Goal: Transaction & Acquisition: Purchase product/service

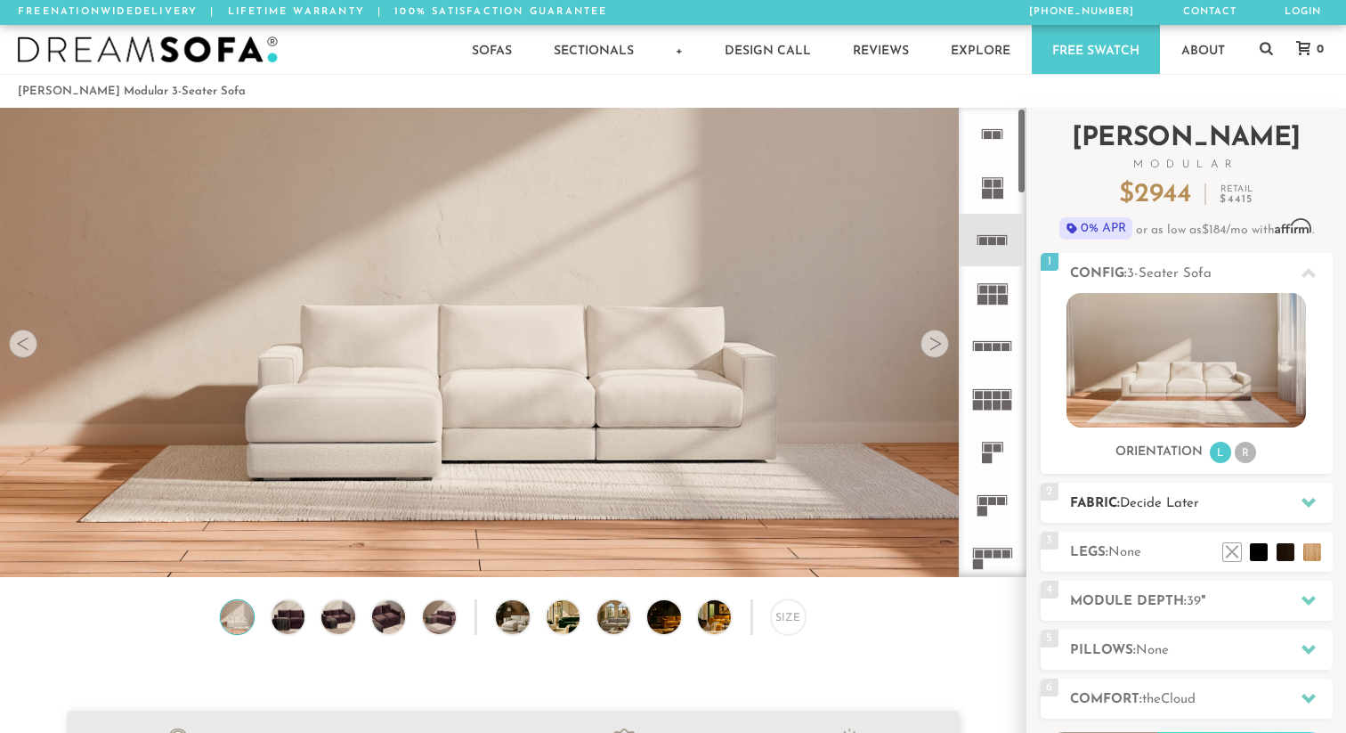
click at [1307, 499] on icon at bounding box center [1309, 502] width 14 height 14
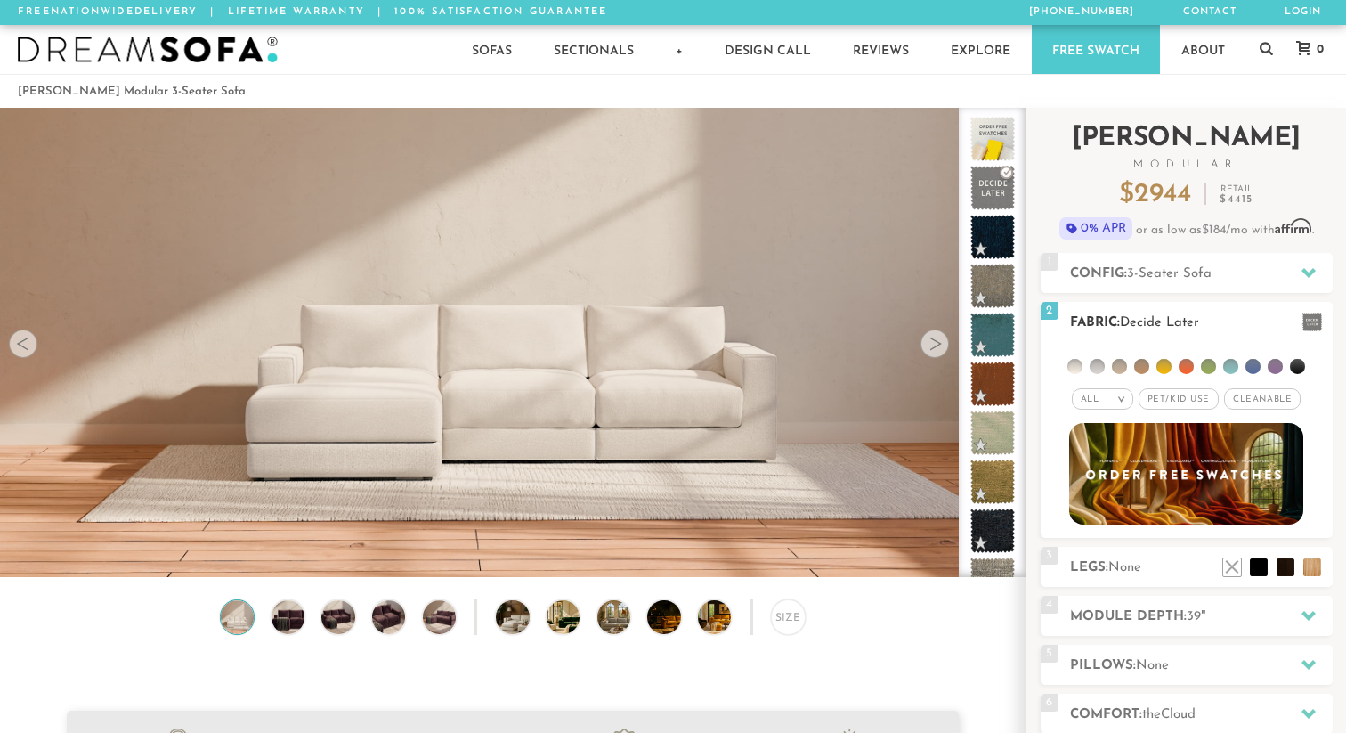
click at [1172, 398] on span "Pet/Kid Use x" at bounding box center [1179, 398] width 80 height 21
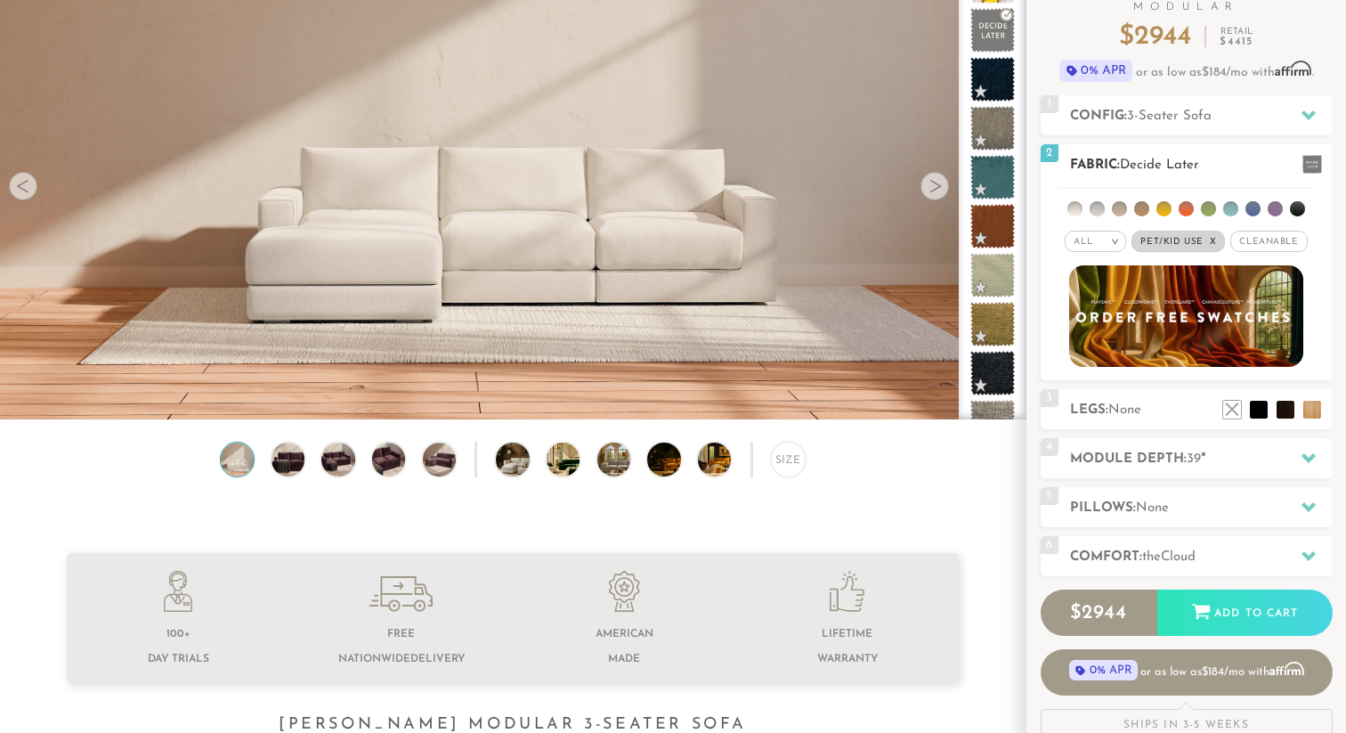
scroll to position [187, 0]
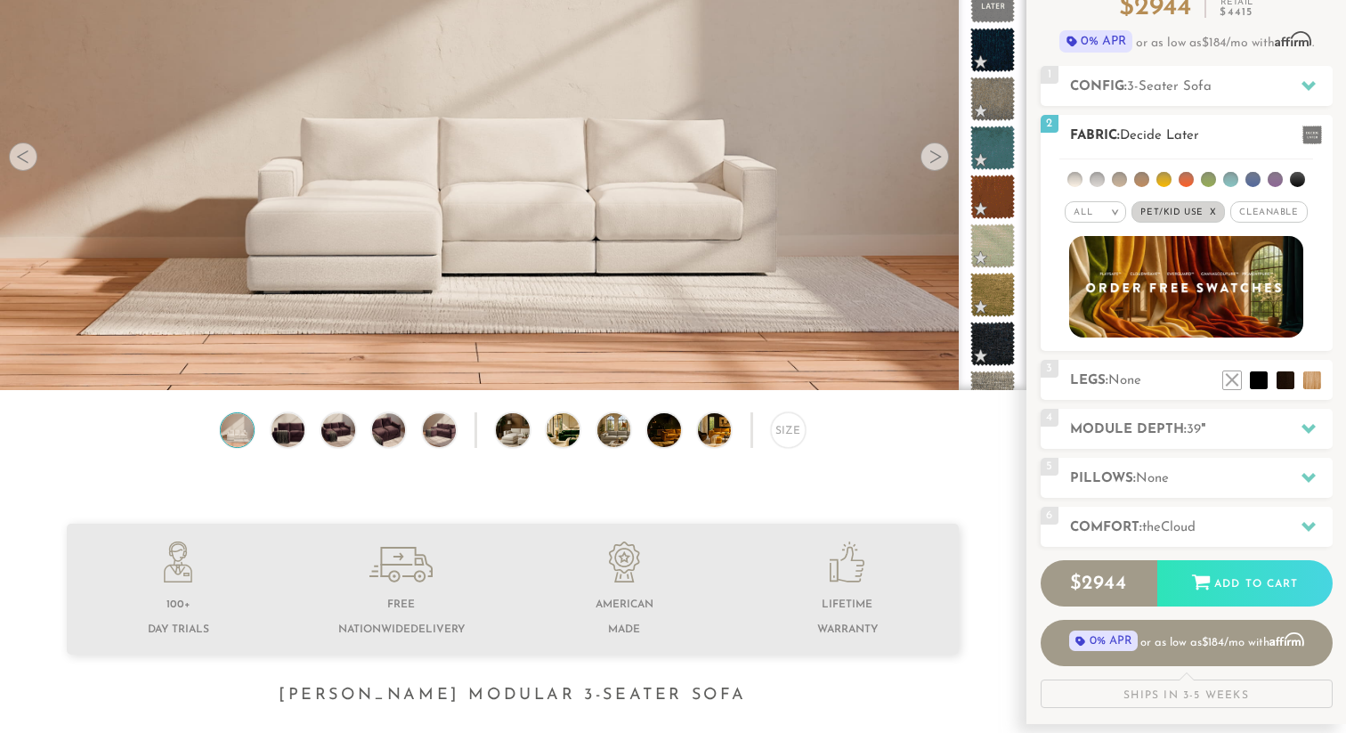
click at [1303, 179] on li at bounding box center [1297, 179] width 15 height 15
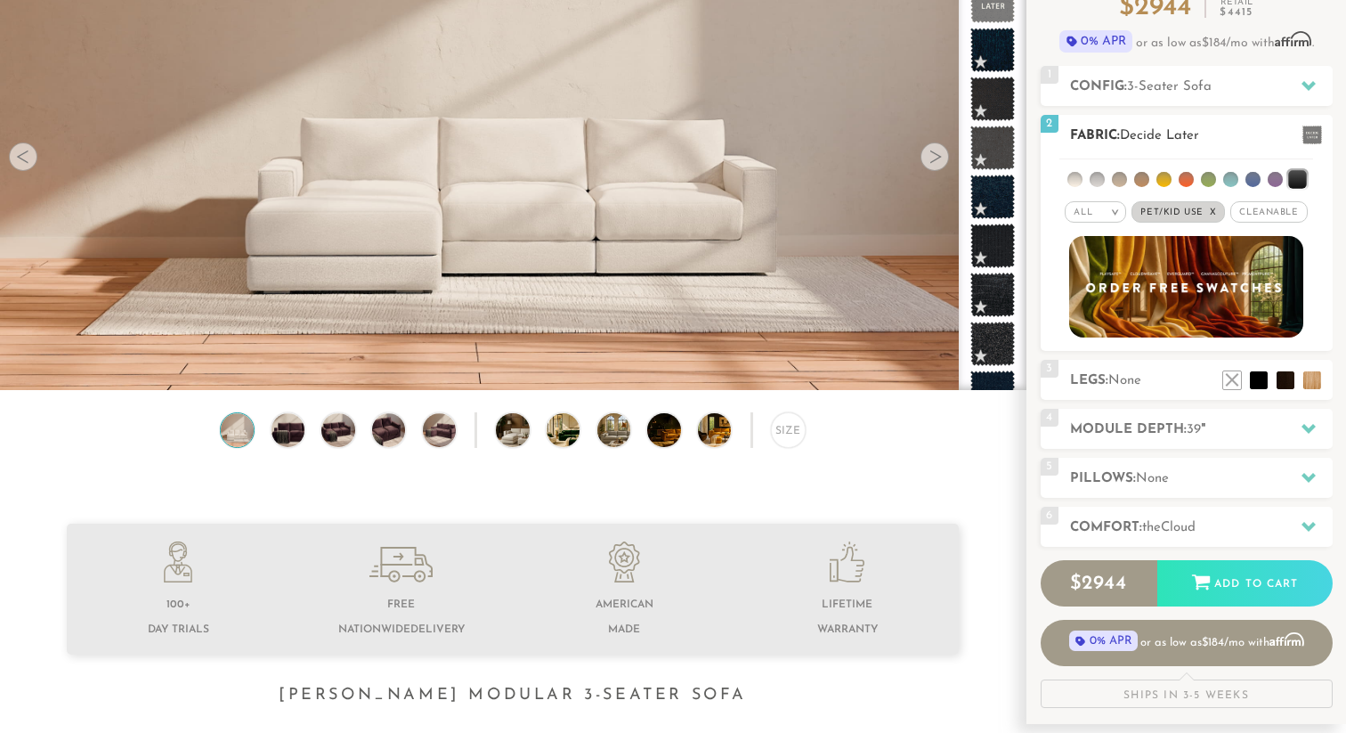
click at [1303, 179] on li at bounding box center [1297, 179] width 18 height 18
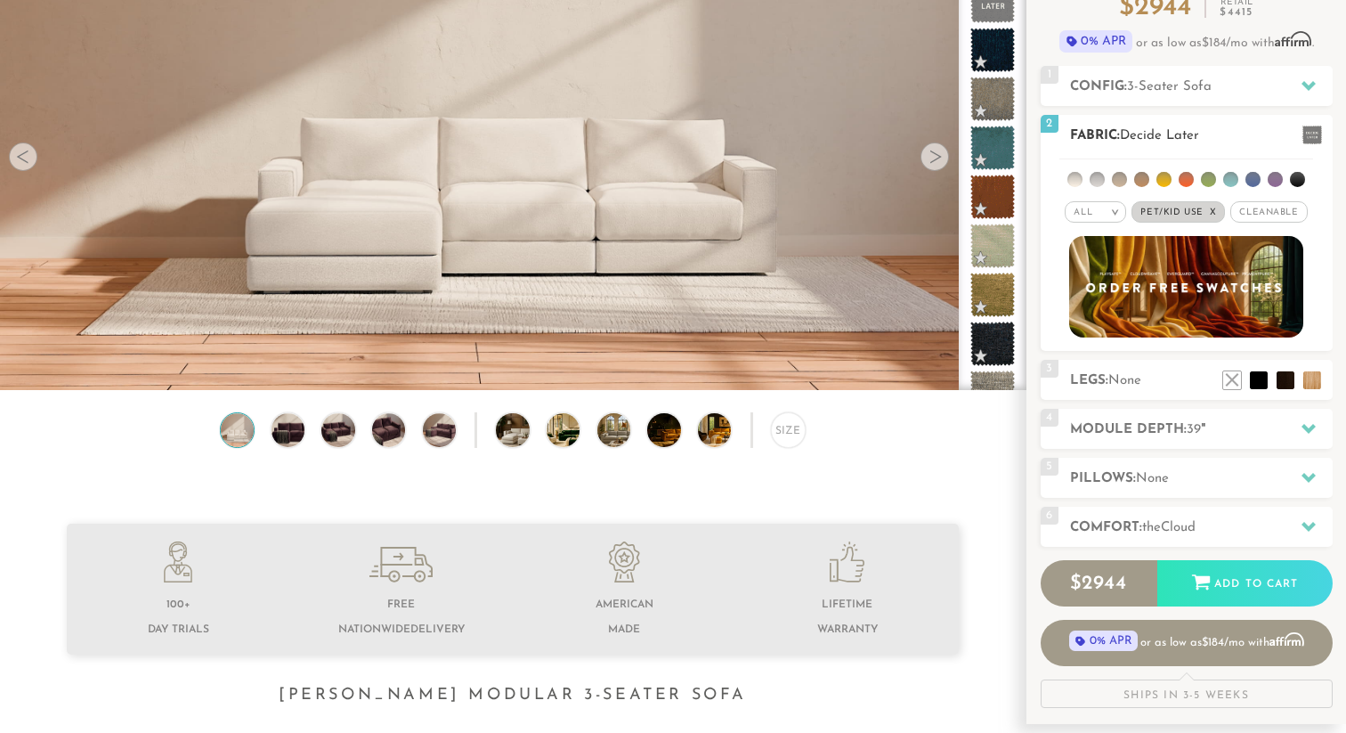
click at [1310, 137] on span at bounding box center [1313, 135] width 20 height 19
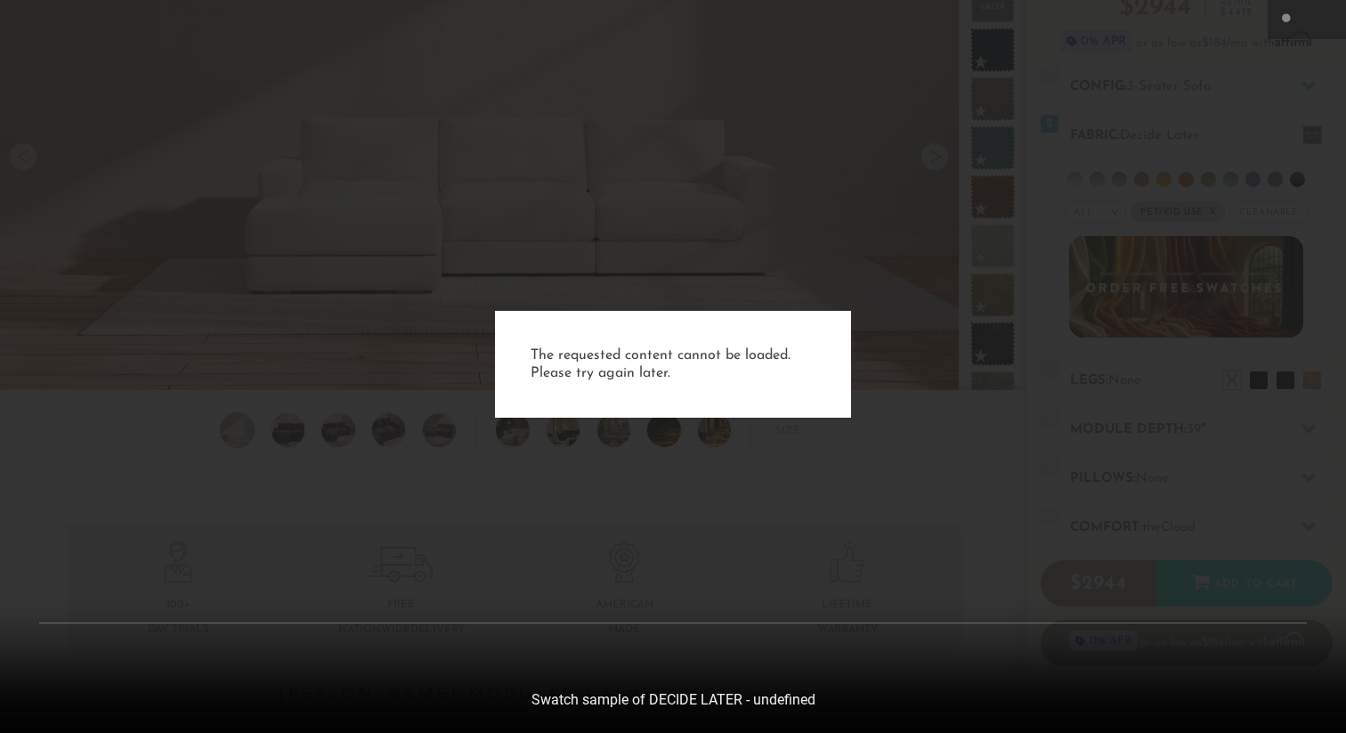
click at [1153, 555] on div "The requested content cannot be loaded. Please try again later." at bounding box center [673, 366] width 1346 height 733
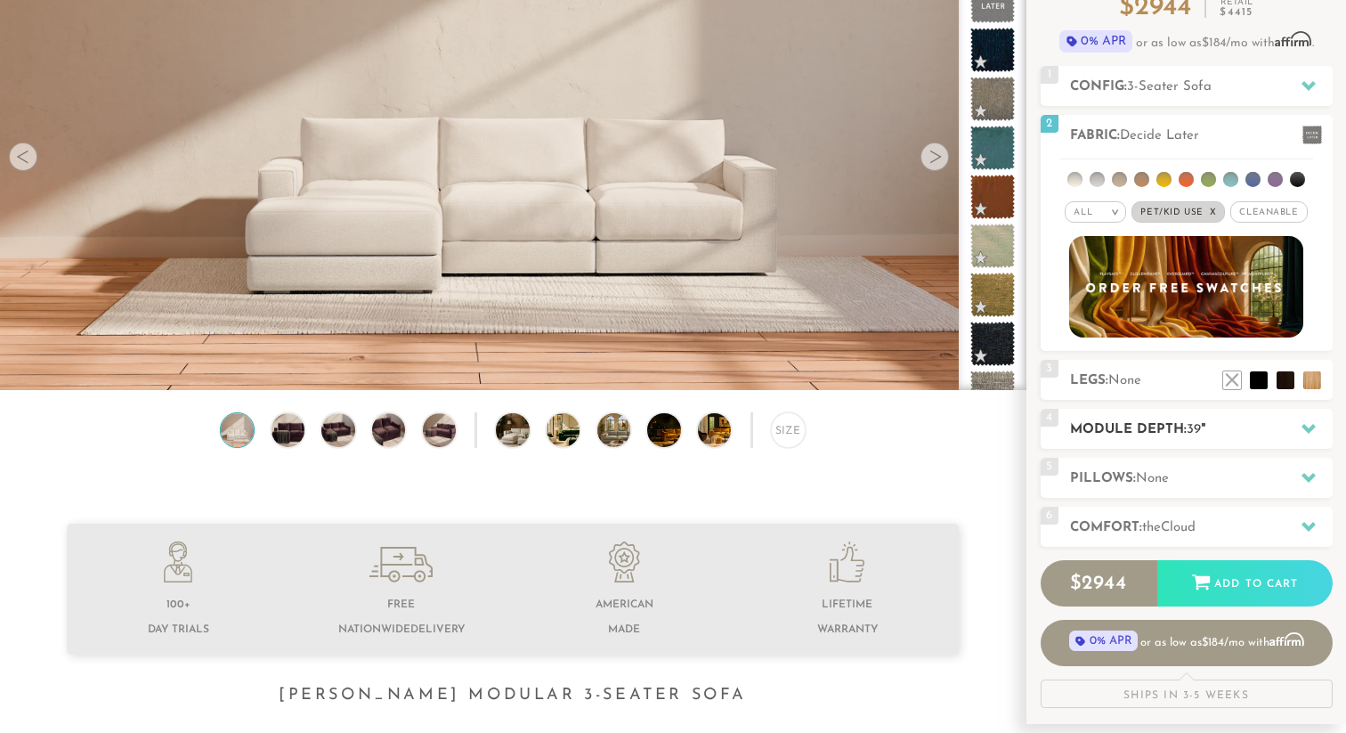
click at [1209, 431] on h2 "Module Depth: 39 "" at bounding box center [1201, 429] width 263 height 20
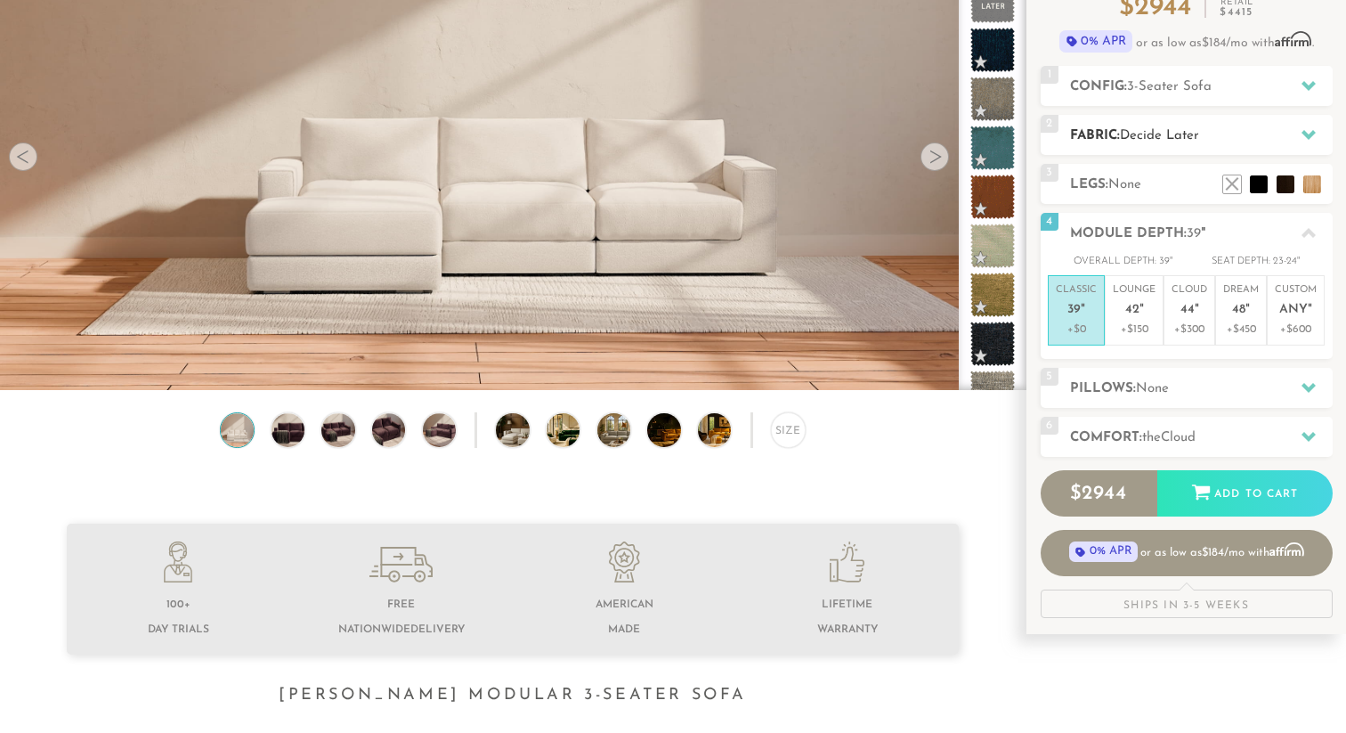
click at [1208, 136] on h2 "Fabric: Decide Later" at bounding box center [1201, 136] width 263 height 20
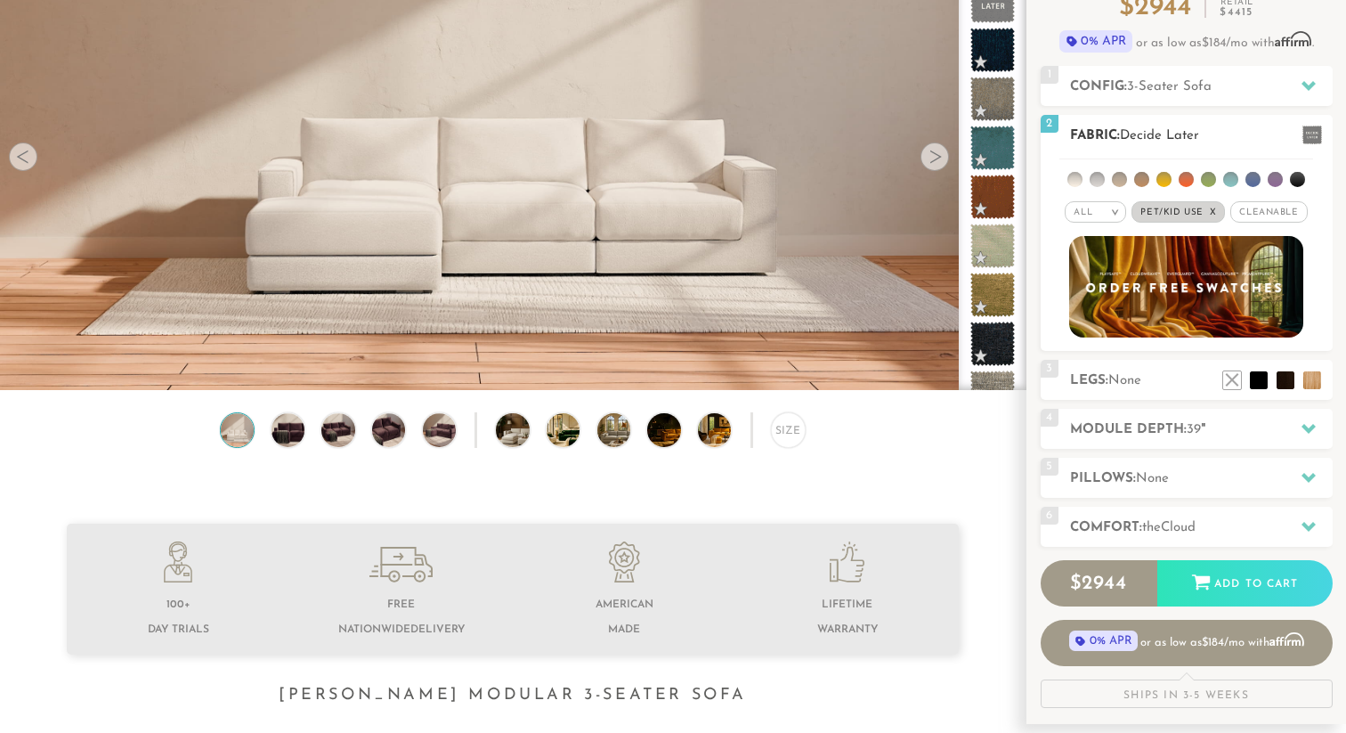
click at [1100, 217] on div "All >" at bounding box center [1095, 211] width 61 height 21
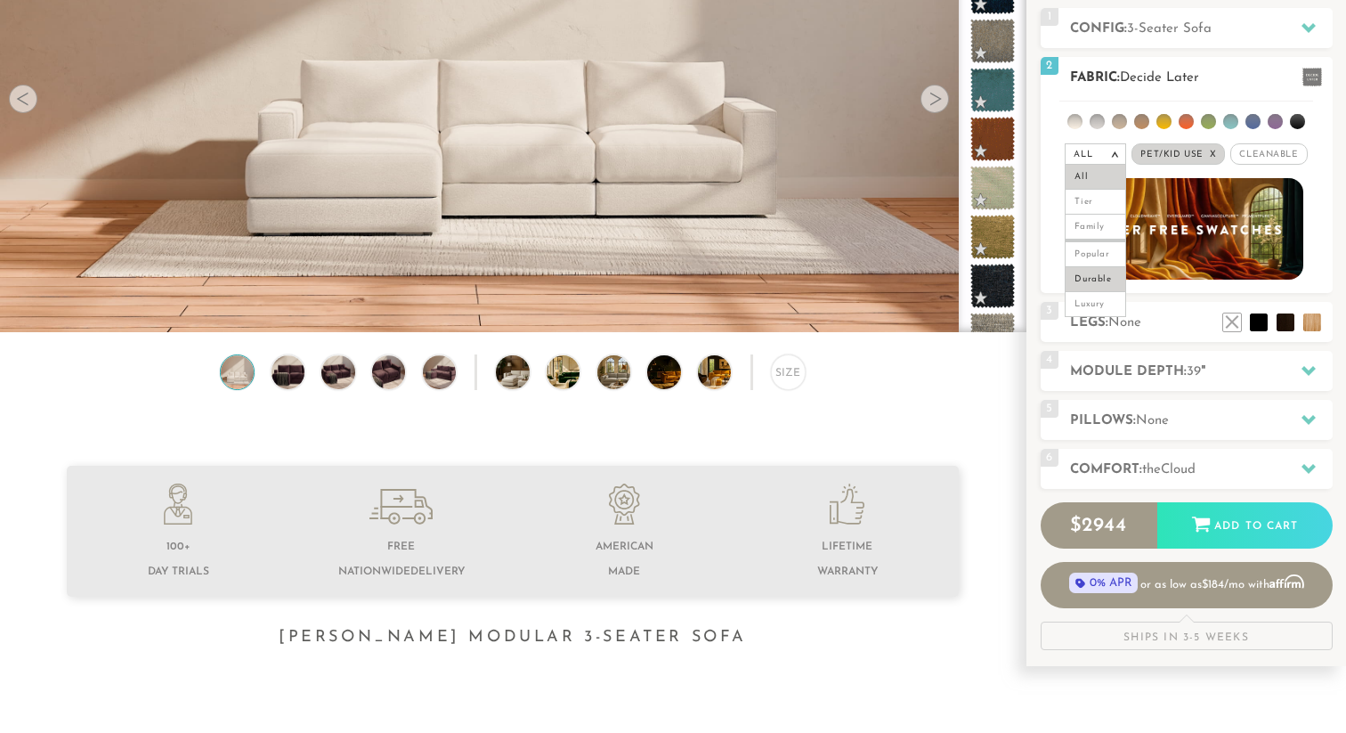
scroll to position [249, 0]
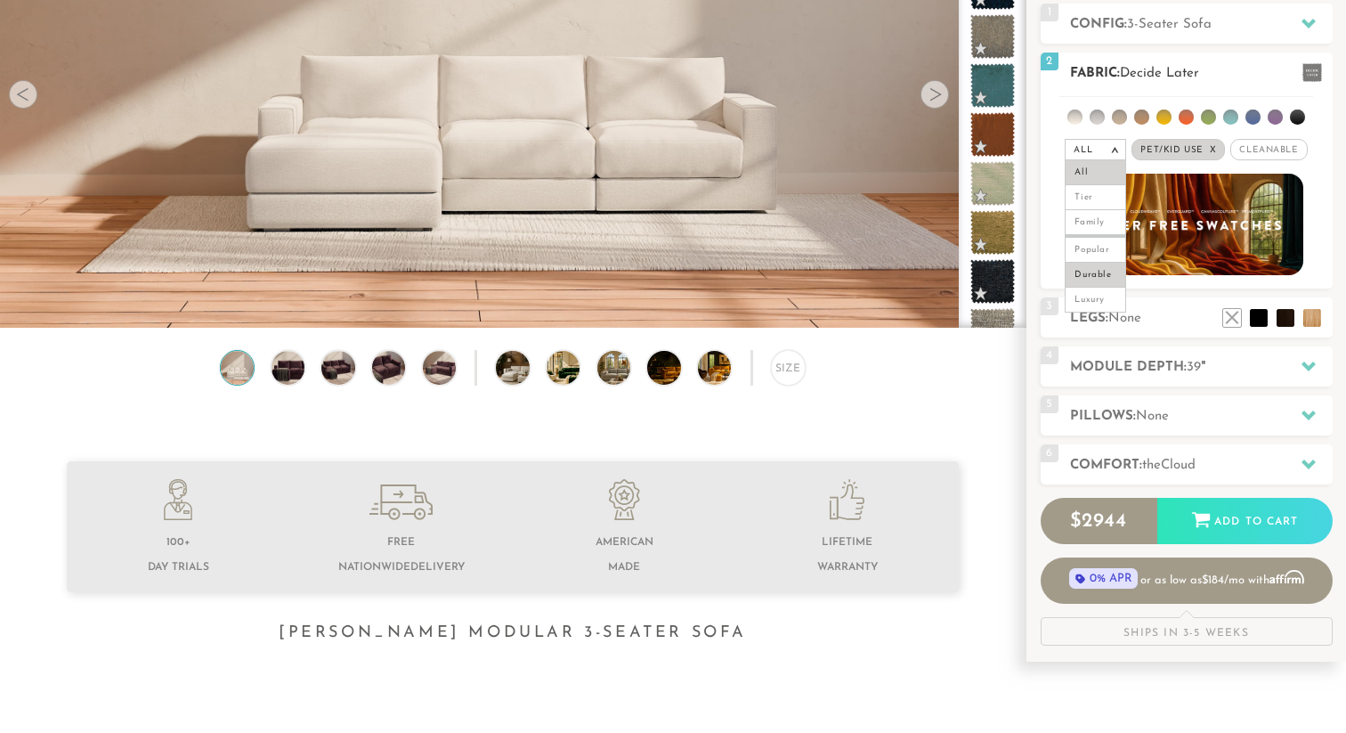
click at [1103, 278] on li "Durable" at bounding box center [1095, 275] width 61 height 25
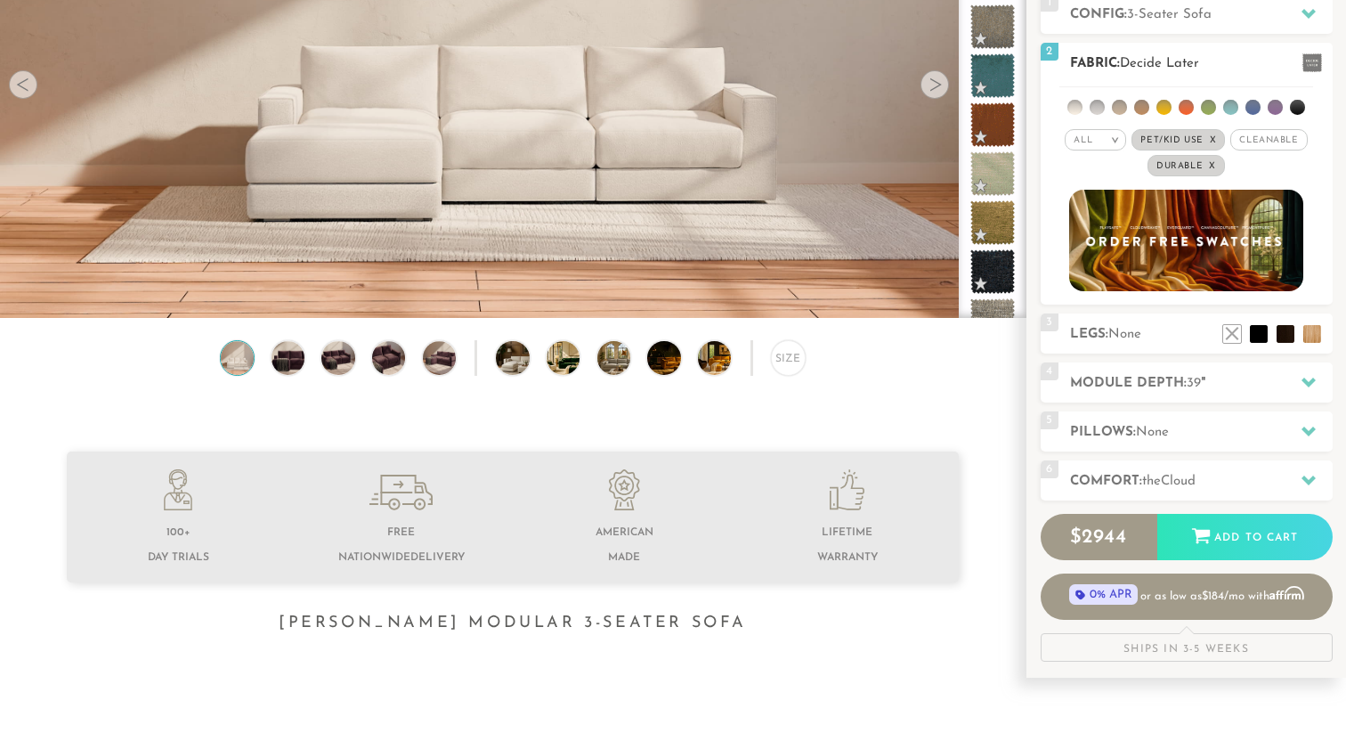
scroll to position [263, 0]
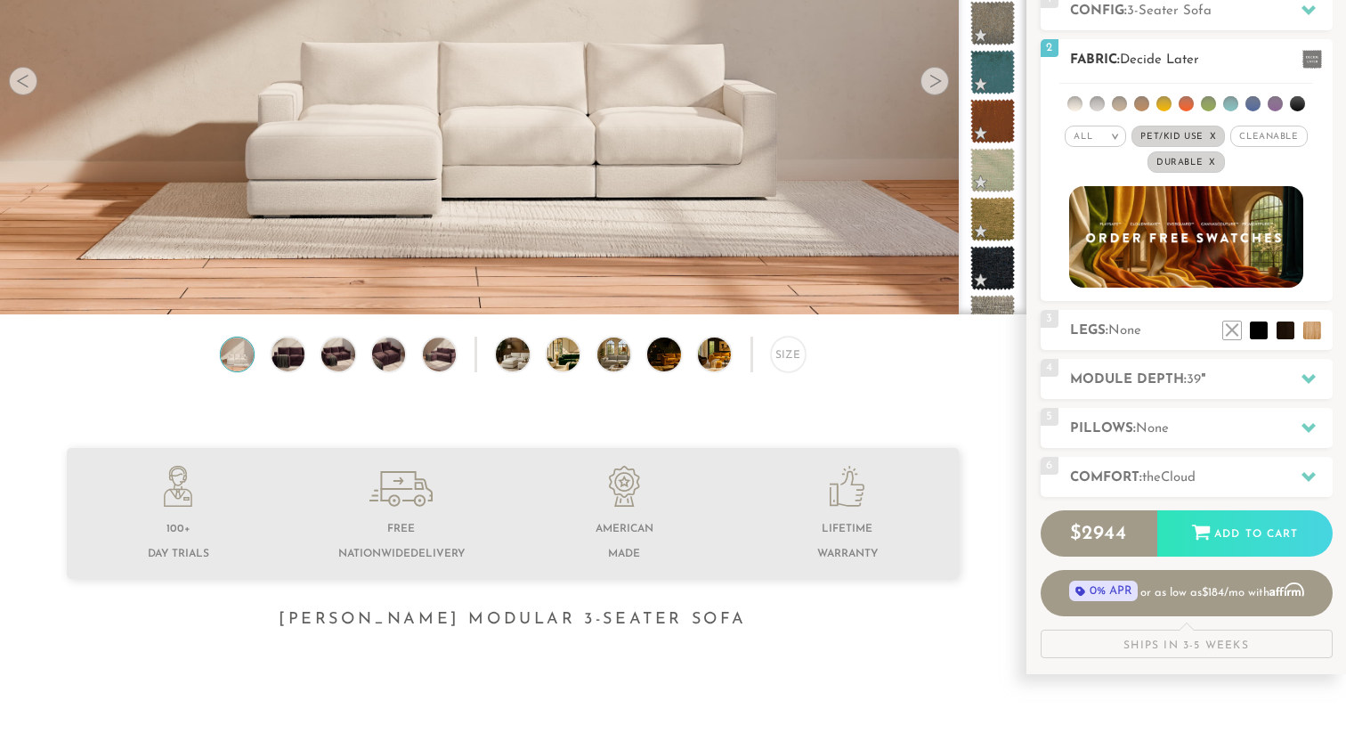
click at [1172, 130] on span "Pet/Kid Use x" at bounding box center [1178, 136] width 93 height 21
click at [1172, 131] on span "Pet/Kid Use x" at bounding box center [1179, 136] width 80 height 21
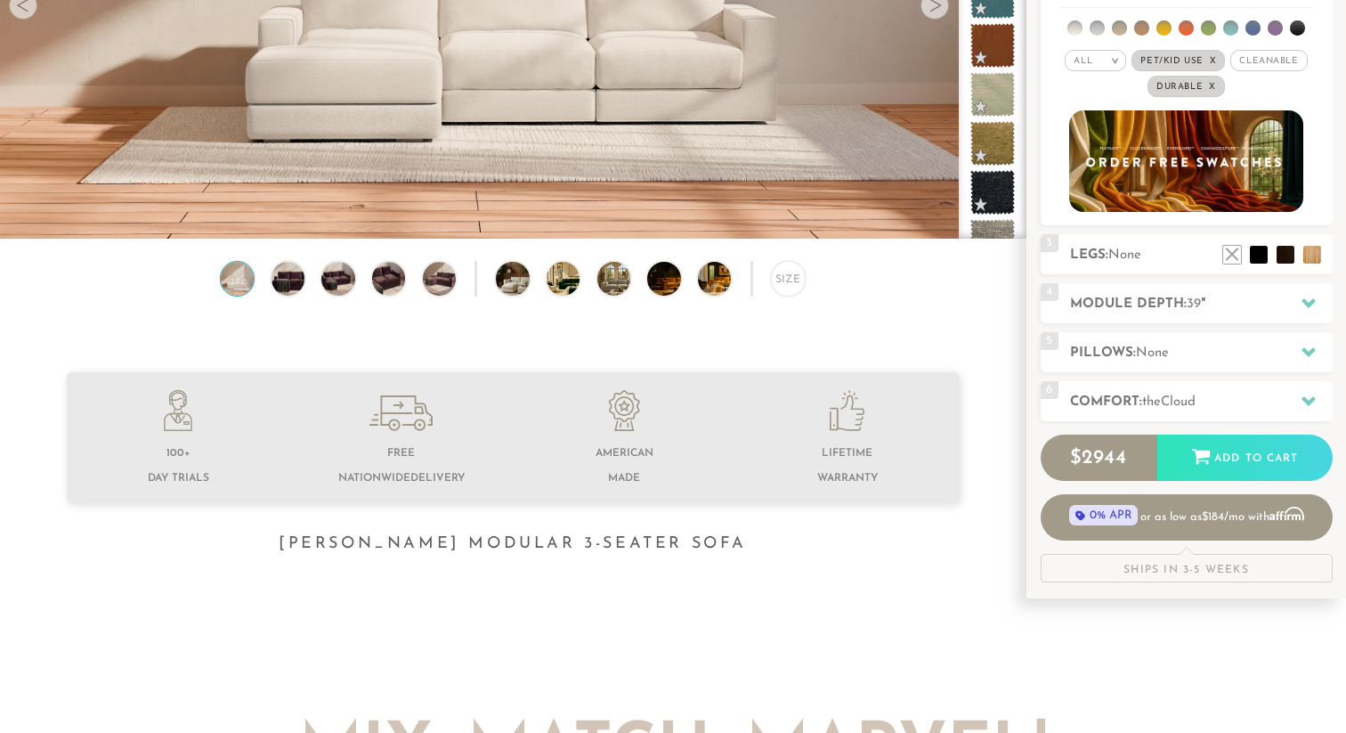
scroll to position [346, 0]
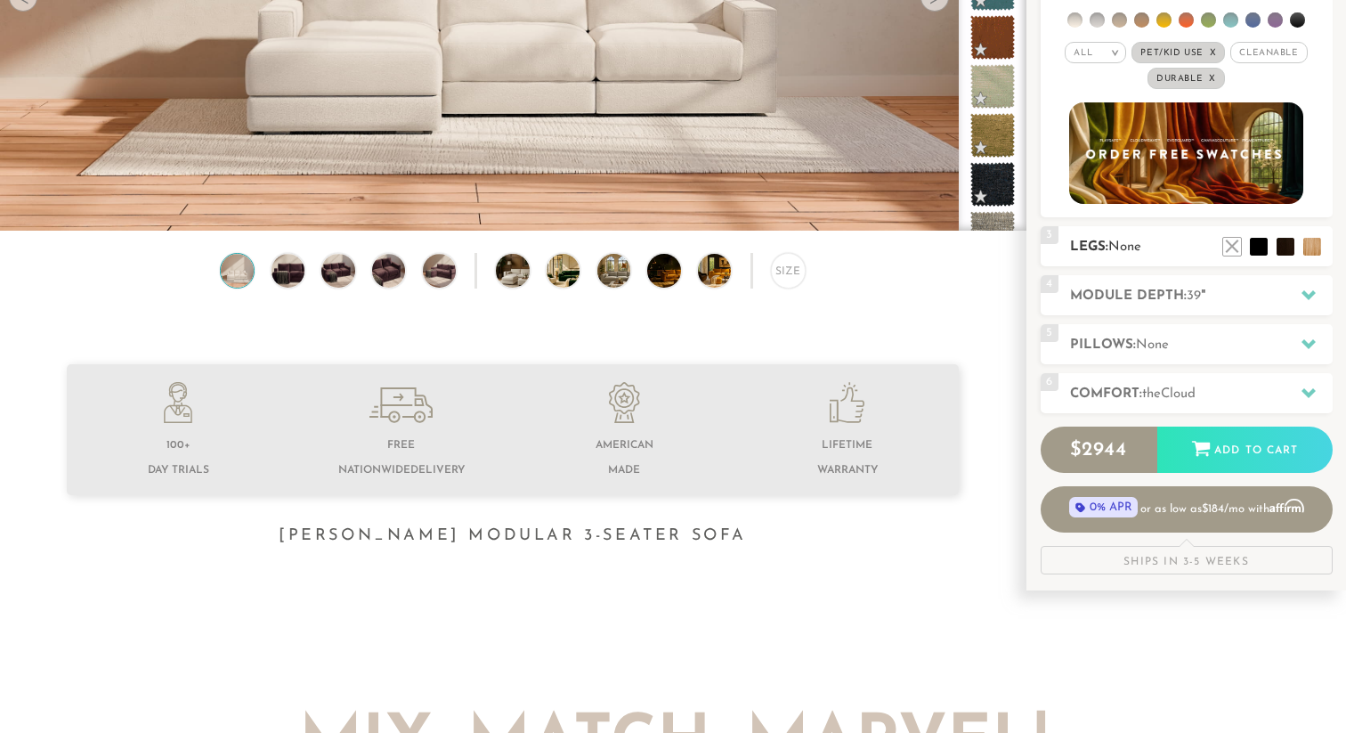
click at [1150, 248] on h2 "Legs: None" at bounding box center [1201, 247] width 263 height 20
click at [1077, 234] on div "3 Legs: None $0 $199 Nailheads:" at bounding box center [1187, 246] width 292 height 40
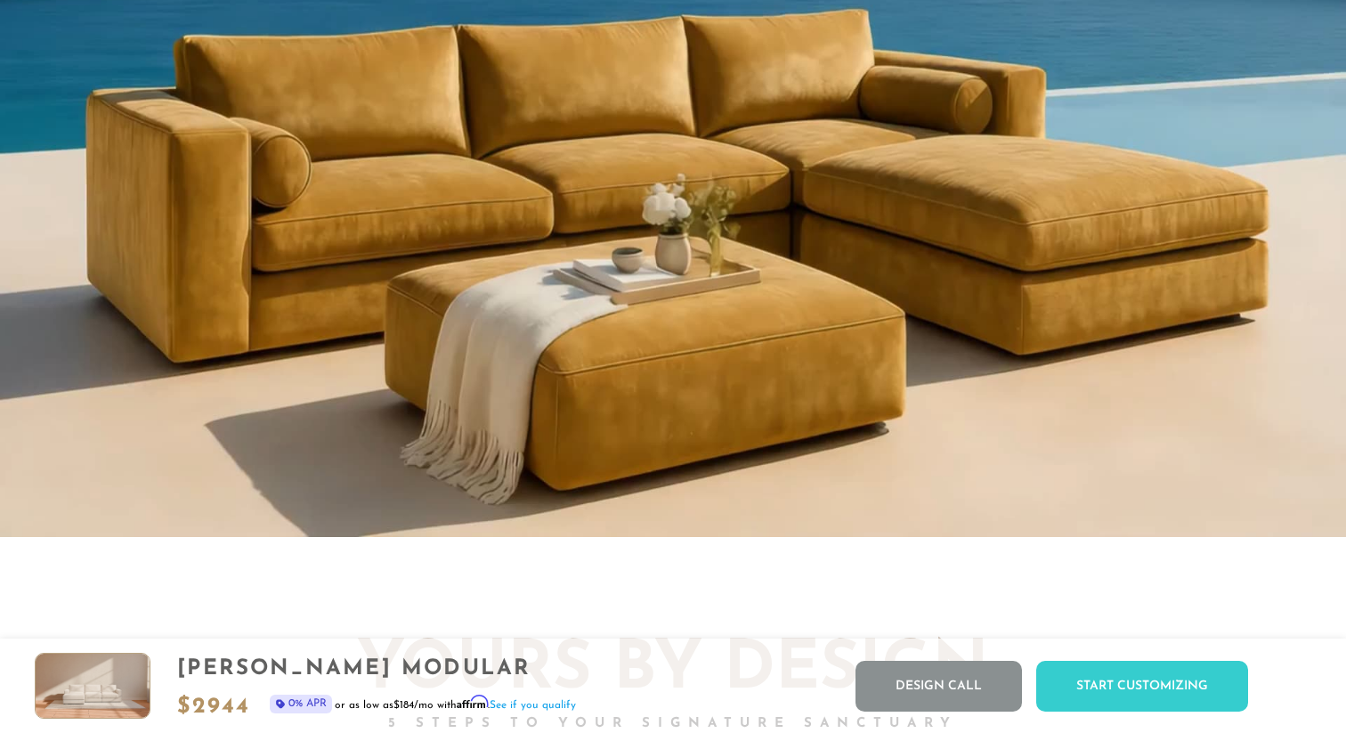
scroll to position [1726, 0]
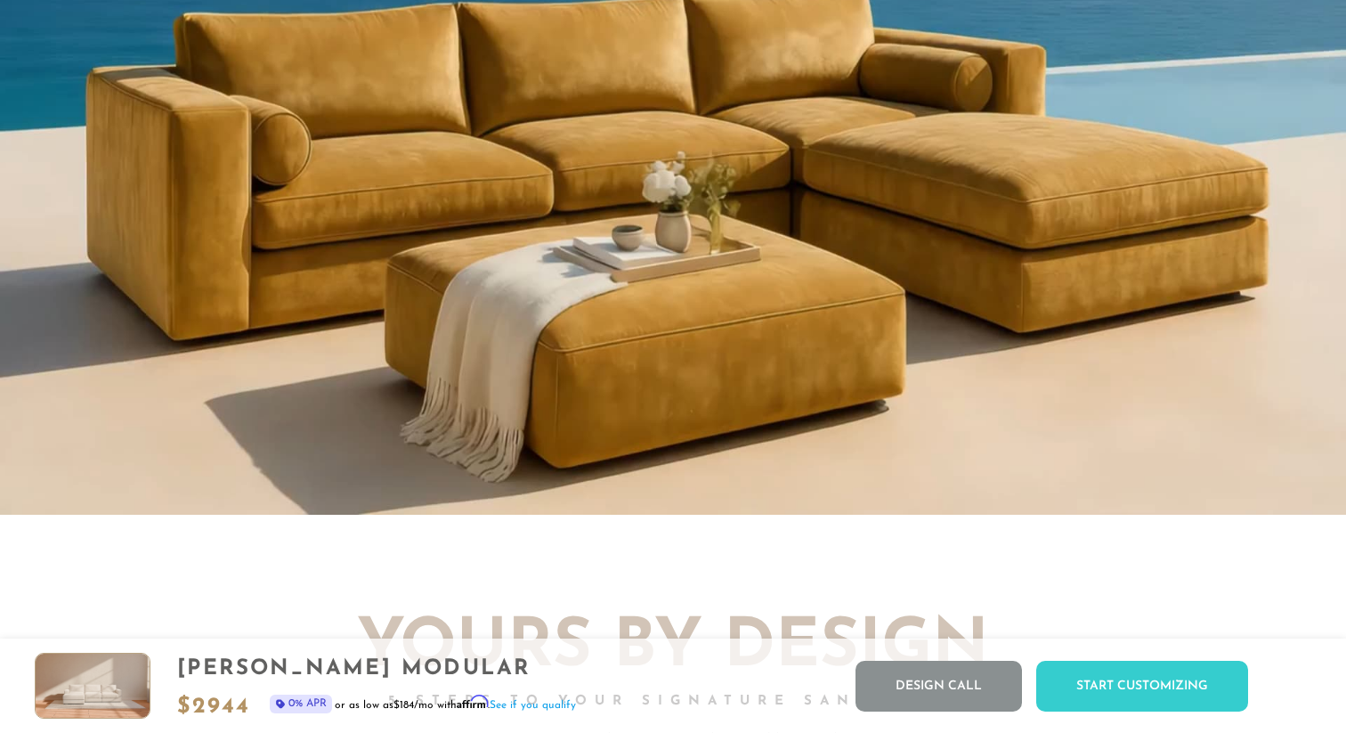
click at [932, 230] on video "Your browser does not support HTML5 video." at bounding box center [673, 7] width 1346 height 1015
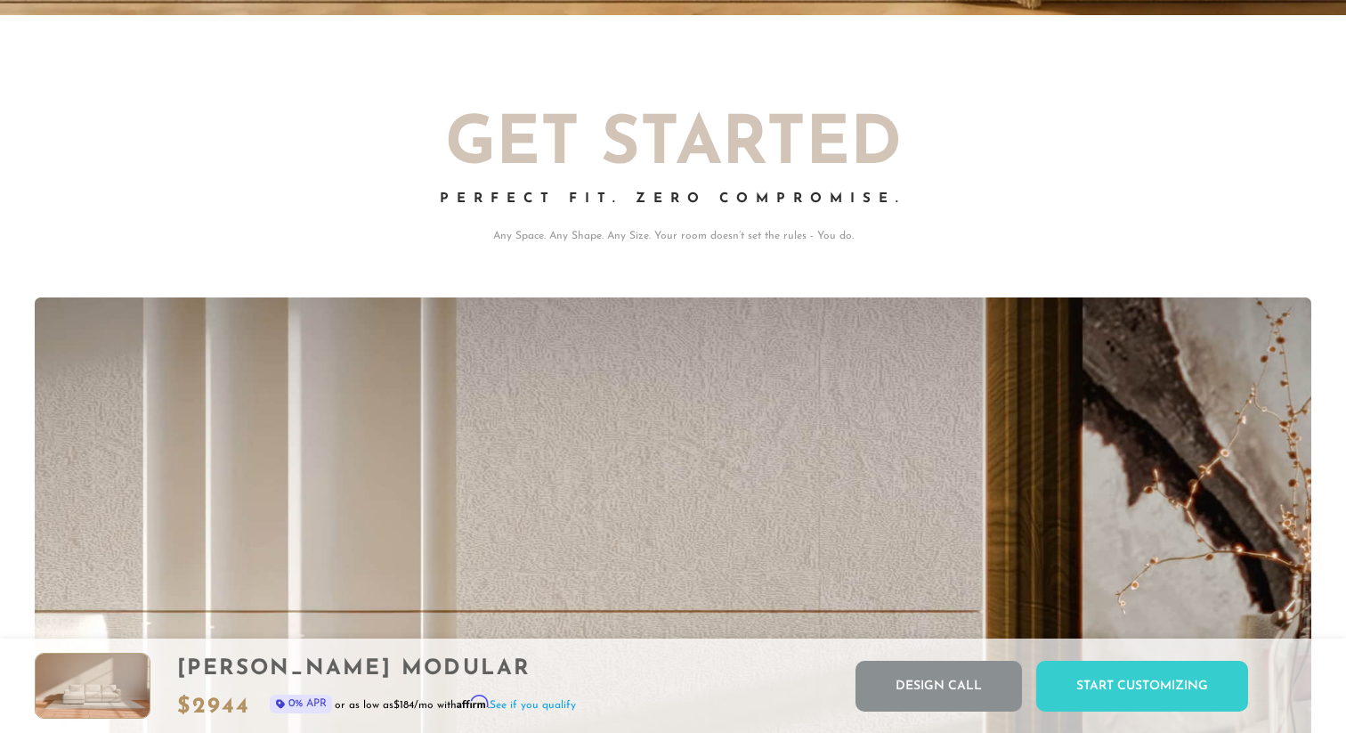
scroll to position [0, 0]
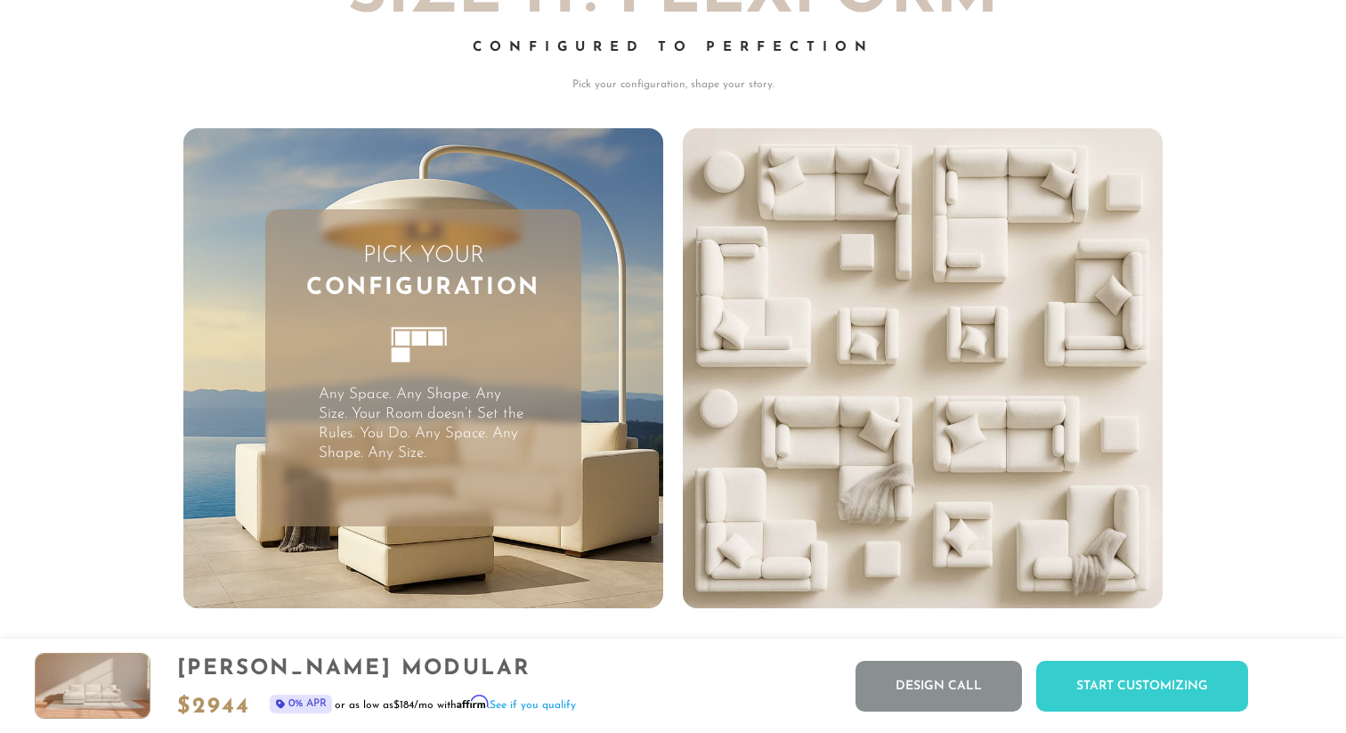
click at [431, 337] on rect at bounding box center [435, 338] width 14 height 14
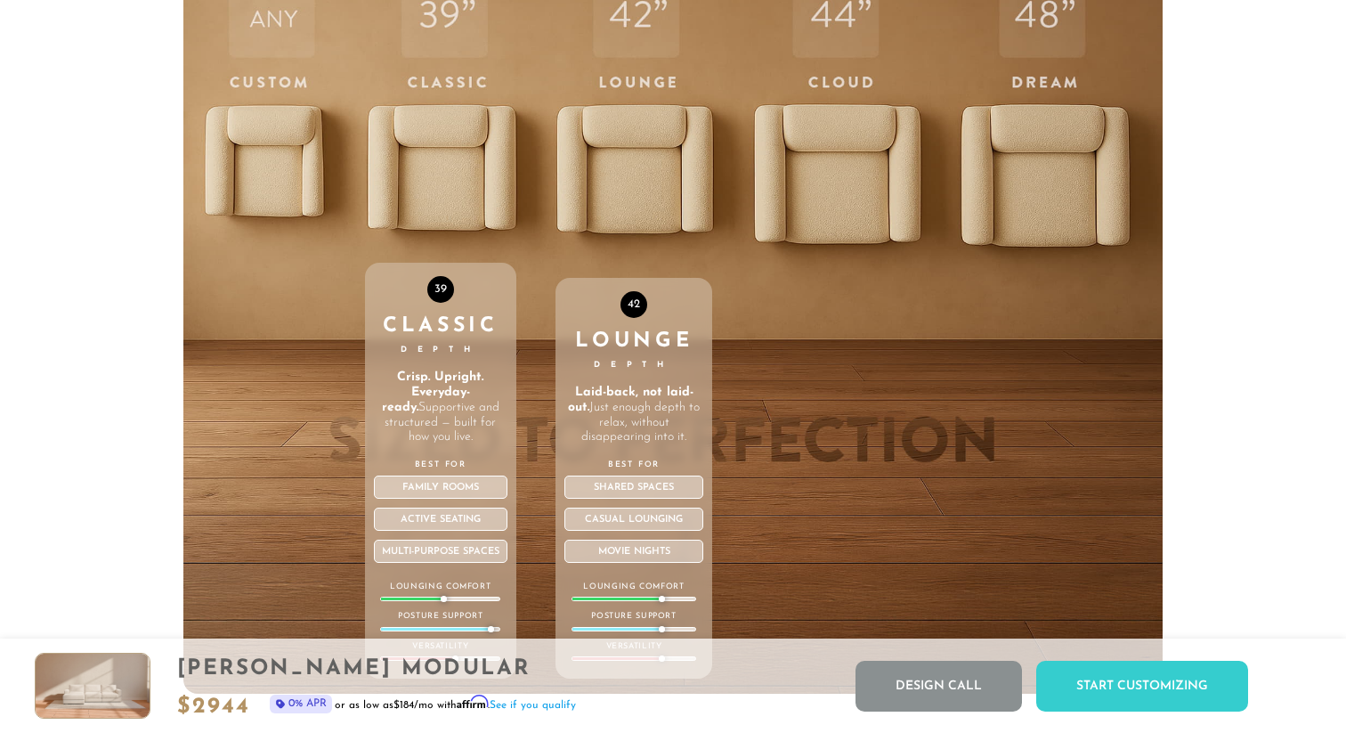
click at [641, 131] on div "42 Lounge Depth Laid-back, not laid-out. Just enough depth to relax, without di…" at bounding box center [634, 316] width 157 height 757
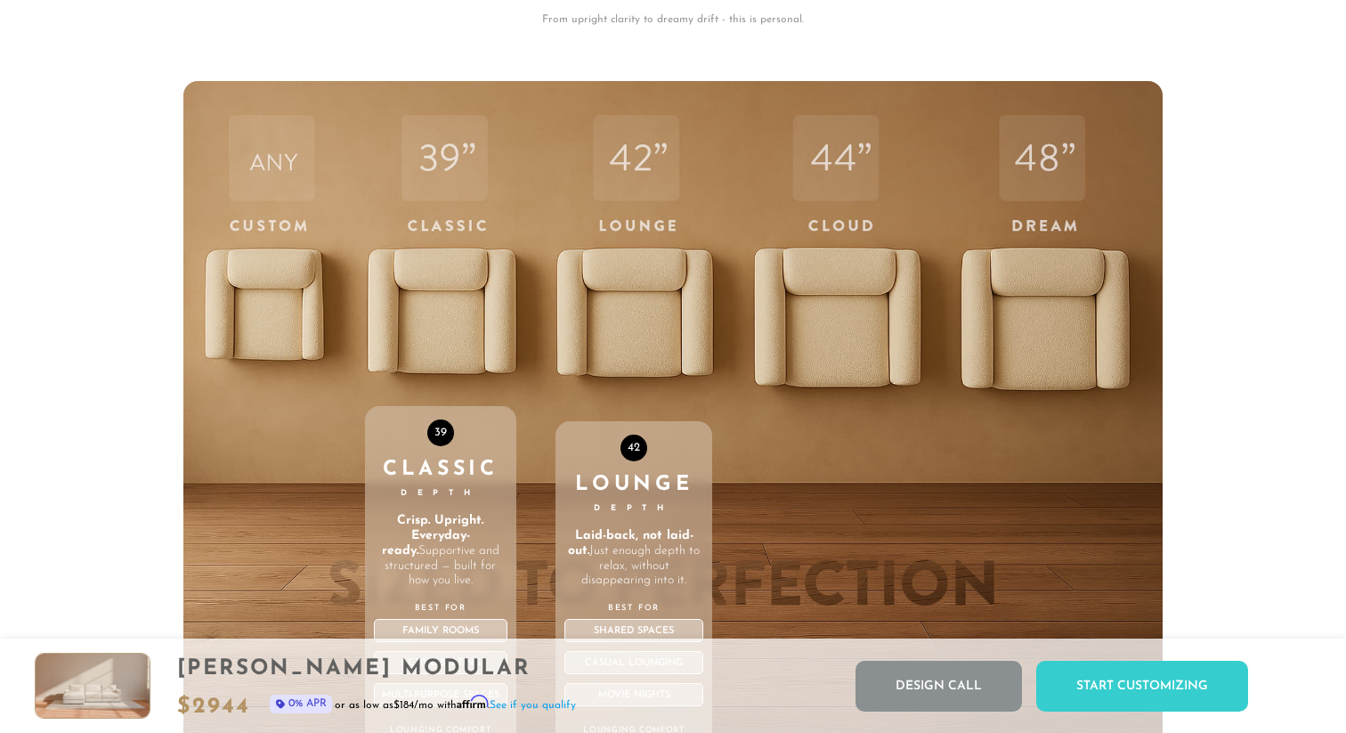
click at [622, 303] on div "42 Lounge Depth Laid-back, not laid-out. Just enough depth to relax, without di…" at bounding box center [634, 459] width 157 height 757
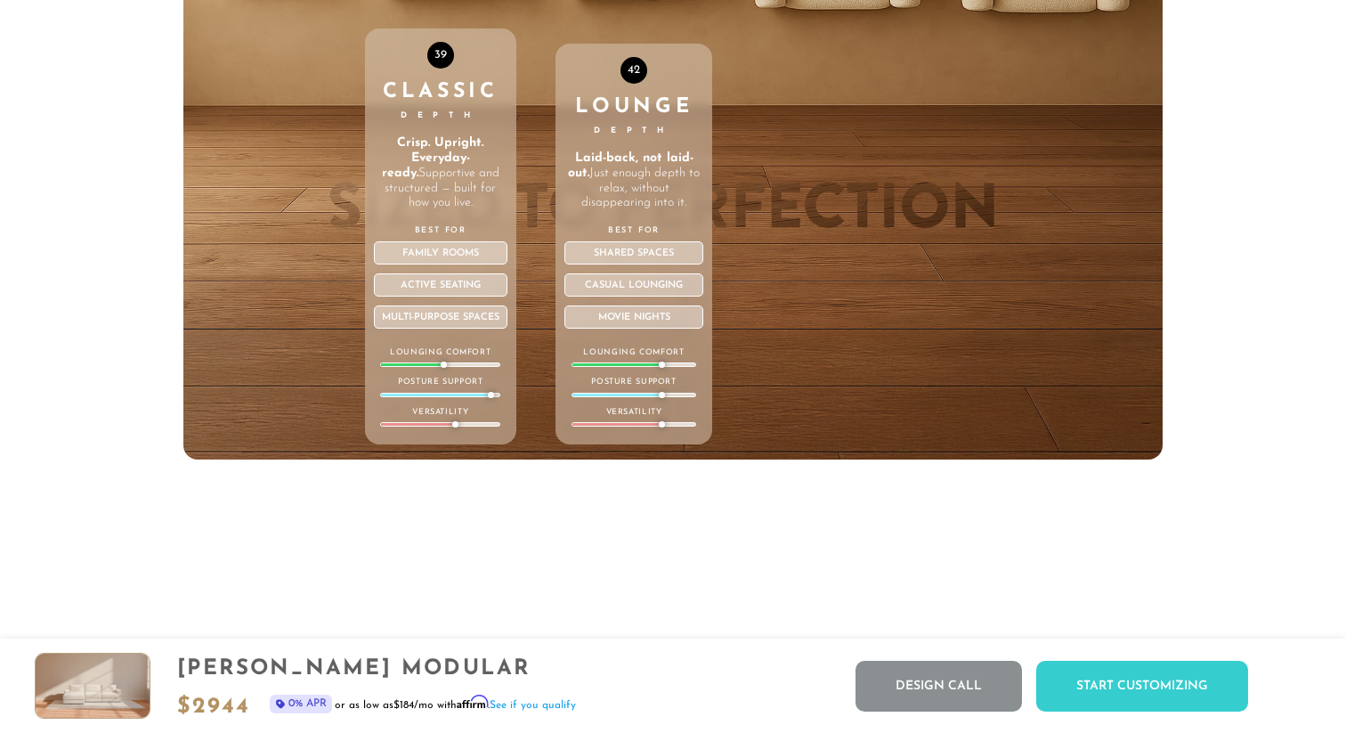
click at [592, 222] on div "42 Lounge Depth Laid-back, not laid-out. Just enough depth to relax, without di…" at bounding box center [634, 244] width 157 height 401
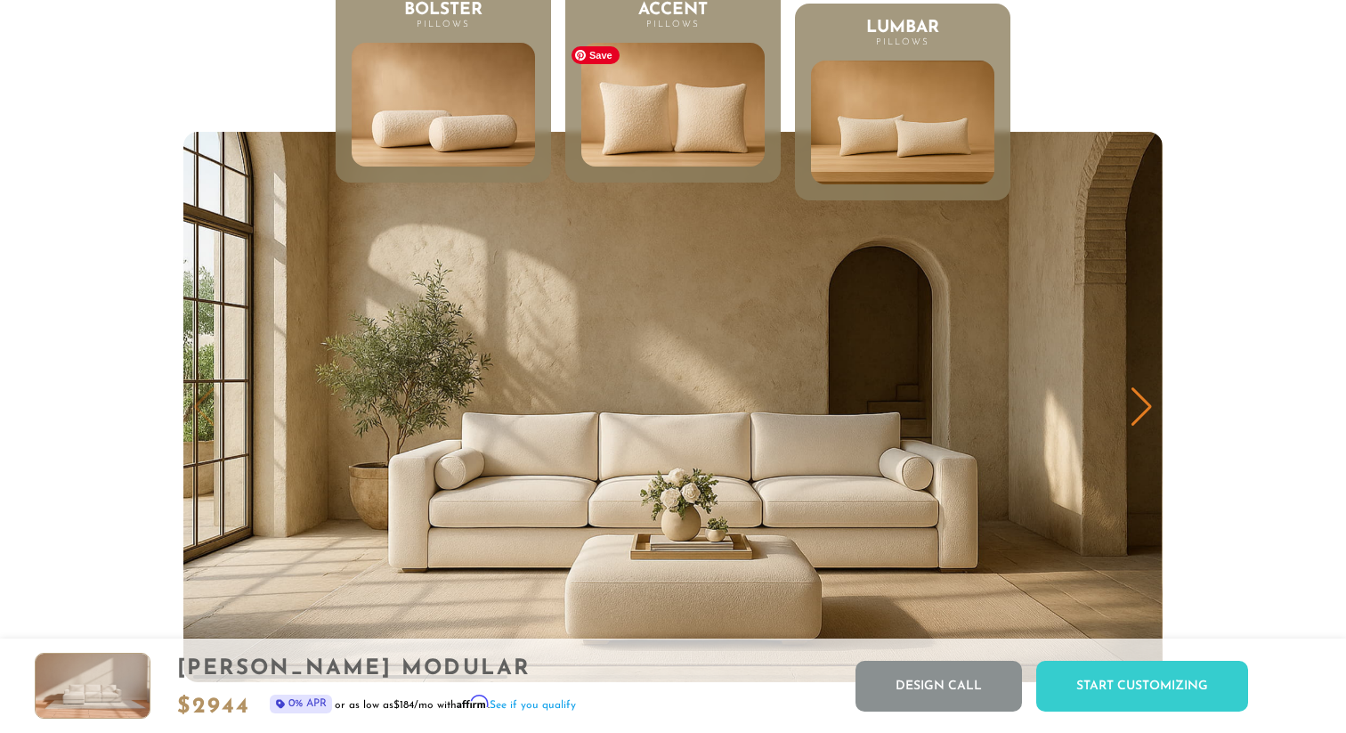
scroll to position [8710, 0]
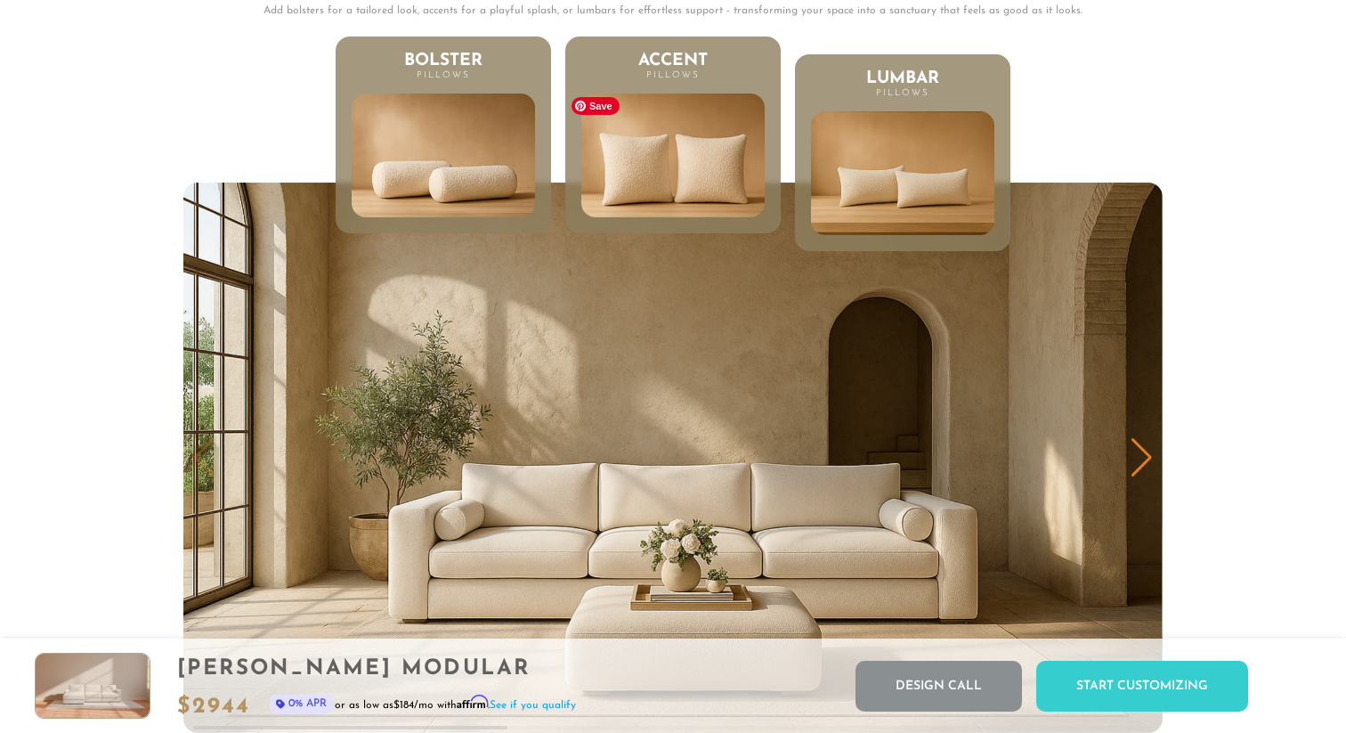
click at [692, 146] on img at bounding box center [673, 155] width 220 height 149
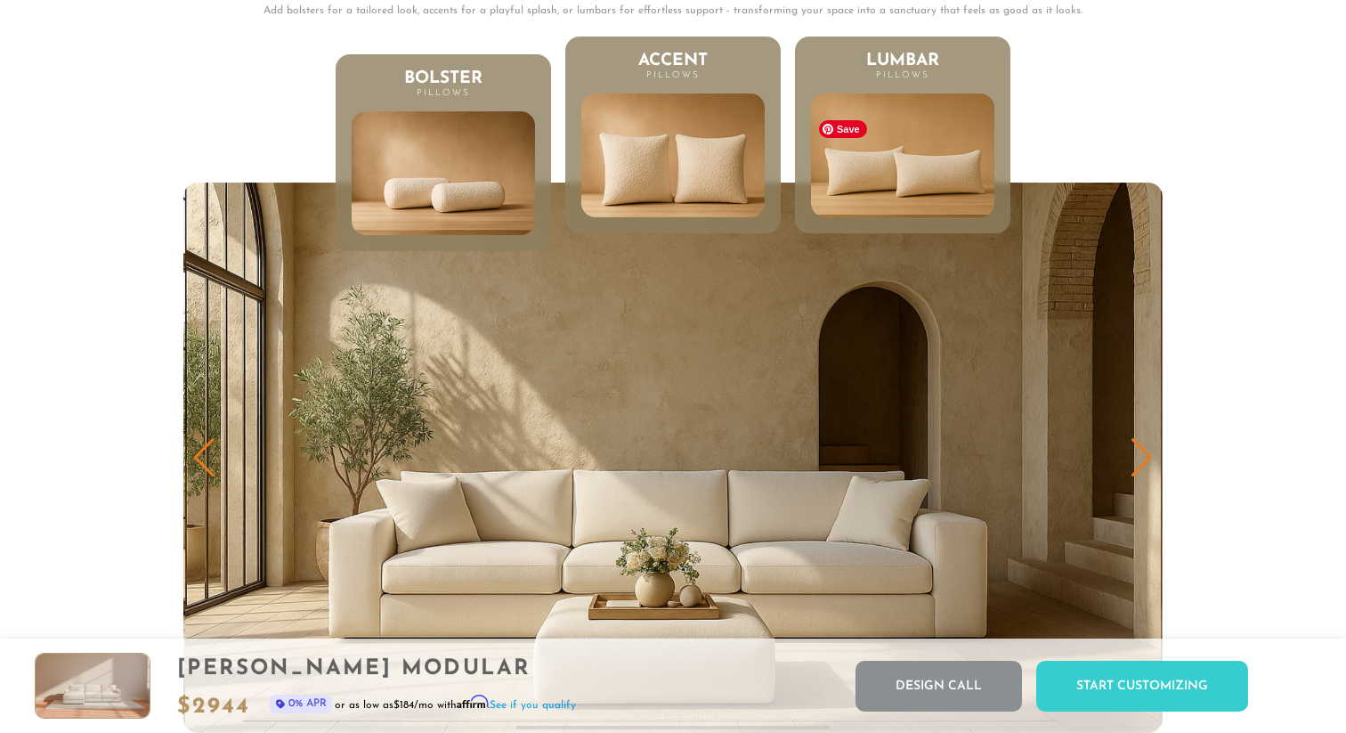
click at [915, 171] on img at bounding box center [902, 155] width 220 height 149
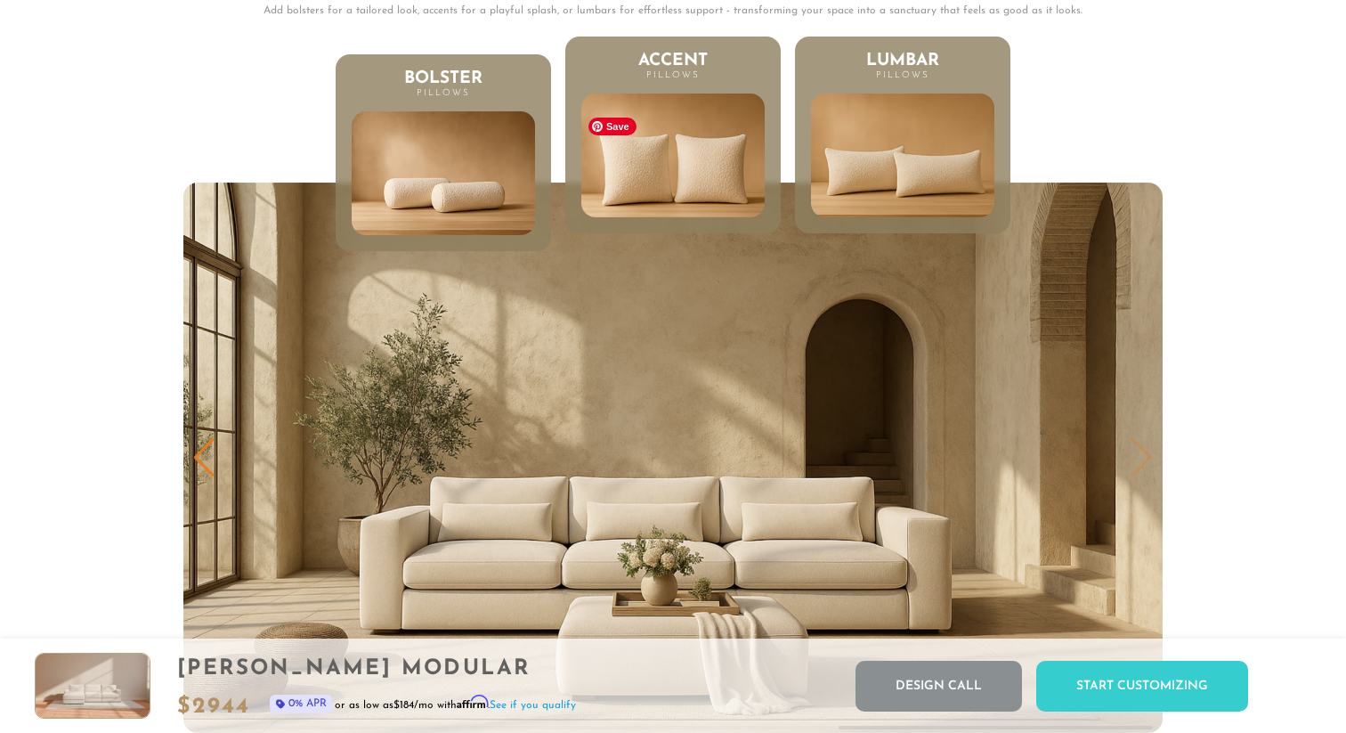
click at [699, 157] on img at bounding box center [673, 155] width 220 height 149
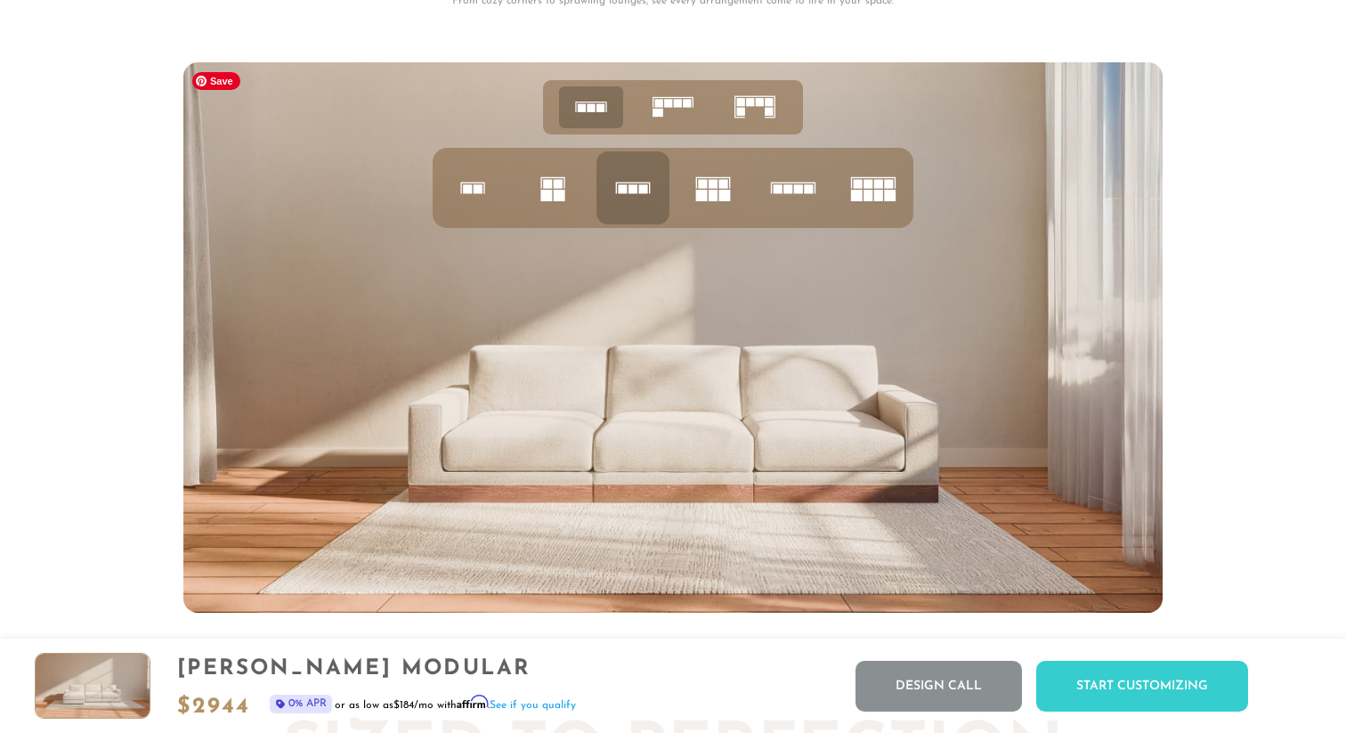
scroll to position [6944, 0]
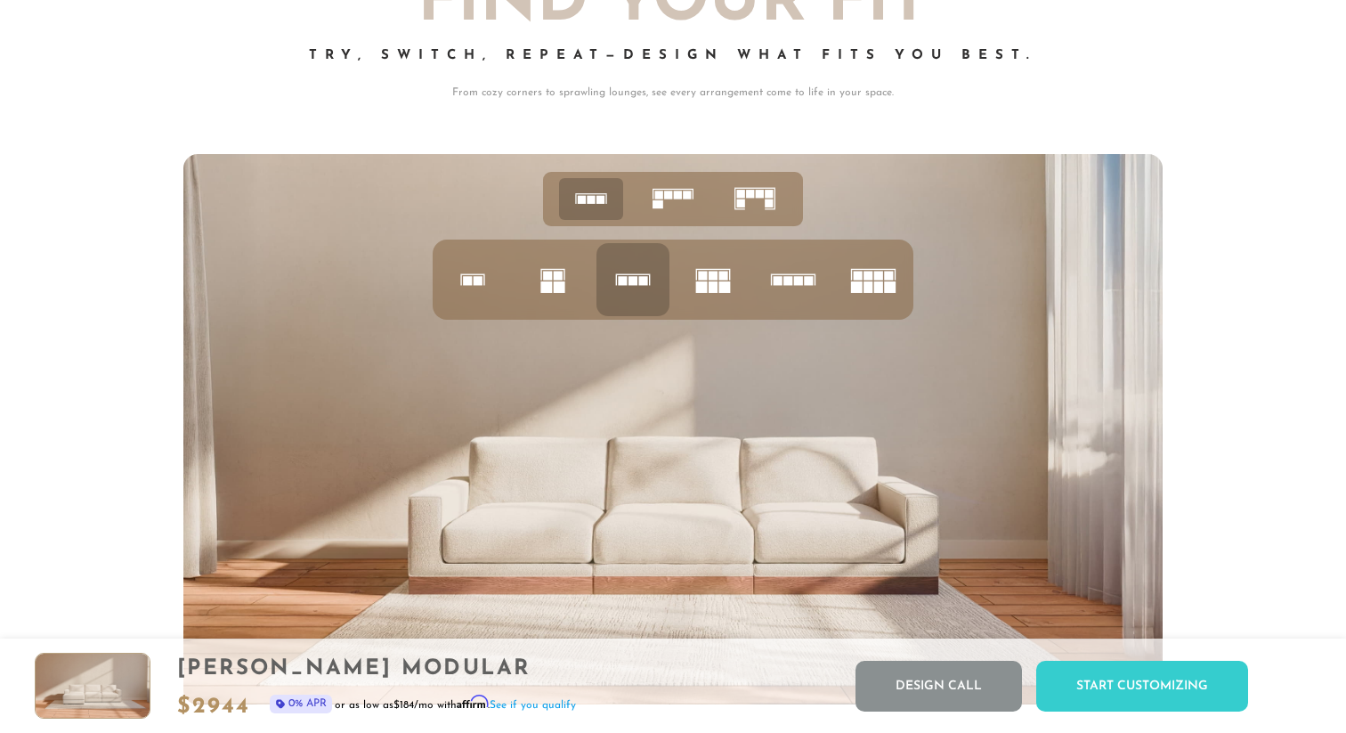
click at [788, 272] on icon at bounding box center [793, 279] width 61 height 61
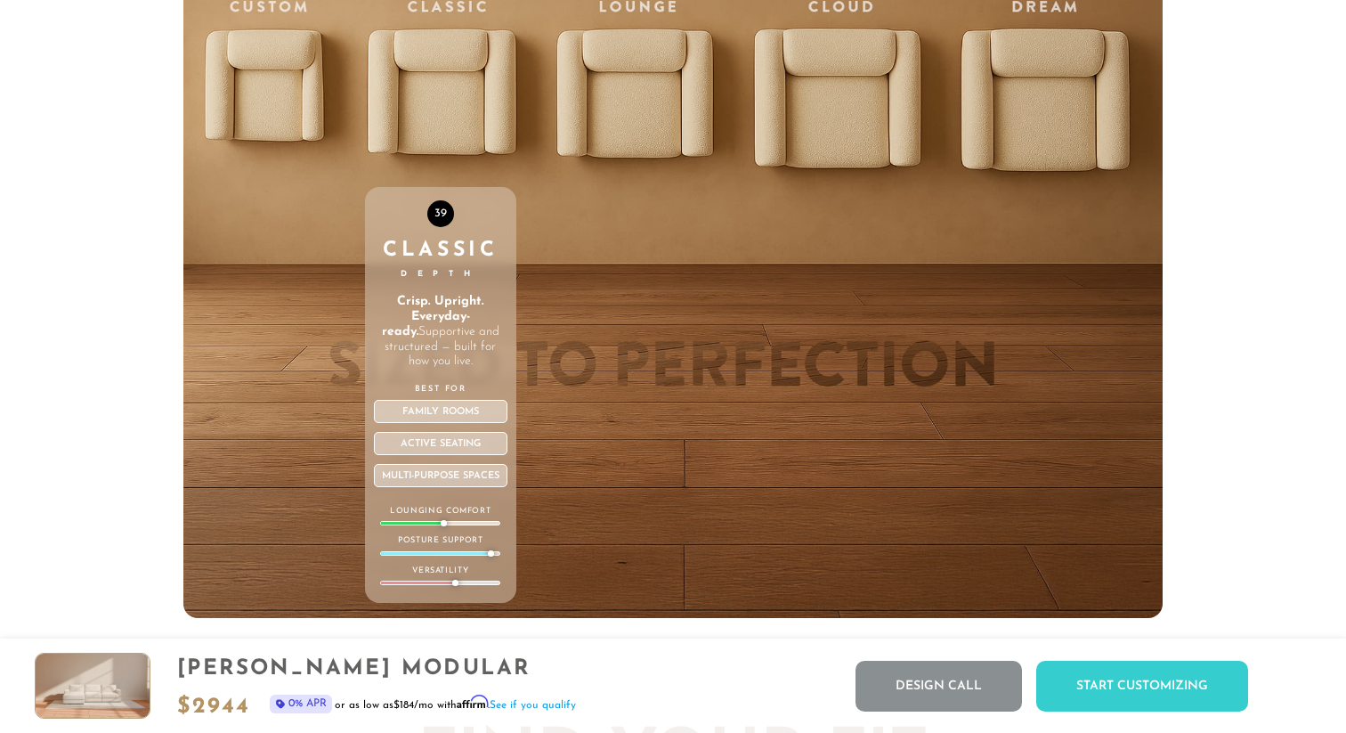
scroll to position [6074, 0]
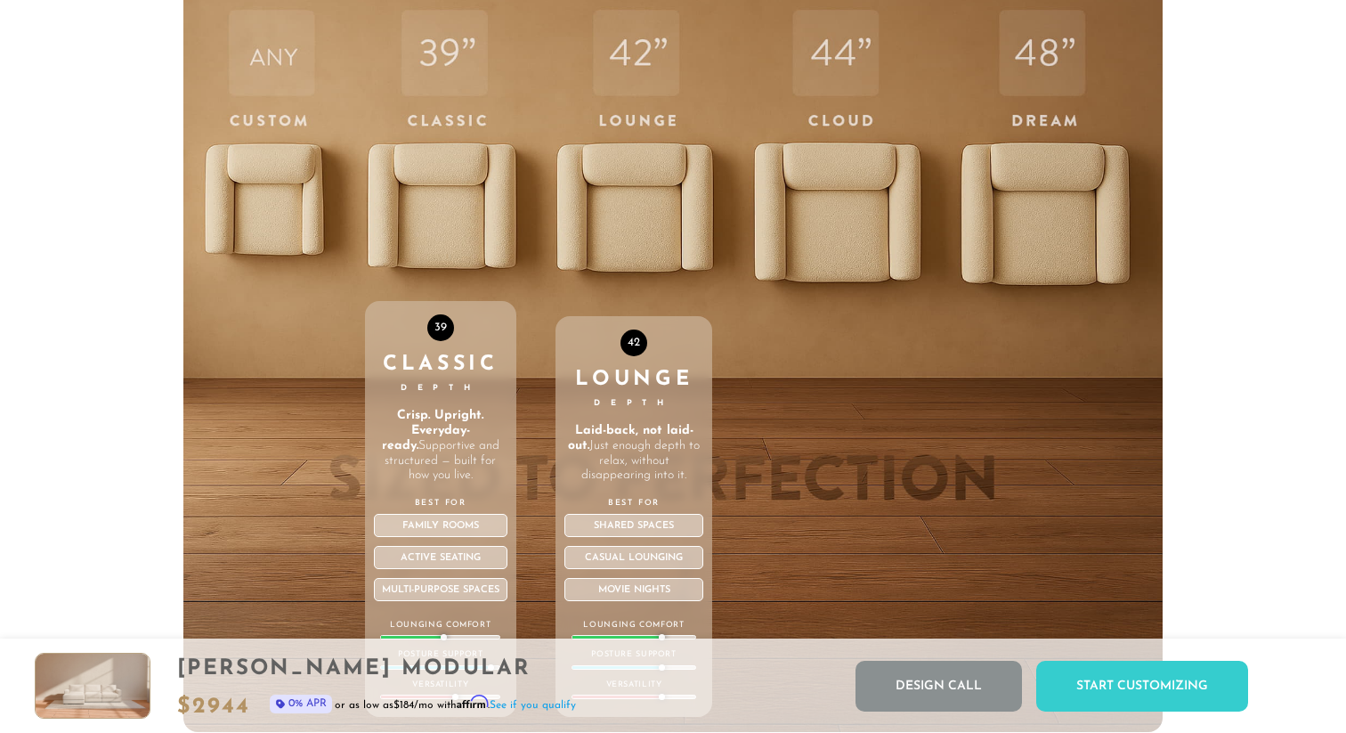
click at [620, 191] on div "42 Lounge Depth Laid-back, not laid-out. Just enough depth to relax, without di…" at bounding box center [634, 354] width 157 height 757
click at [646, 188] on div "42 Lounge Depth Laid-back, not laid-out. Just enough depth to relax, without di…" at bounding box center [634, 354] width 157 height 757
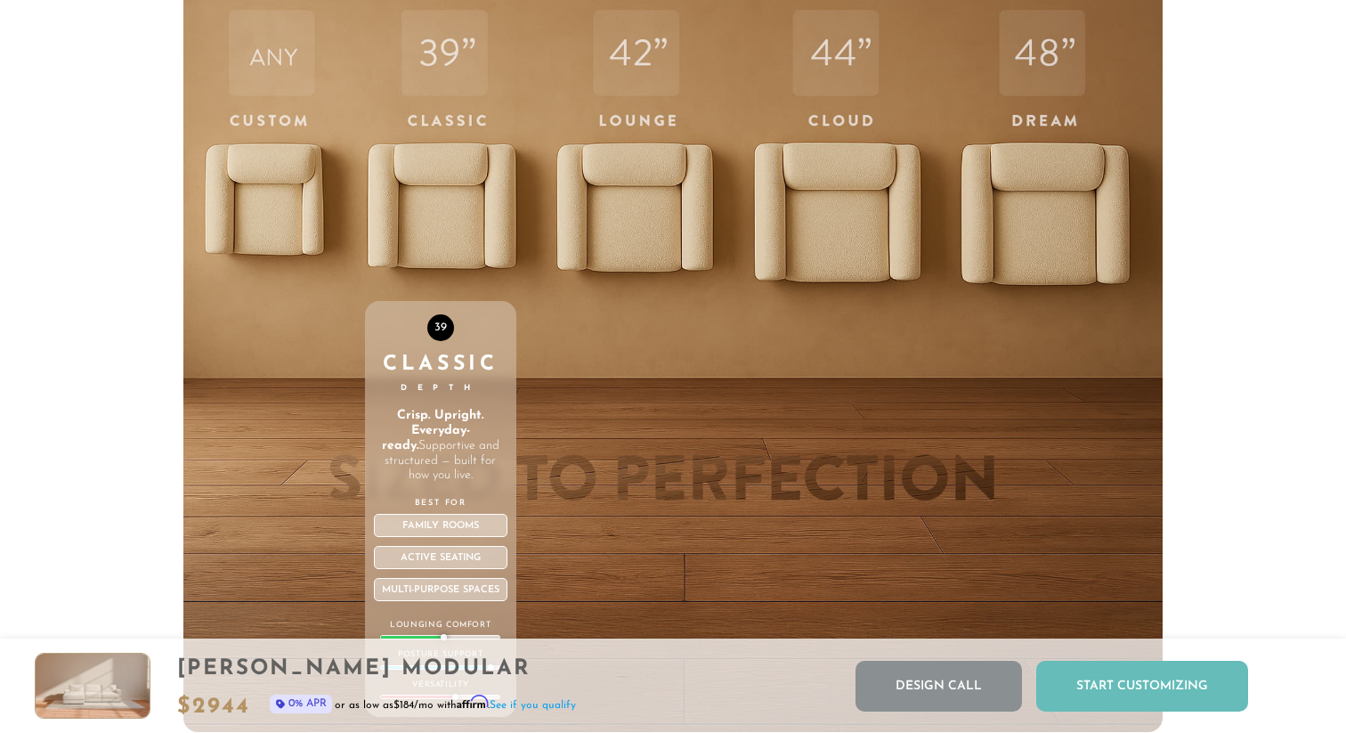
click at [1073, 680] on div "Start Customizing" at bounding box center [1142, 686] width 212 height 51
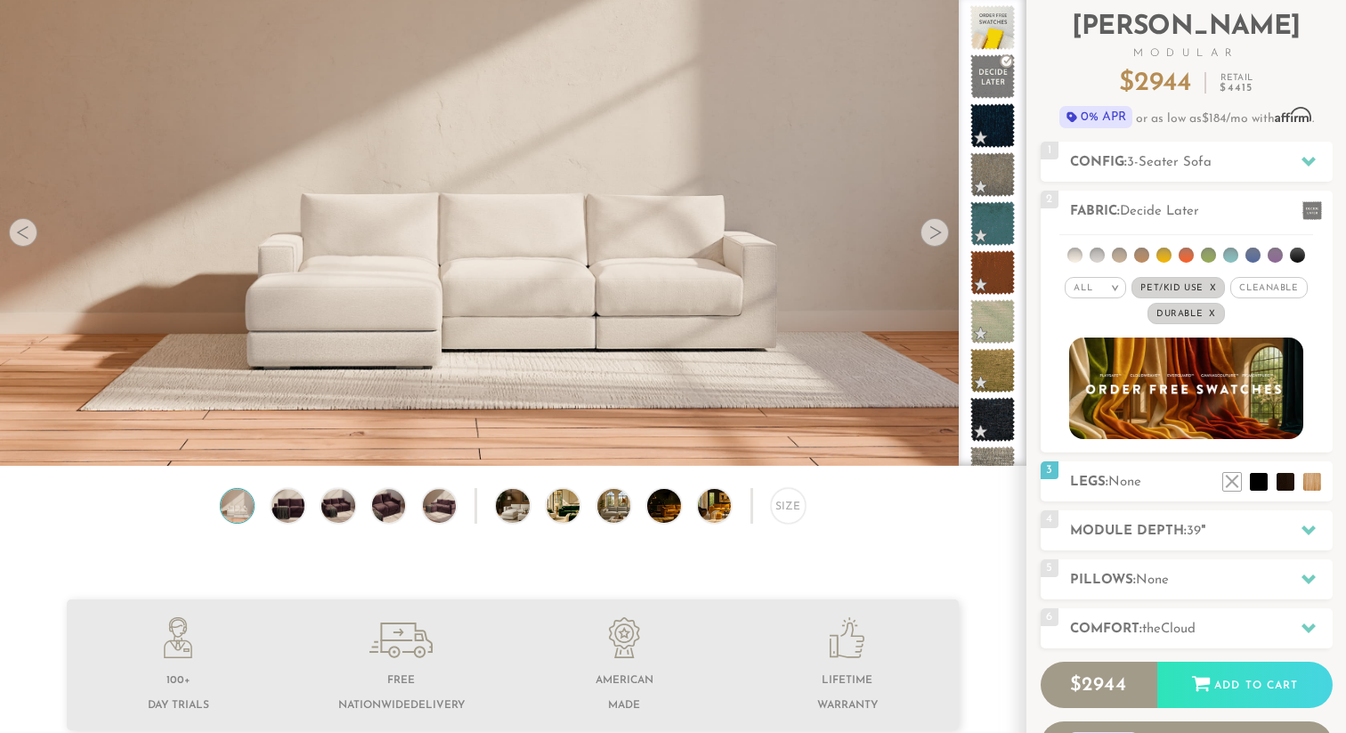
scroll to position [0, 0]
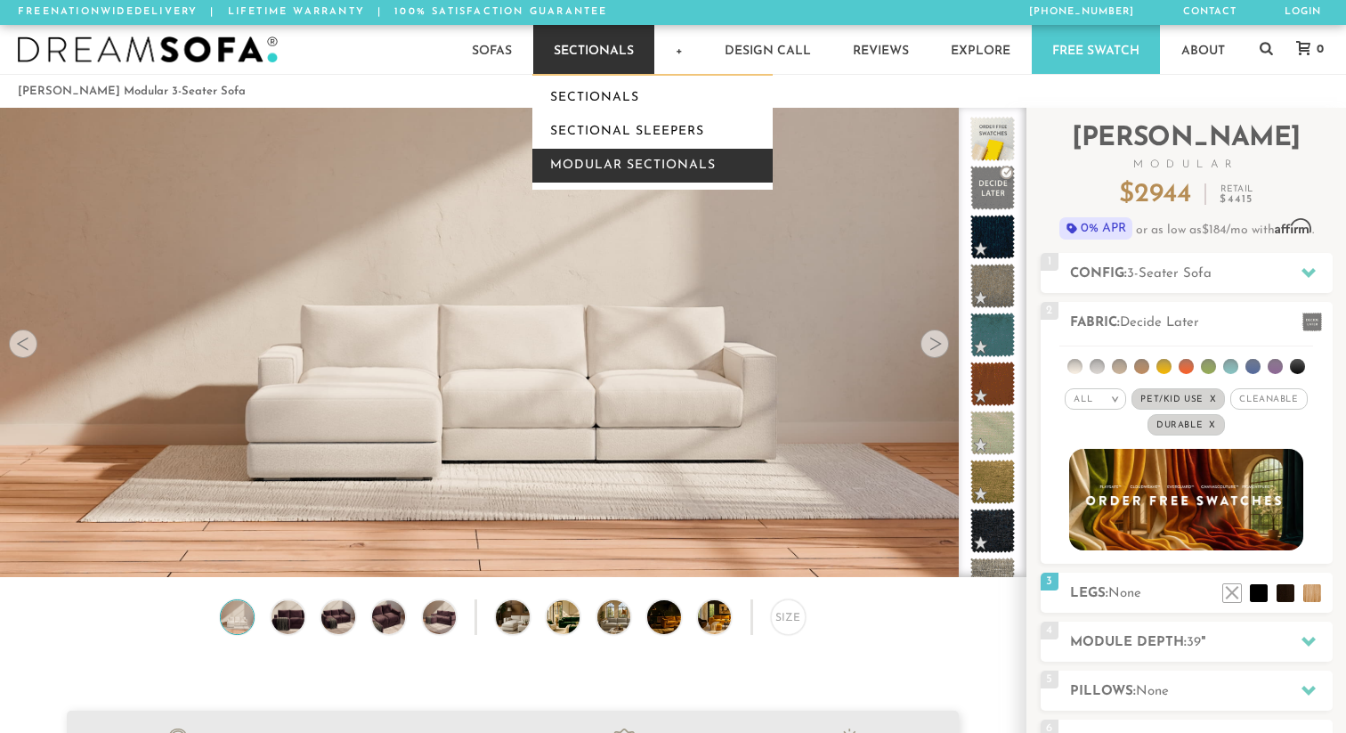
click at [613, 161] on link "Modular Sectionals" at bounding box center [652, 166] width 240 height 34
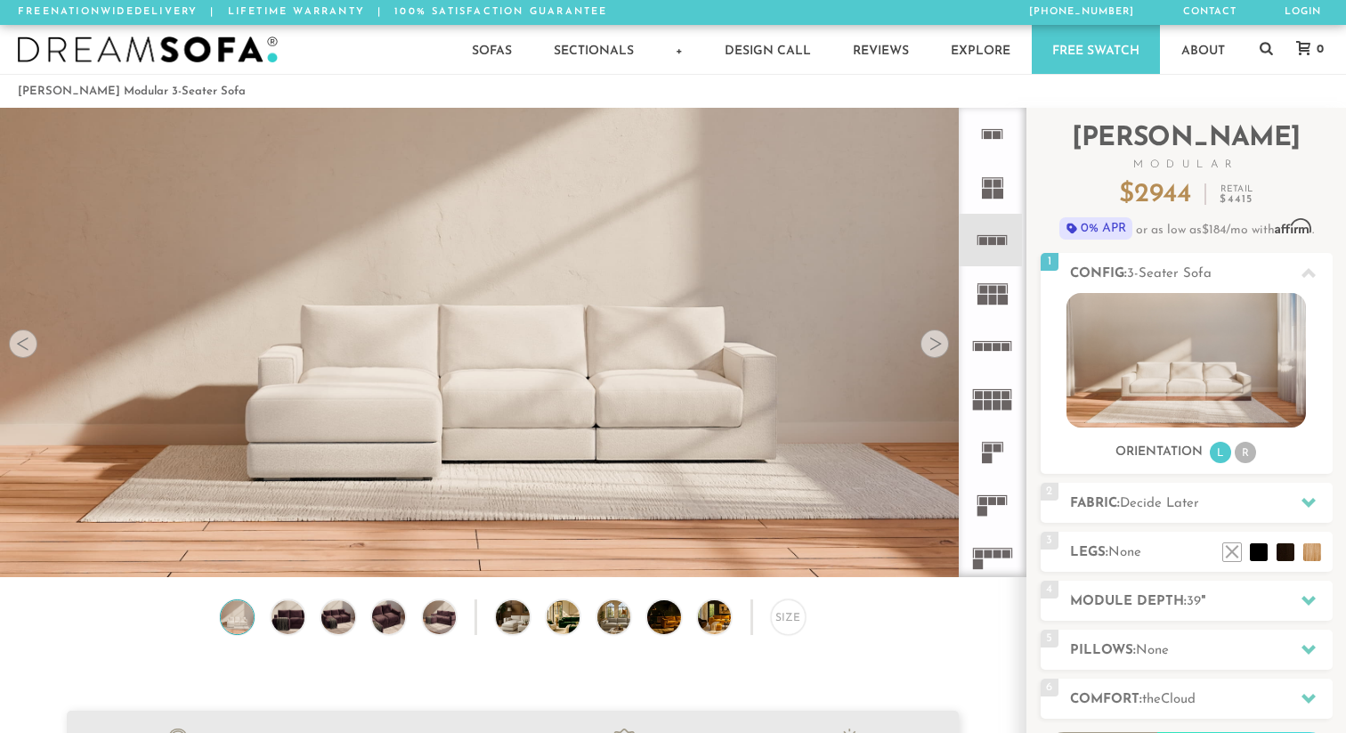
click at [991, 340] on icon at bounding box center [992, 346] width 53 height 53
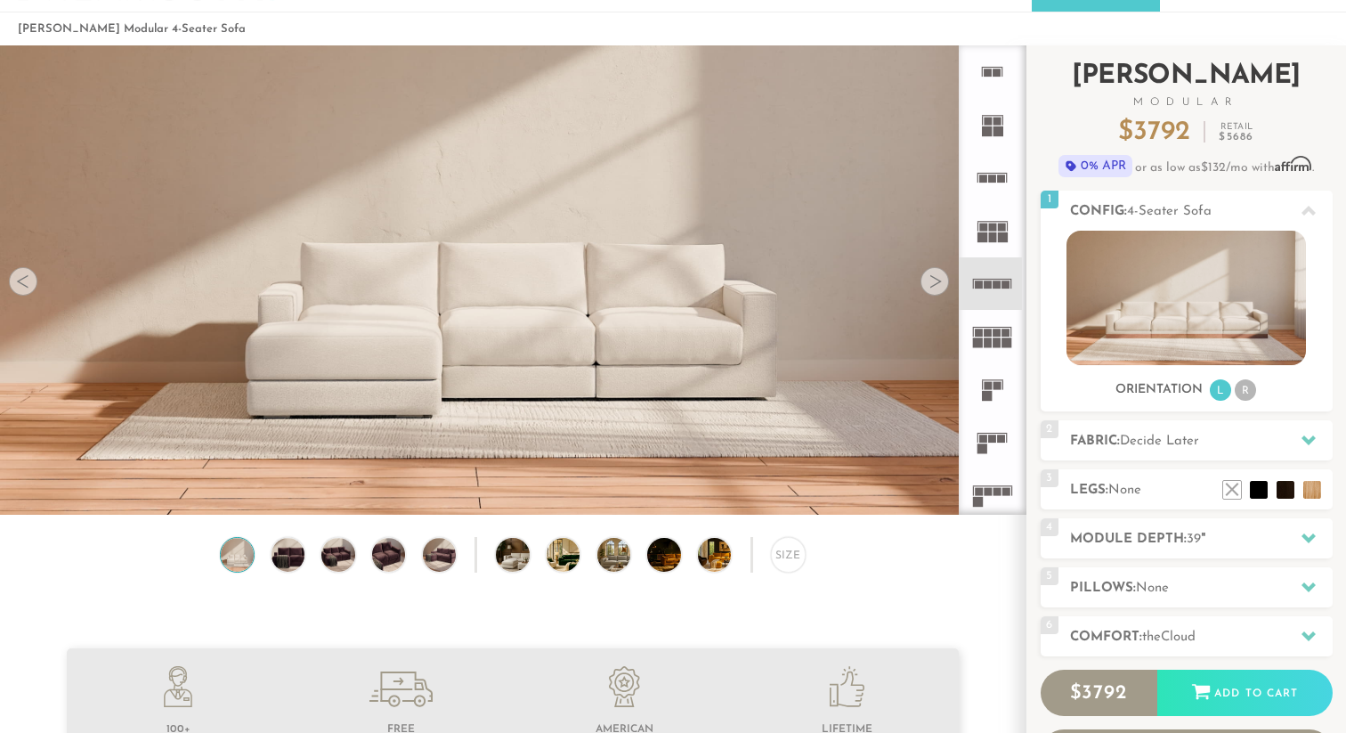
scroll to position [60, 0]
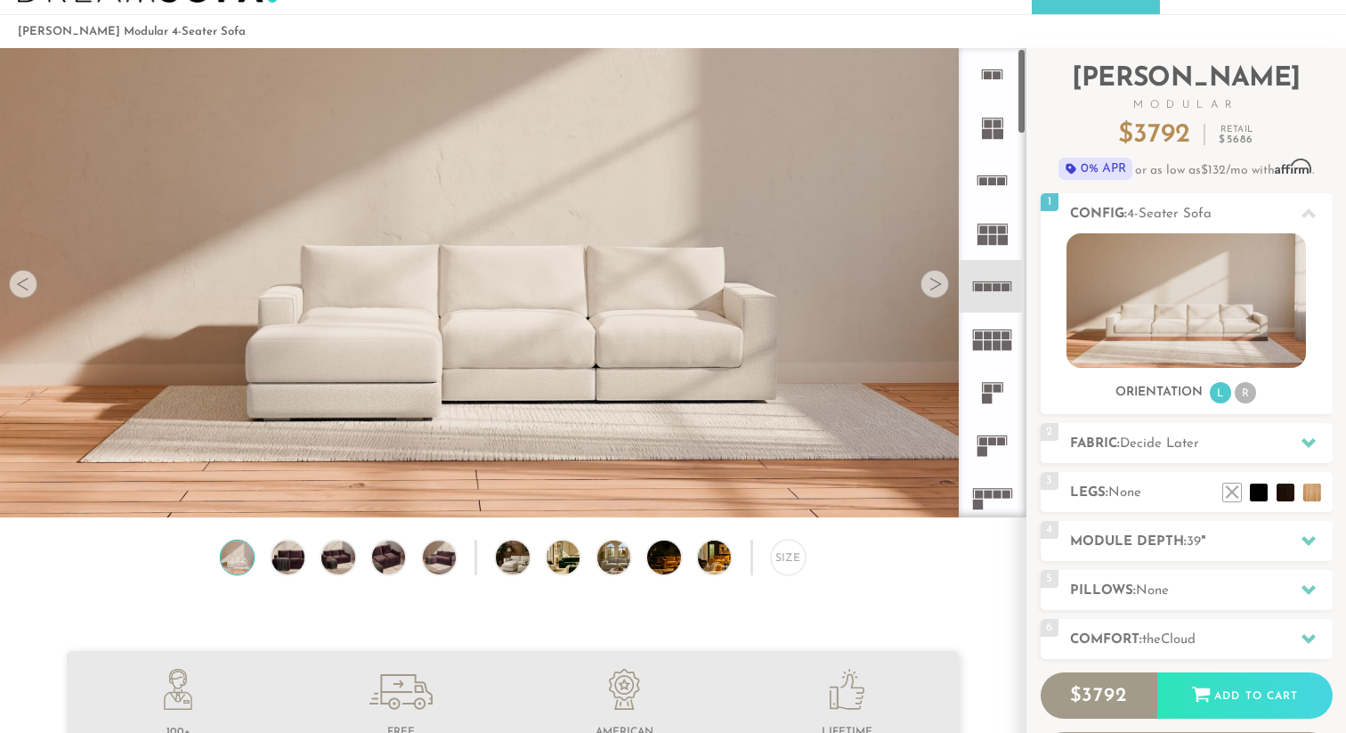
click at [994, 169] on icon at bounding box center [992, 180] width 53 height 53
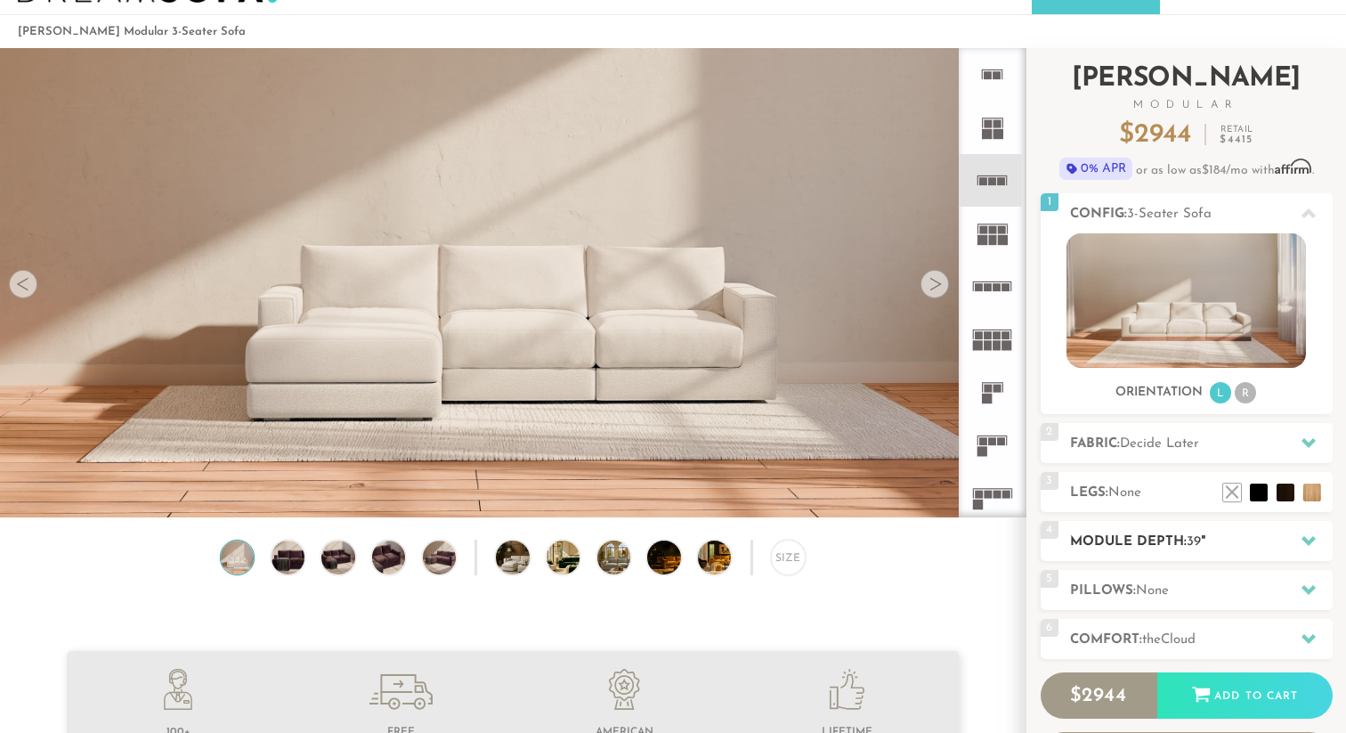
click at [1140, 535] on h2 "Module Depth: 39 "" at bounding box center [1201, 542] width 263 height 20
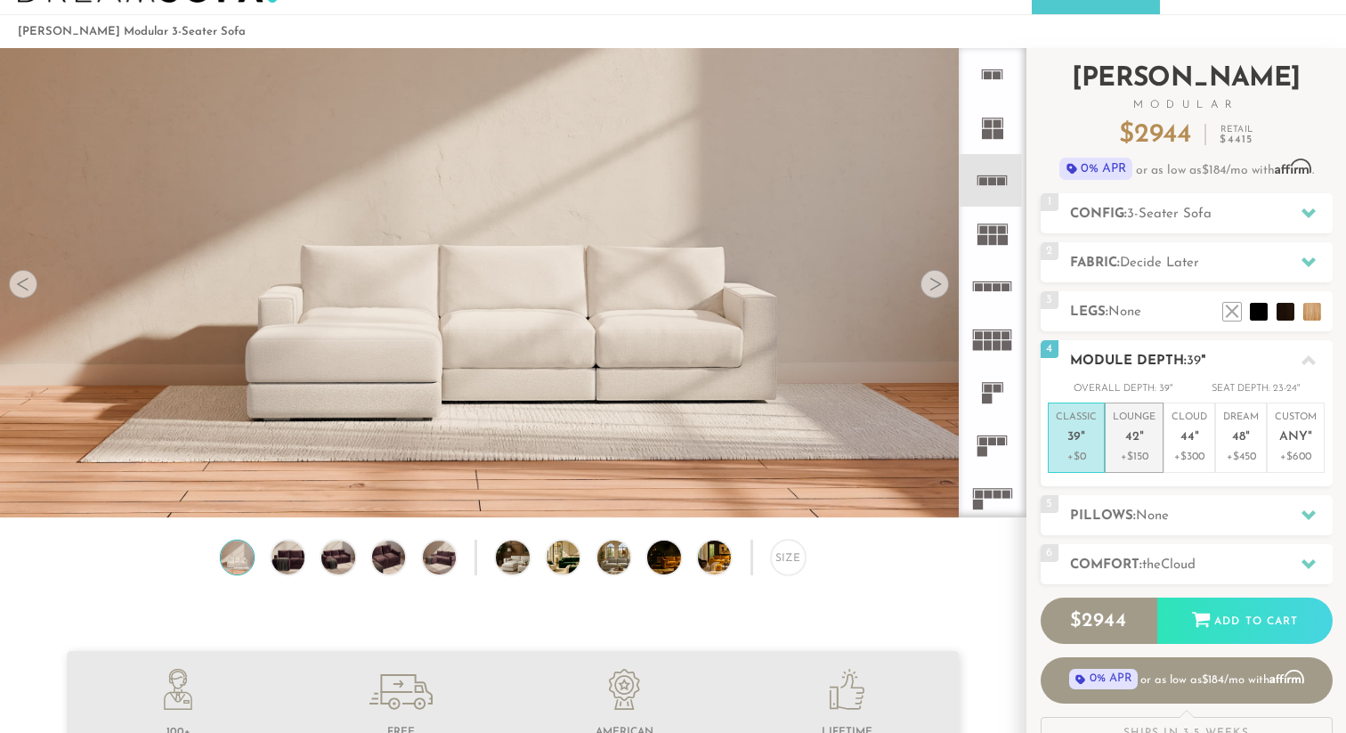
click at [1144, 463] on p "+$150" at bounding box center [1134, 457] width 43 height 16
click at [1156, 510] on span "None" at bounding box center [1152, 515] width 33 height 13
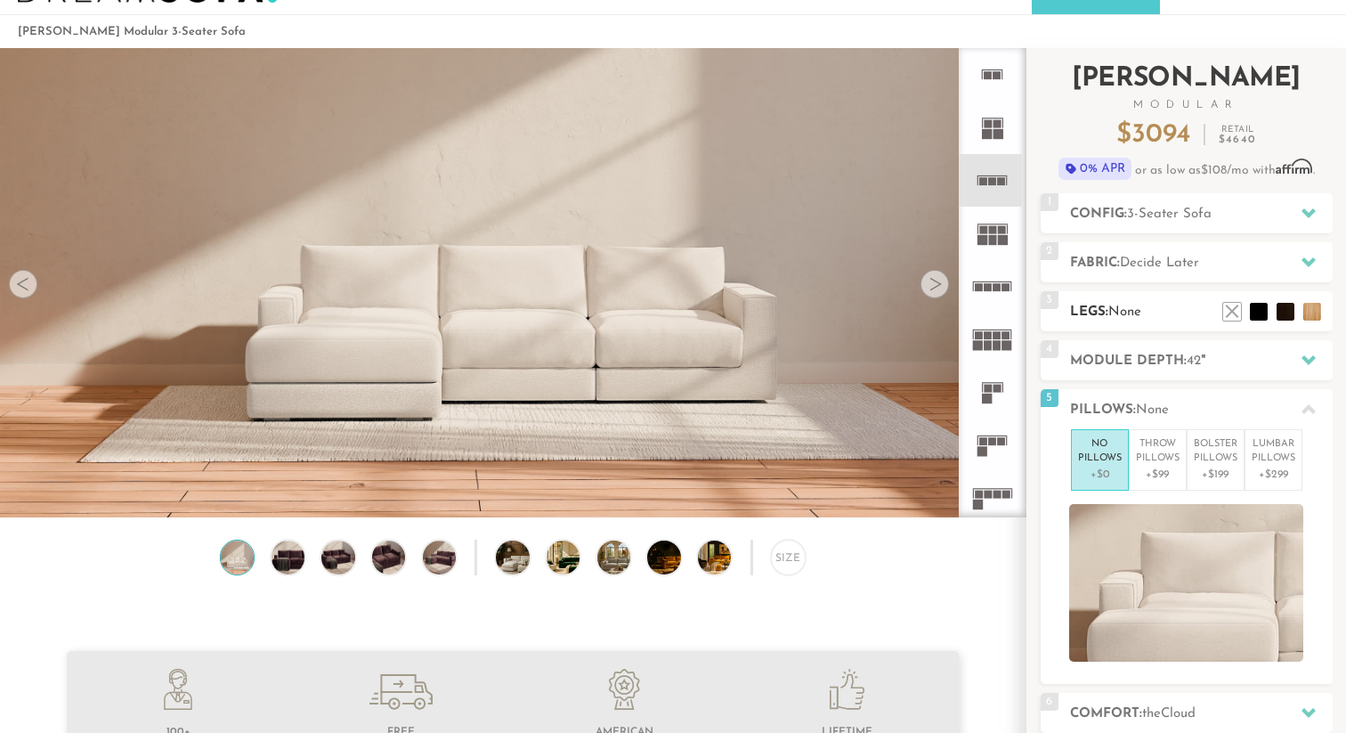
click at [1145, 318] on h2 "Legs: None" at bounding box center [1201, 312] width 263 height 20
click at [1132, 313] on span "None" at bounding box center [1125, 311] width 33 height 13
click at [1262, 310] on li at bounding box center [1232, 284] width 71 height 71
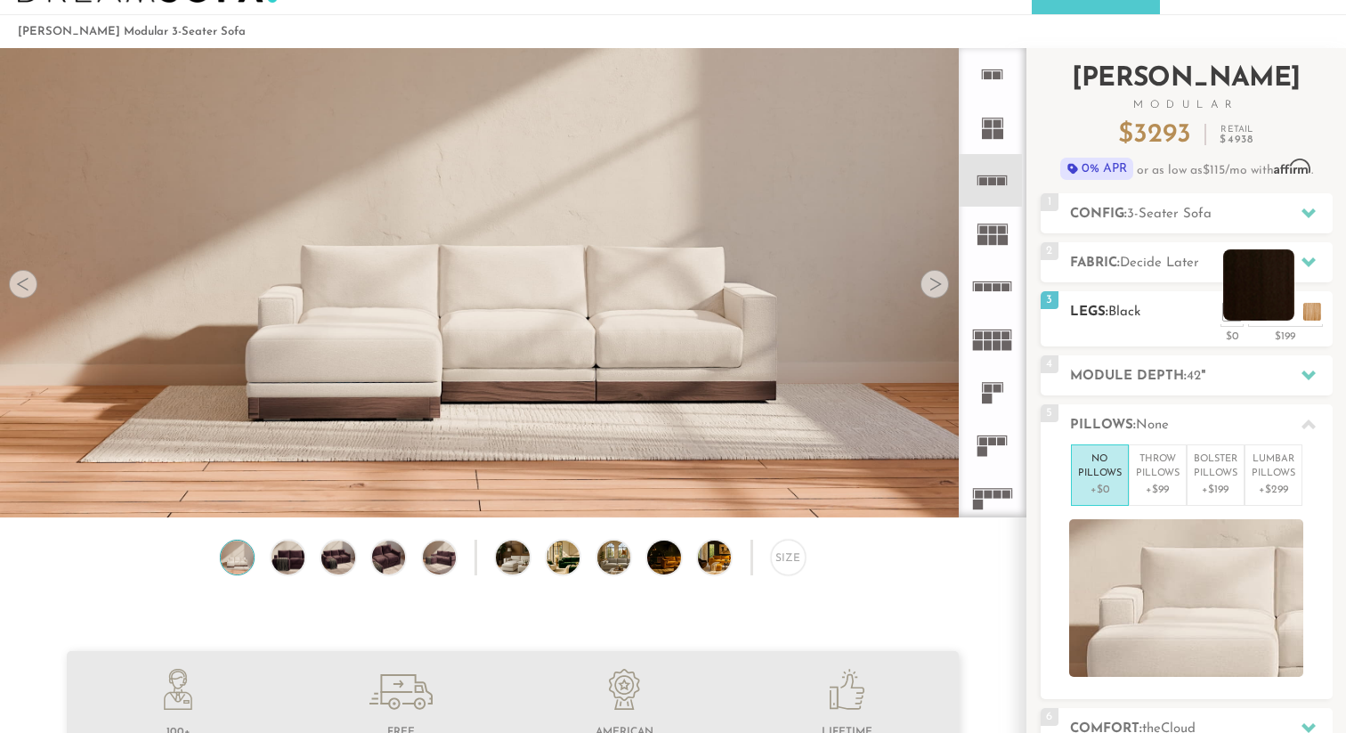
click at [1290, 316] on li at bounding box center [1258, 284] width 71 height 71
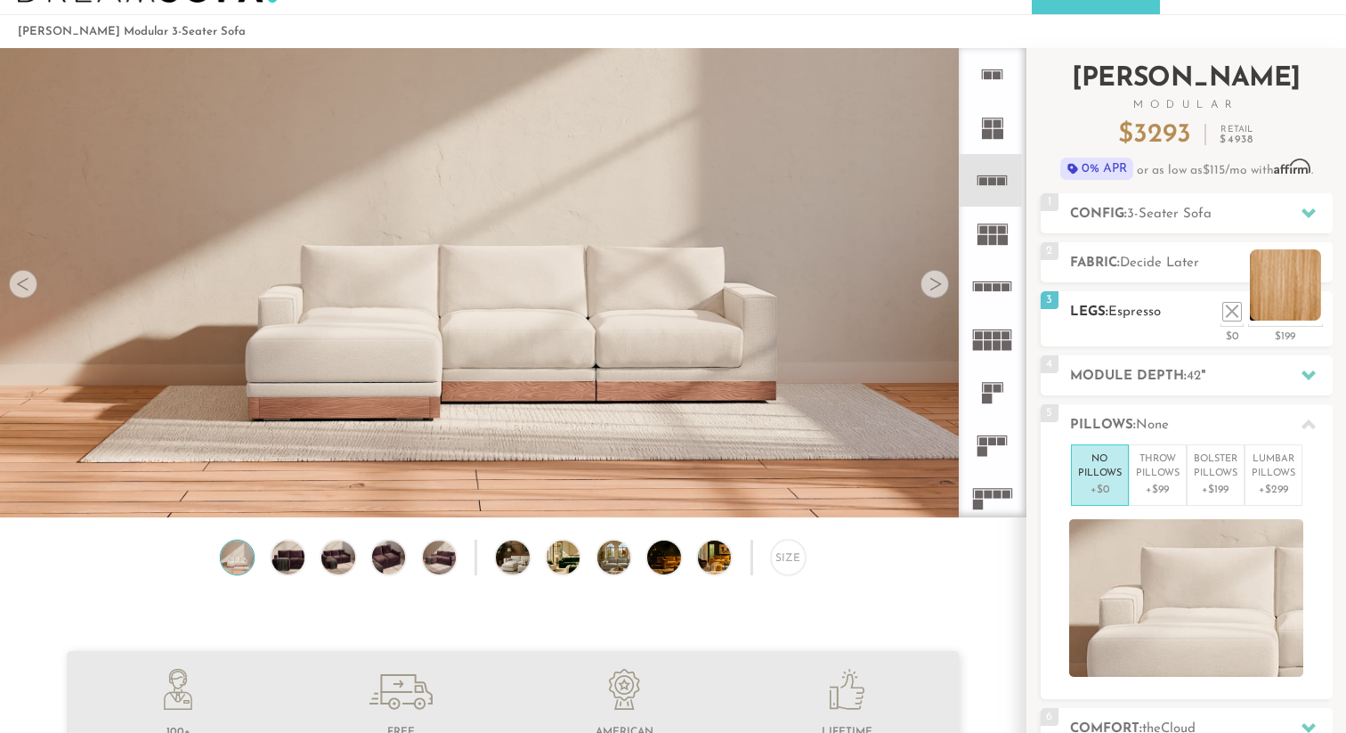
click at [1312, 321] on li at bounding box center [1285, 284] width 71 height 71
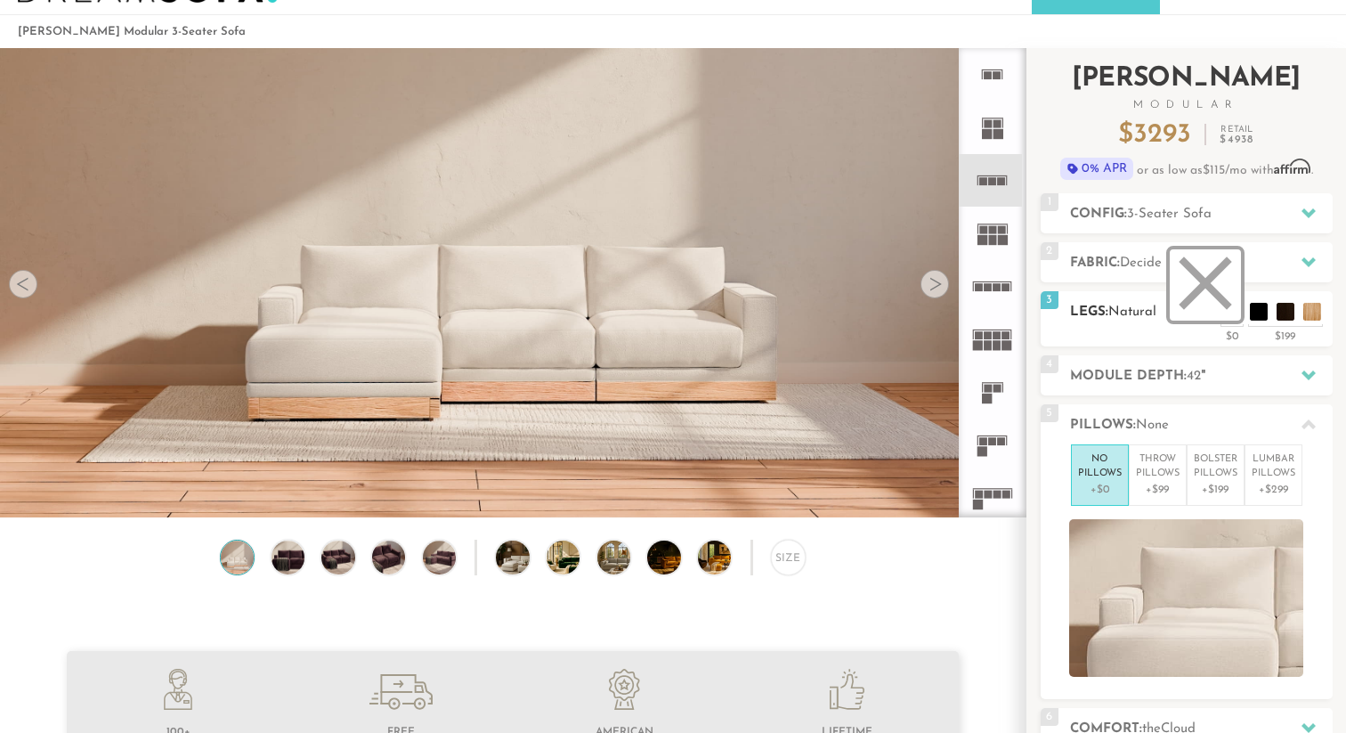
click at [1234, 316] on li at bounding box center [1205, 284] width 71 height 71
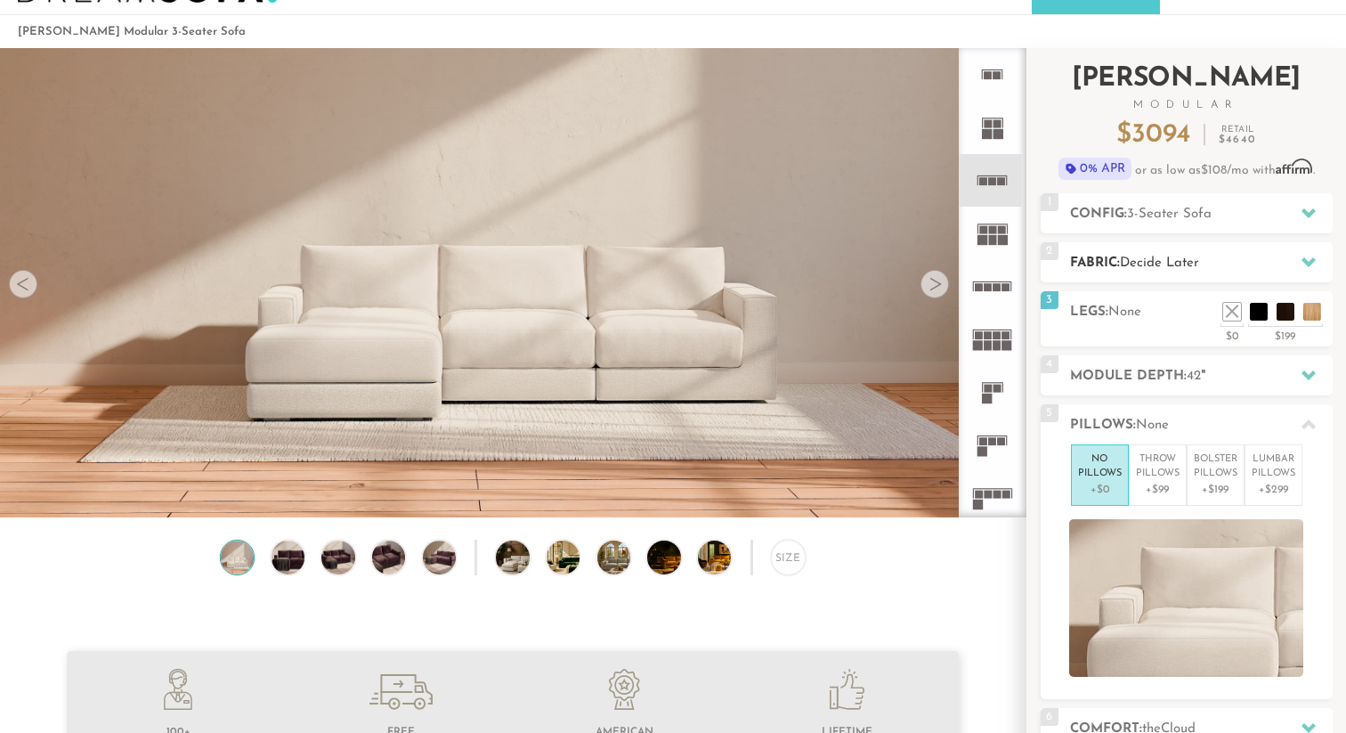
click at [1134, 268] on span "Decide Later" at bounding box center [1159, 262] width 79 height 13
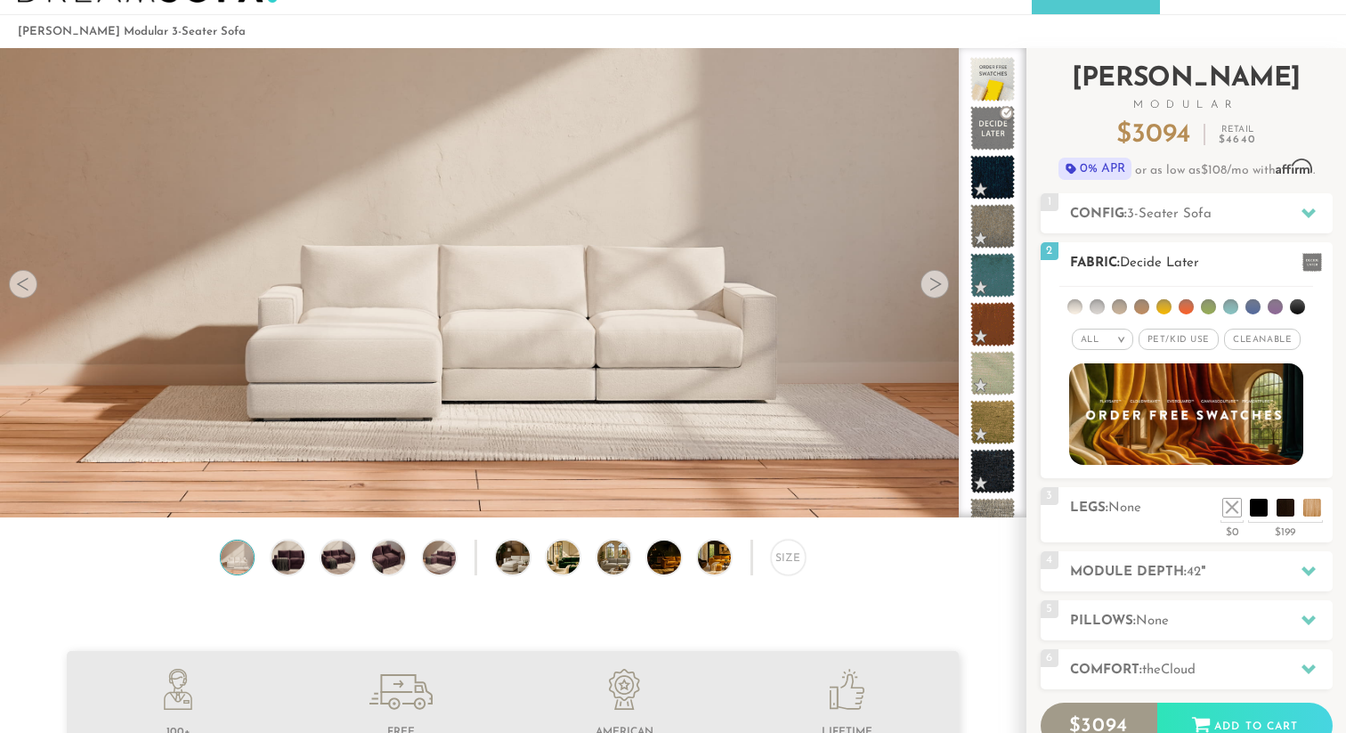
click at [1115, 270] on h2 "Fabric: Decide Later" at bounding box center [1201, 263] width 263 height 20
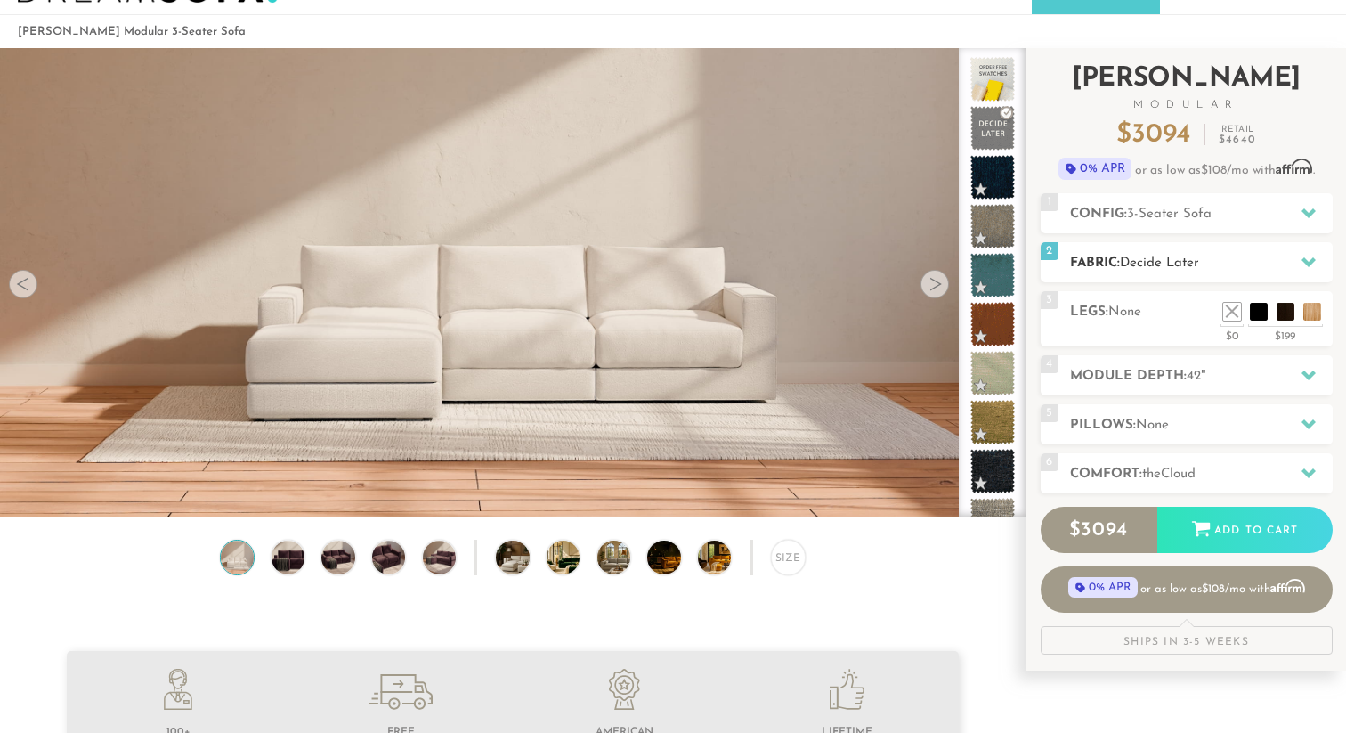
click at [1115, 270] on h2 "Fabric: Decide Later" at bounding box center [1201, 263] width 263 height 20
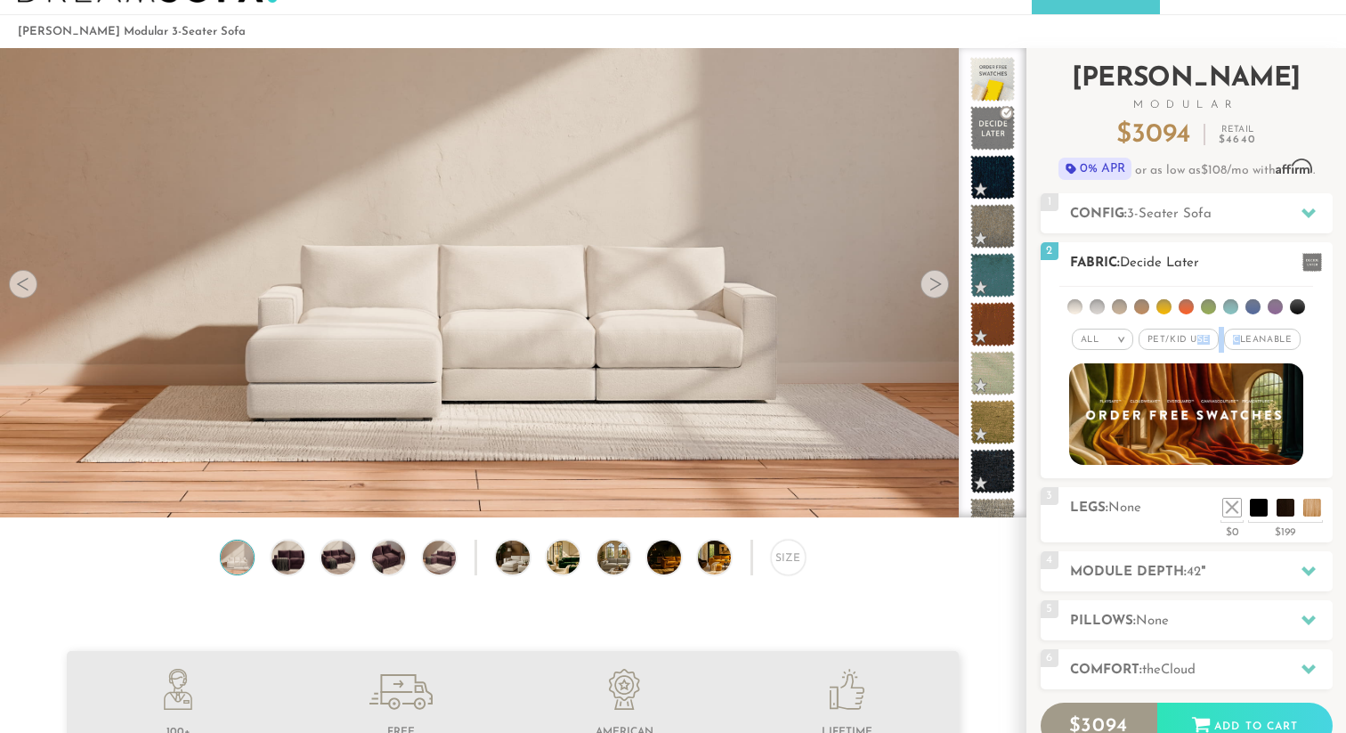
drag, startPoint x: 1239, startPoint y: 338, endPoint x: 1195, endPoint y: 336, distance: 44.6
click at [1195, 337] on div "All > All Tier Family Popular Durable Luxury Pet/Kid Use x Cleanable x Popular …" at bounding box center [1187, 340] width 292 height 26
click at [1174, 344] on span "Pet/Kid Use x" at bounding box center [1179, 339] width 80 height 21
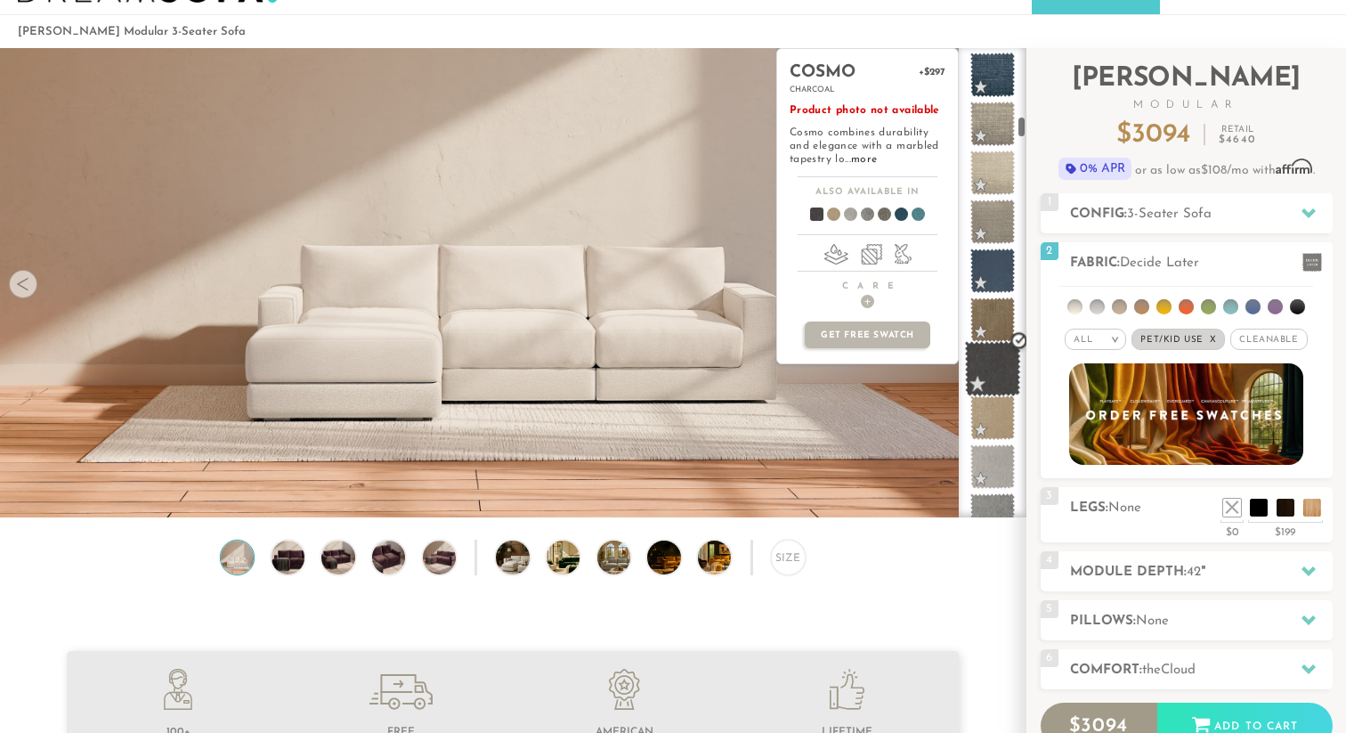
scroll to position [1532, 0]
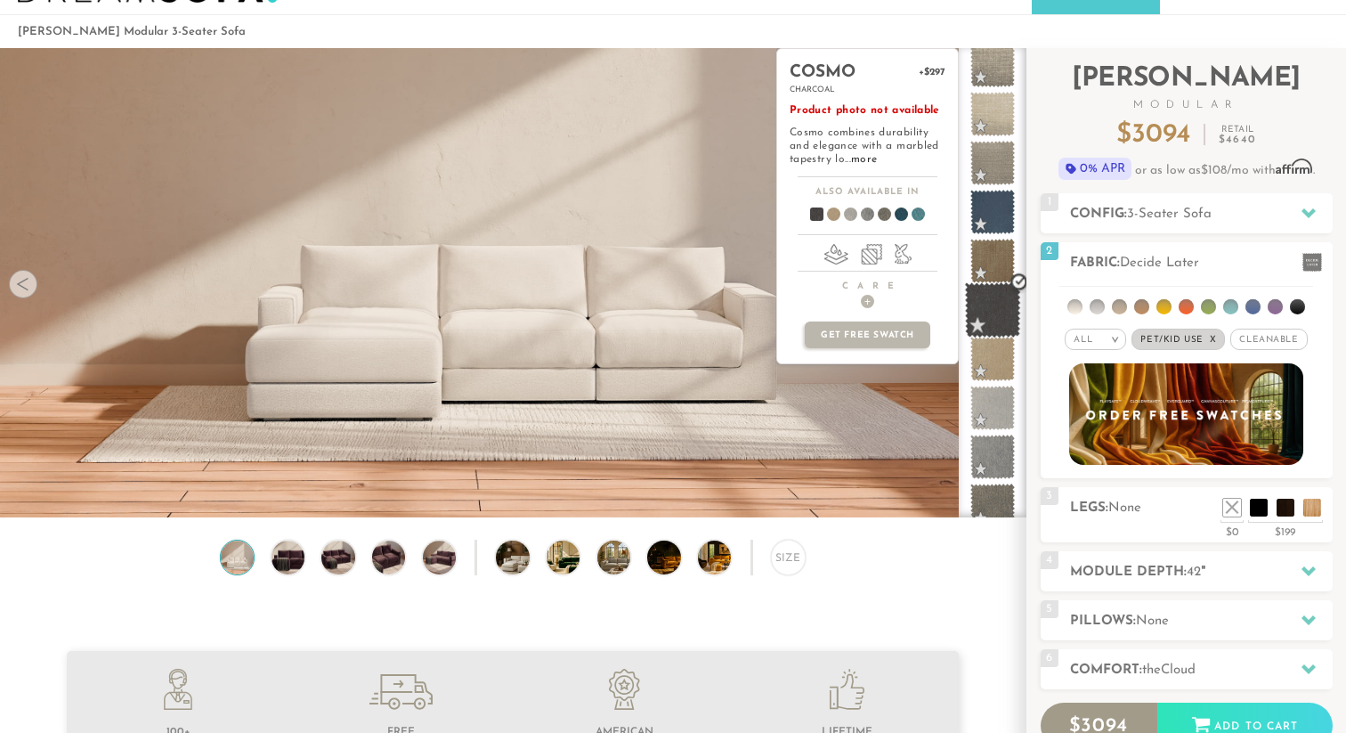
click at [987, 305] on span at bounding box center [993, 310] width 56 height 56
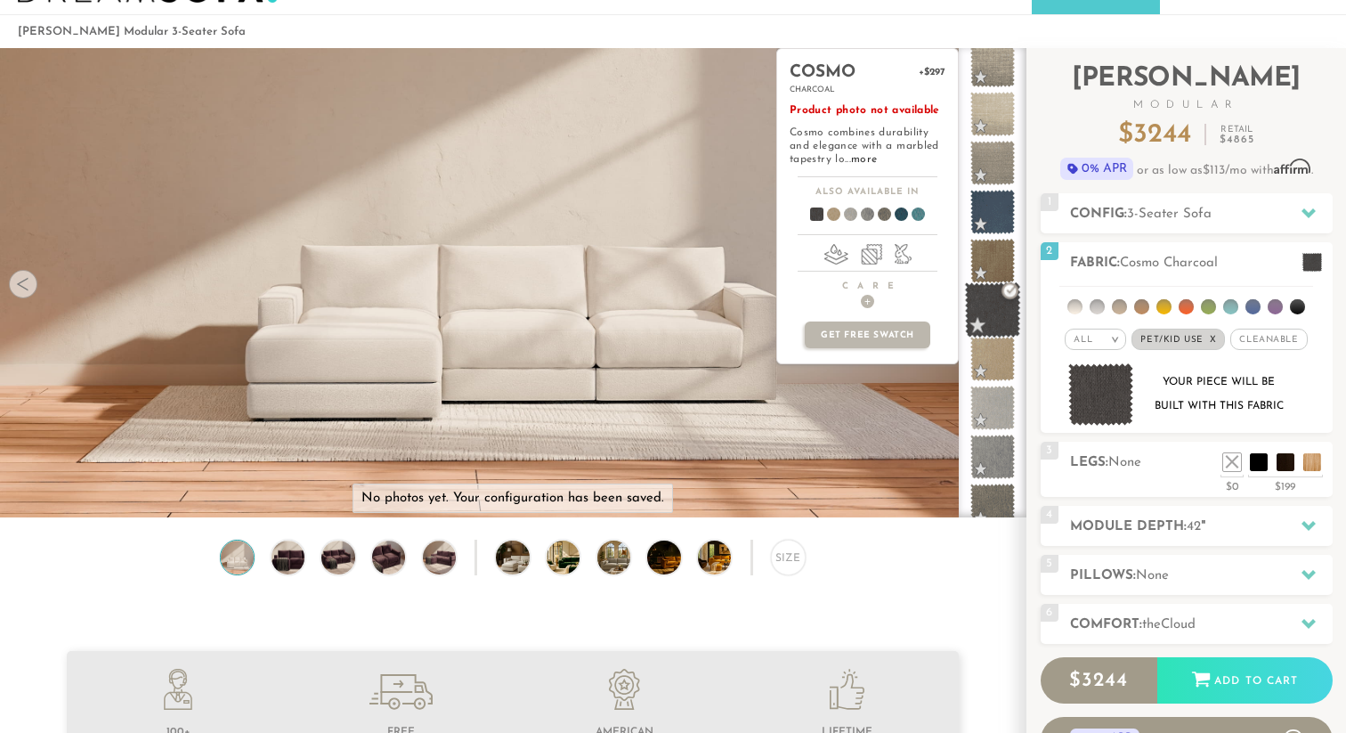
click at [990, 310] on span at bounding box center [993, 310] width 56 height 56
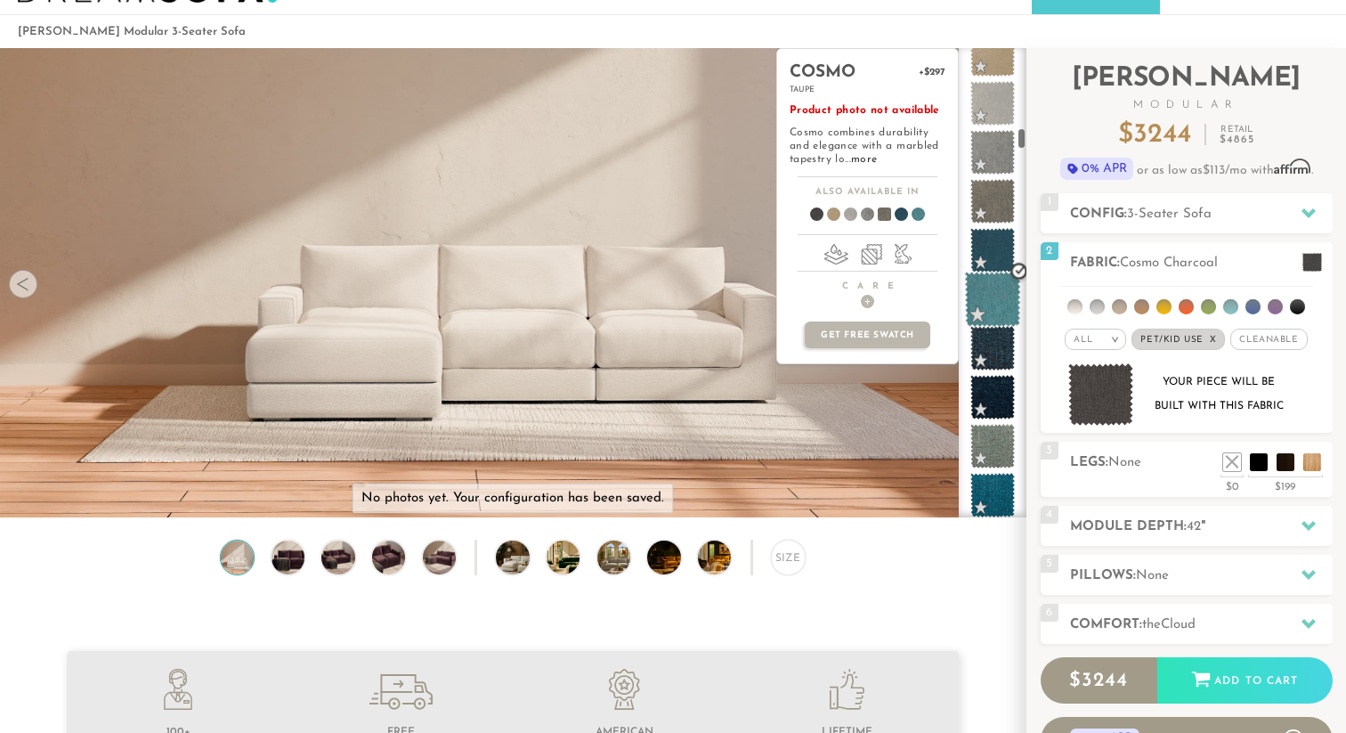
scroll to position [1856, 0]
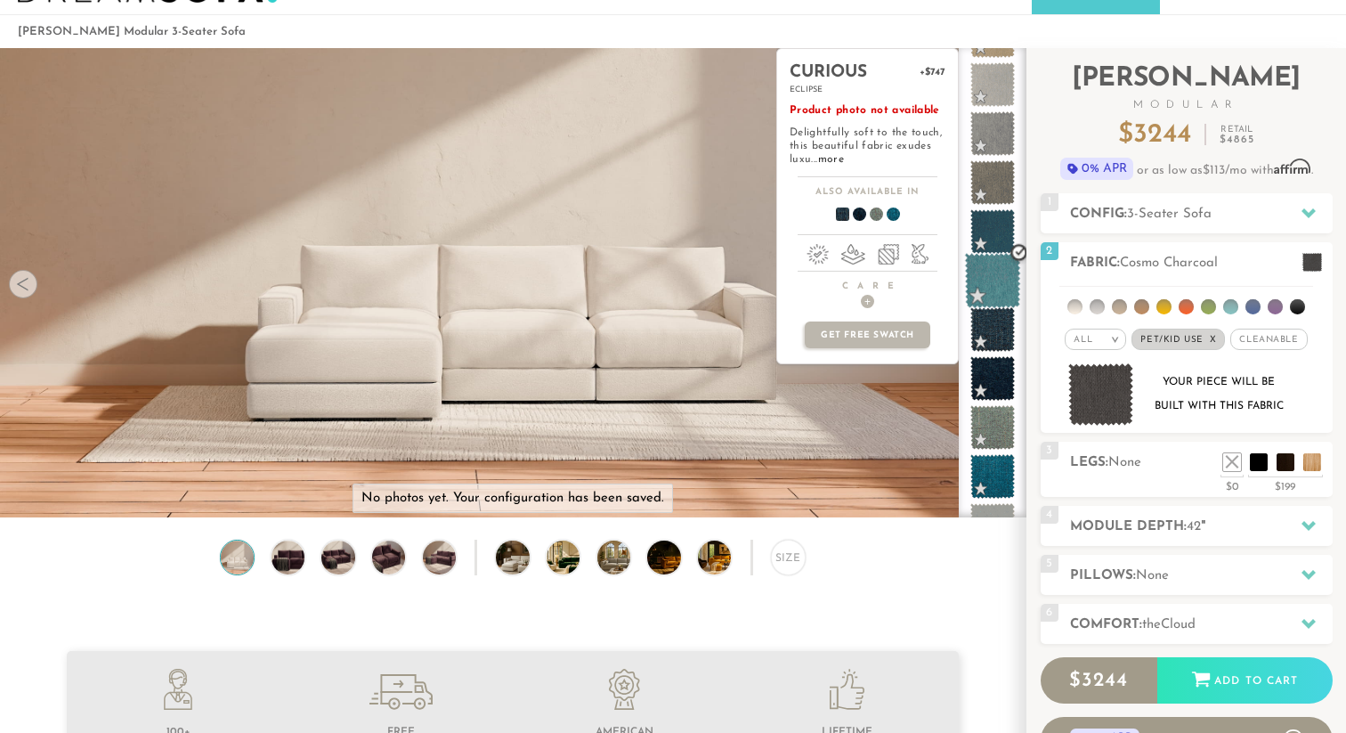
click at [990, 318] on span at bounding box center [993, 329] width 45 height 45
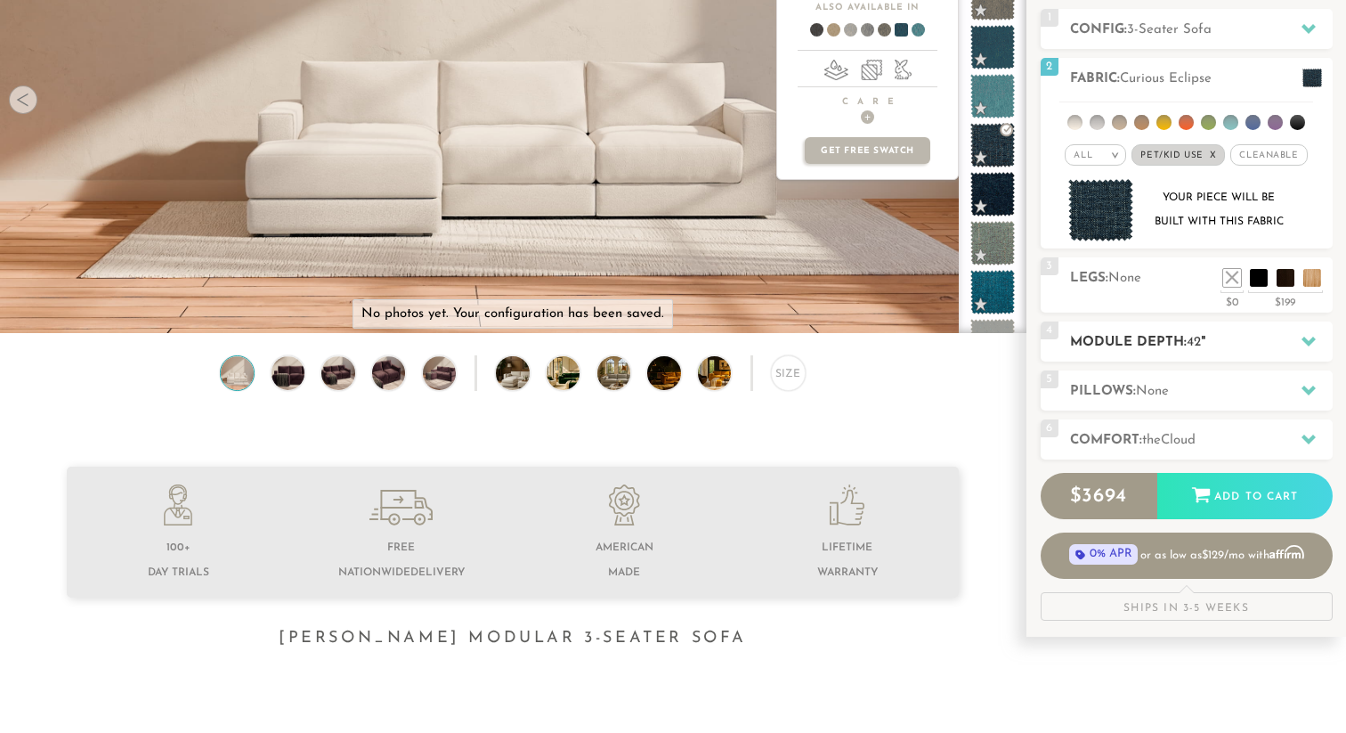
scroll to position [246, 0]
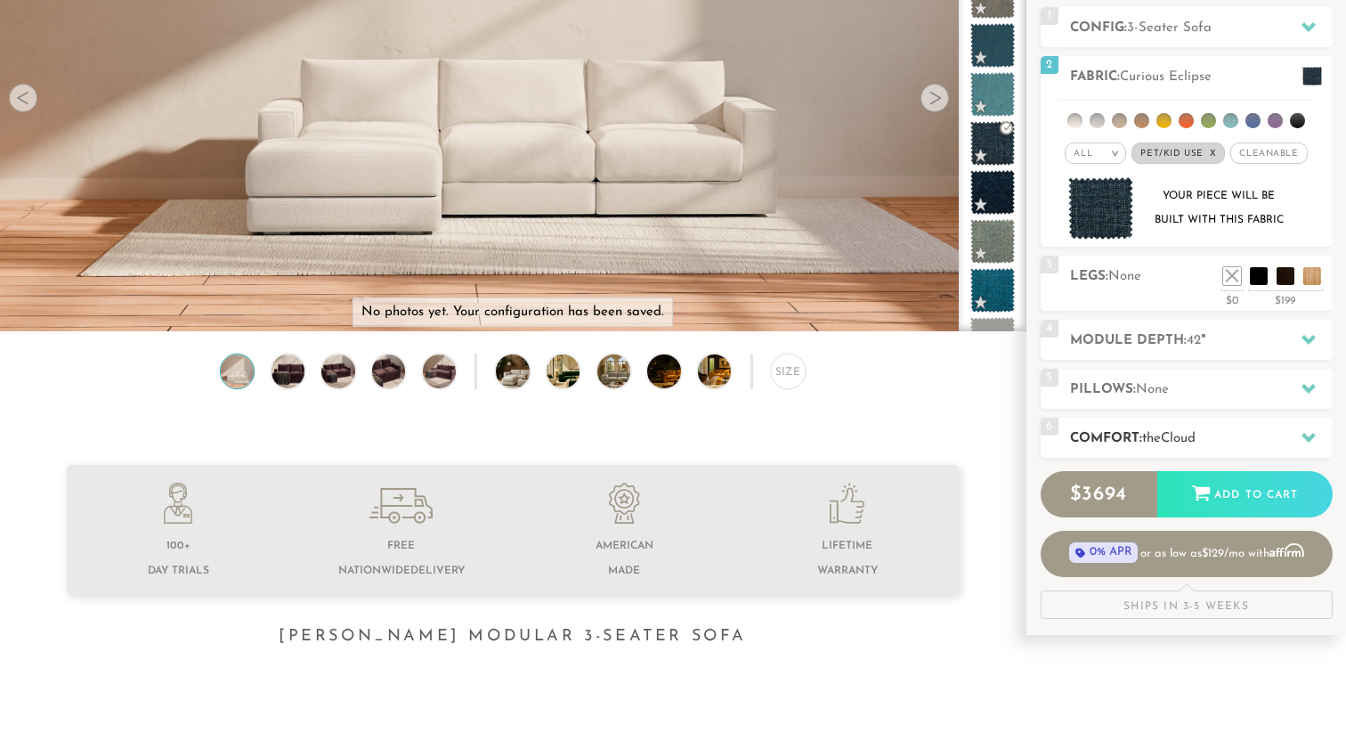
click at [1125, 453] on div "6 Comfort: the Cloud soft" at bounding box center [1187, 438] width 292 height 40
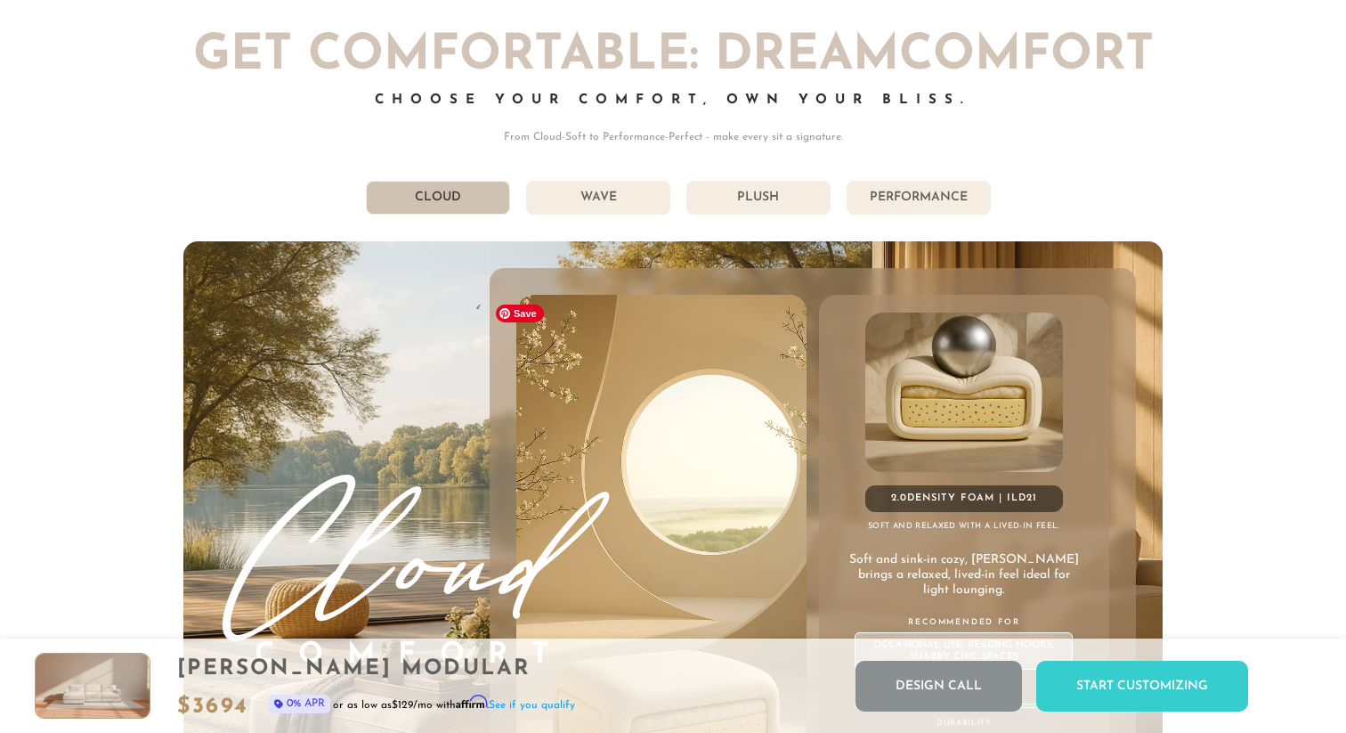
scroll to position [9446, 0]
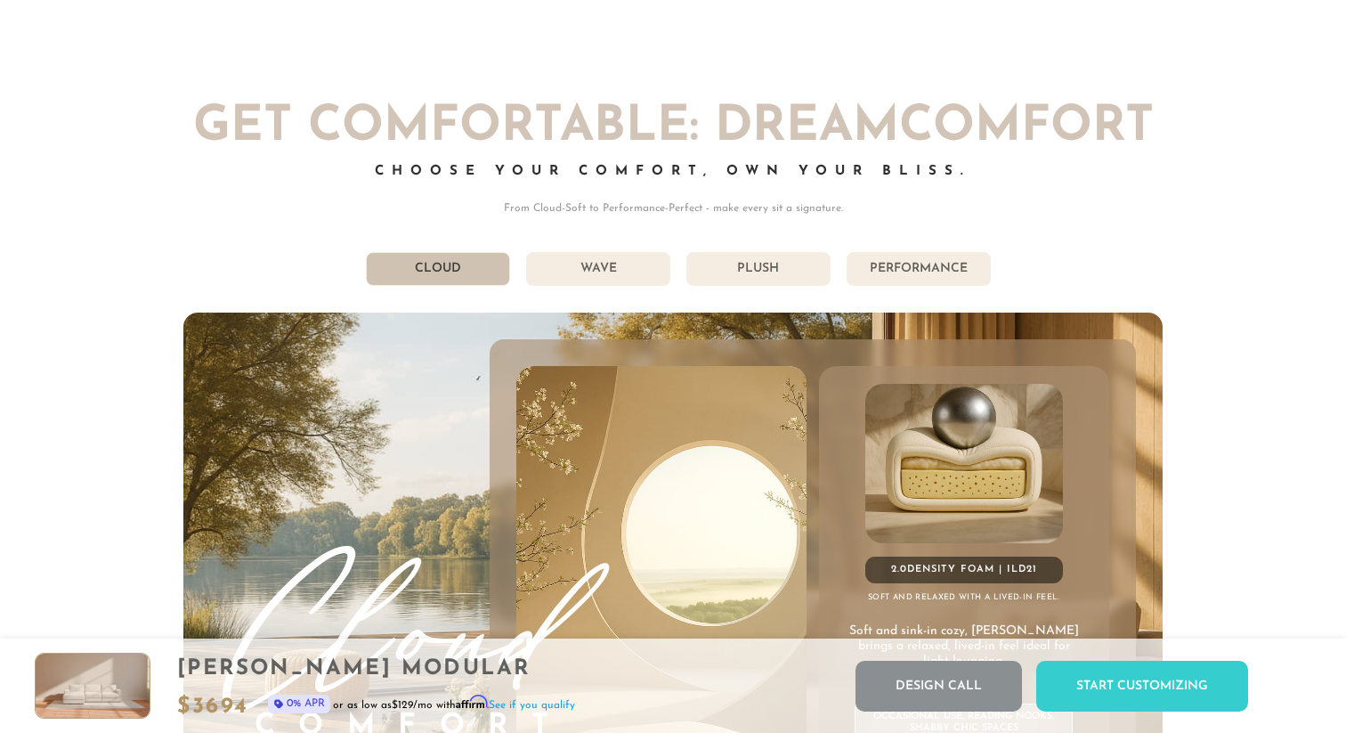
click at [618, 272] on li "Wave" at bounding box center [598, 269] width 144 height 34
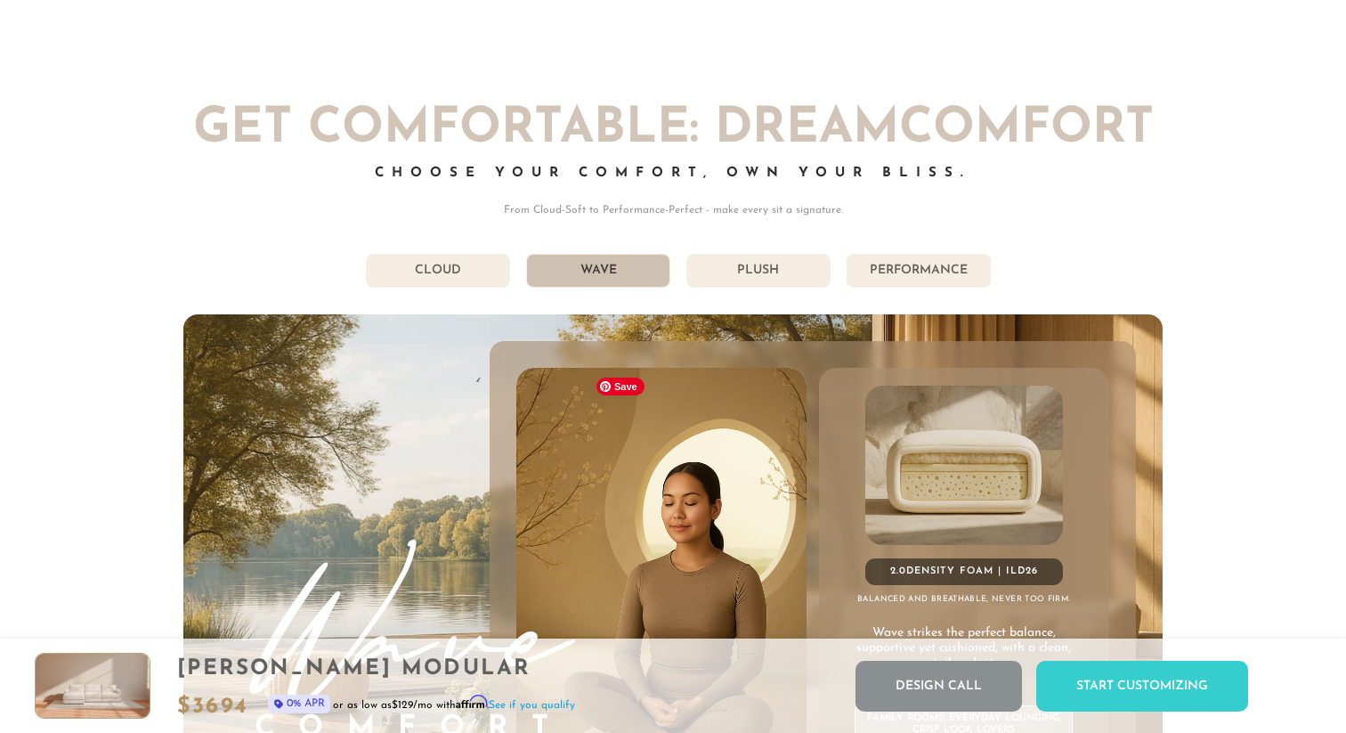
scroll to position [9439, 0]
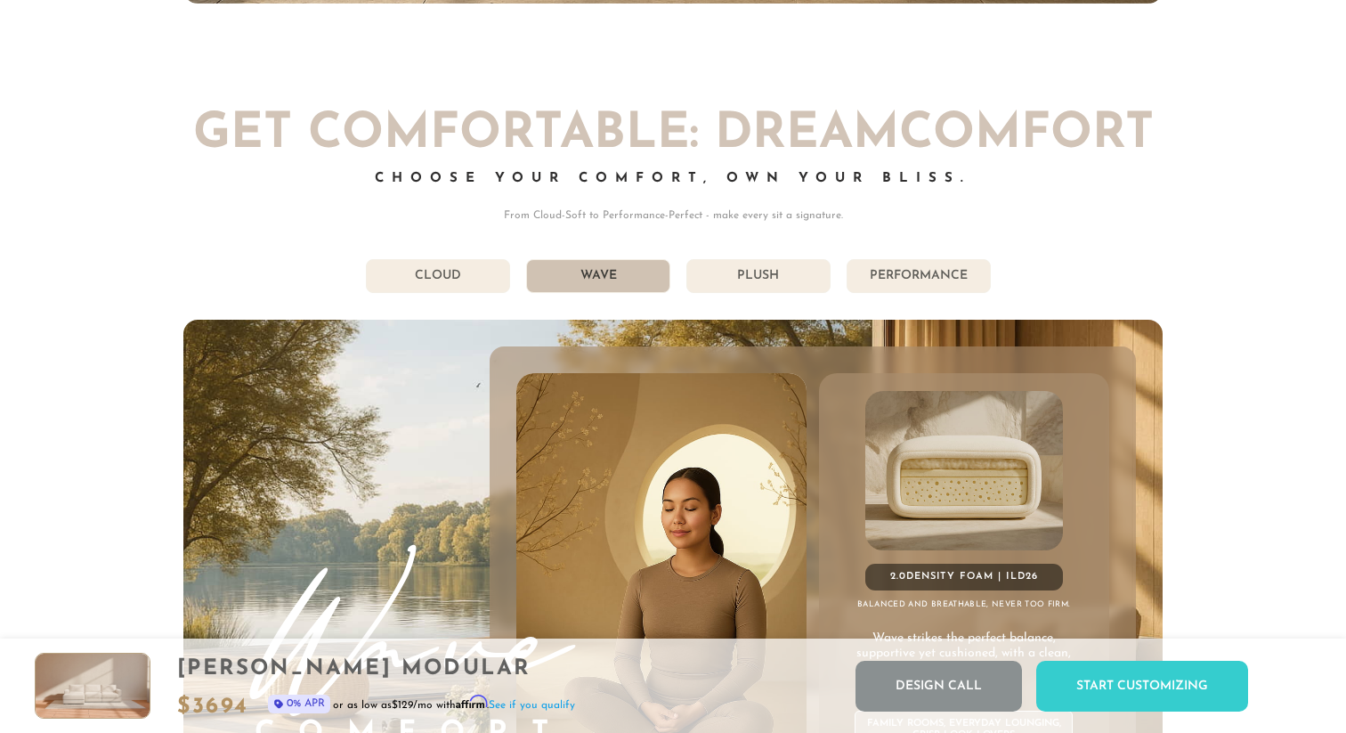
click at [738, 290] on li "Plush" at bounding box center [758, 276] width 144 height 34
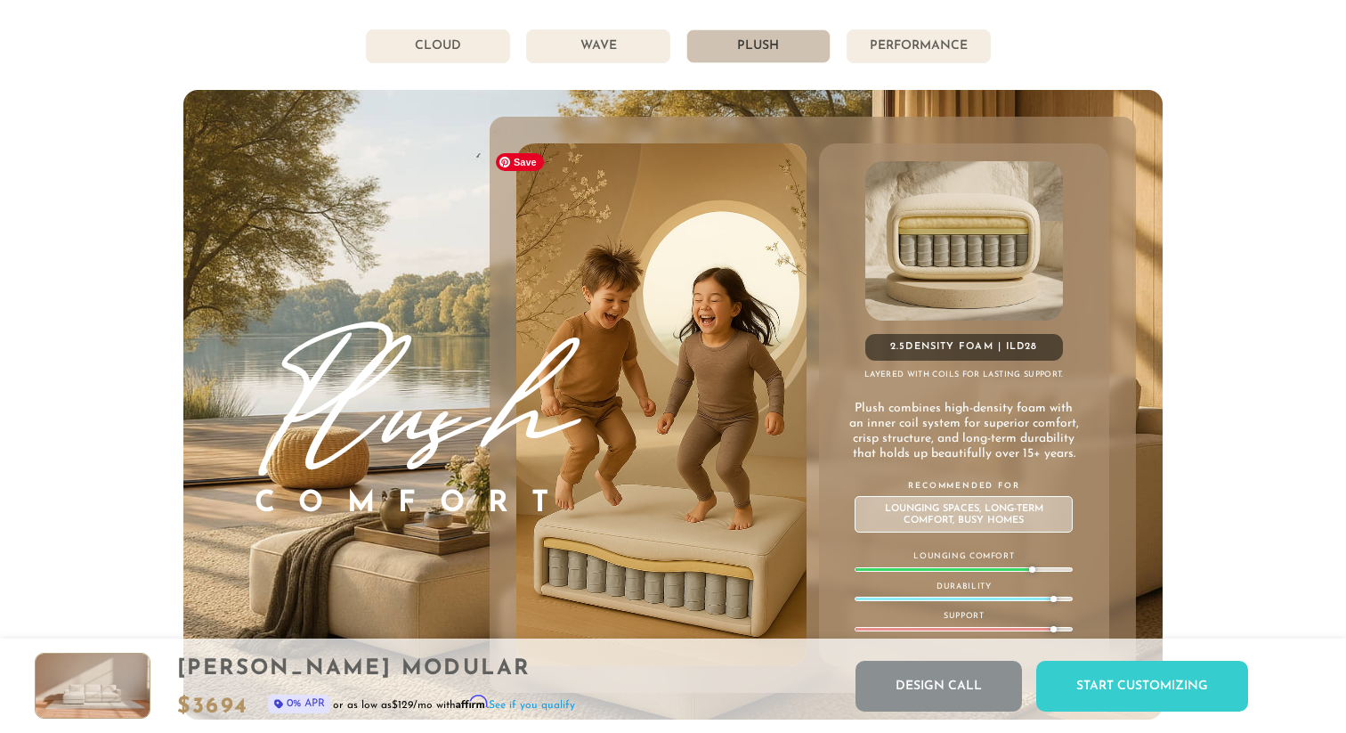
scroll to position [9668, 0]
click at [921, 37] on li "Performance" at bounding box center [919, 47] width 144 height 34
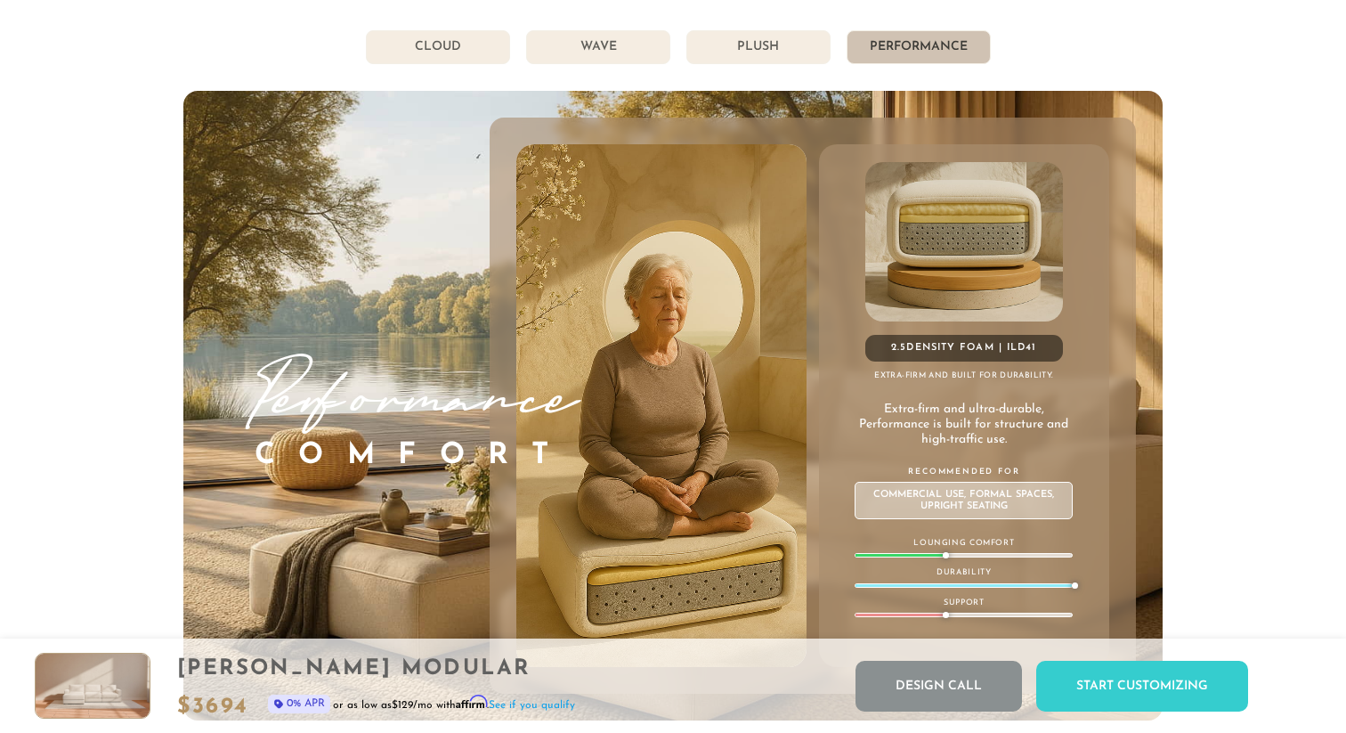
click at [796, 49] on li "Plush" at bounding box center [758, 47] width 144 height 34
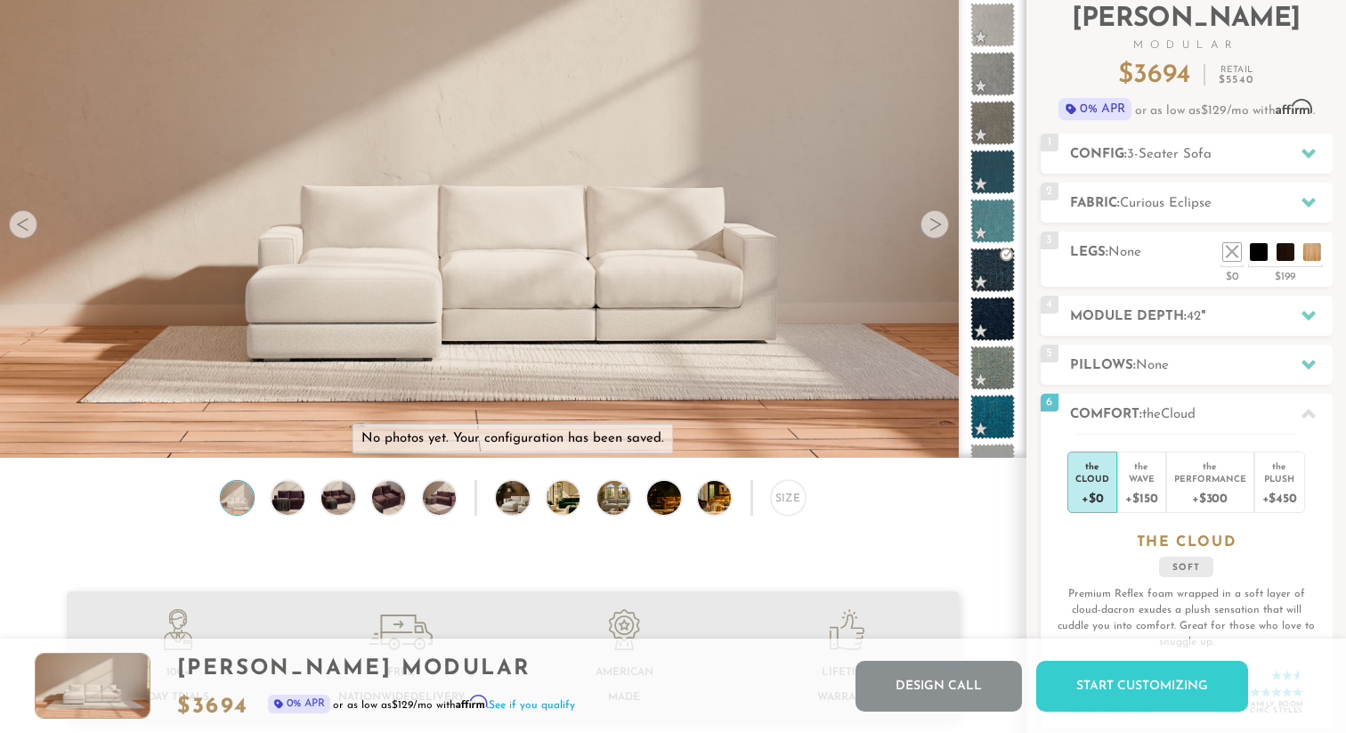
scroll to position [0, 0]
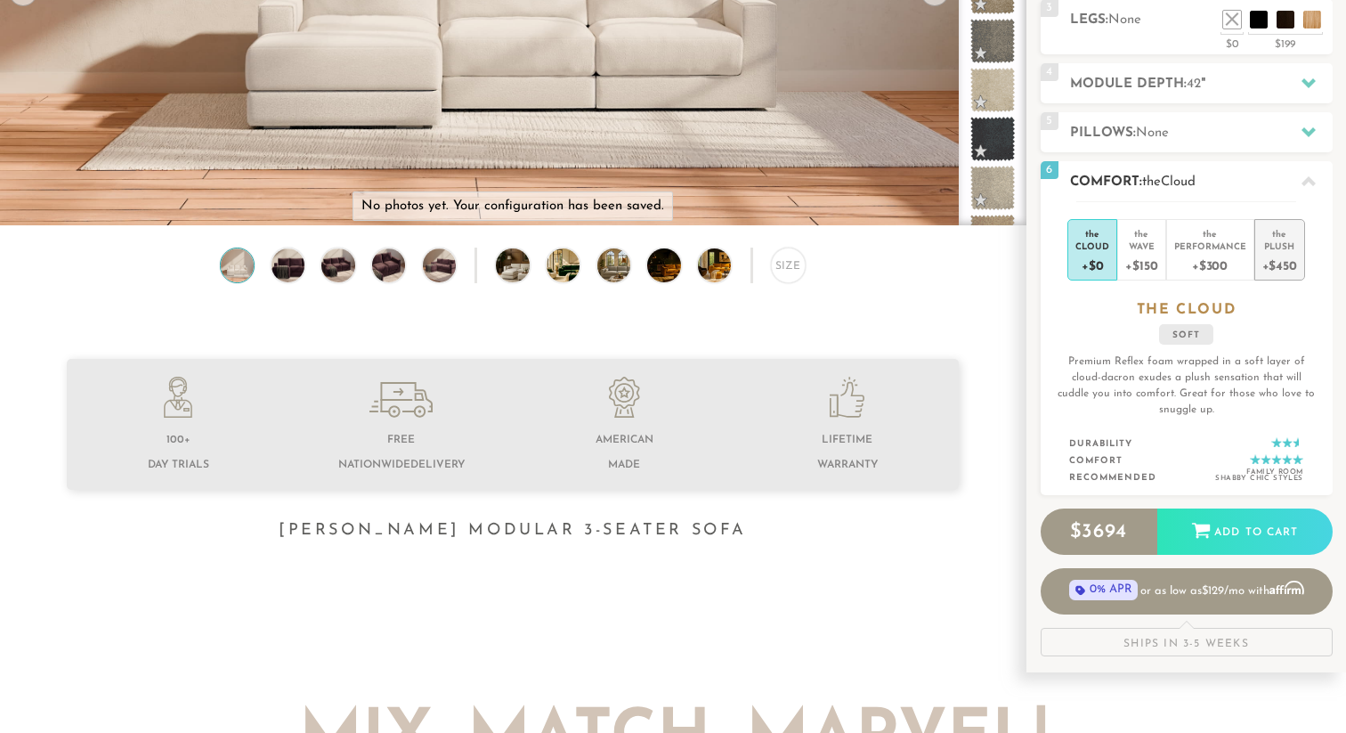
click at [1285, 243] on div "Plush" at bounding box center [1280, 246] width 35 height 12
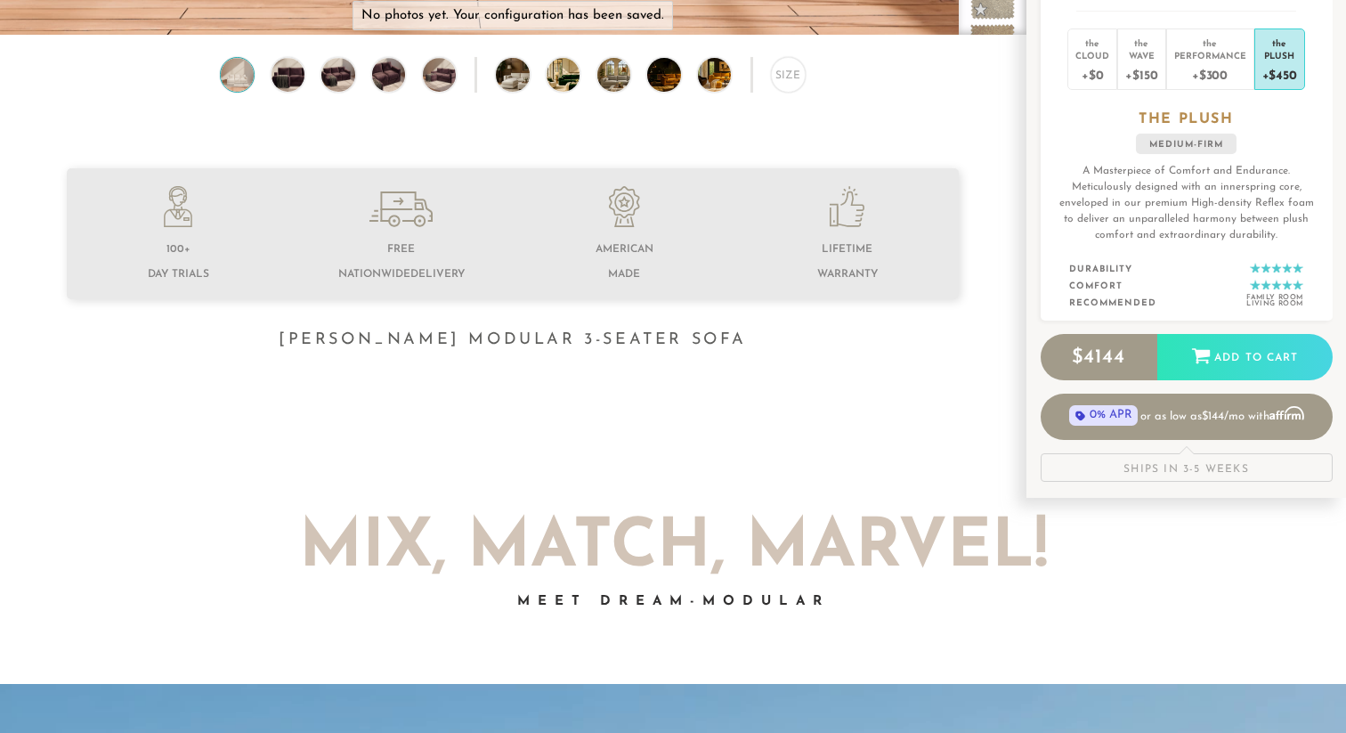
scroll to position [545, 0]
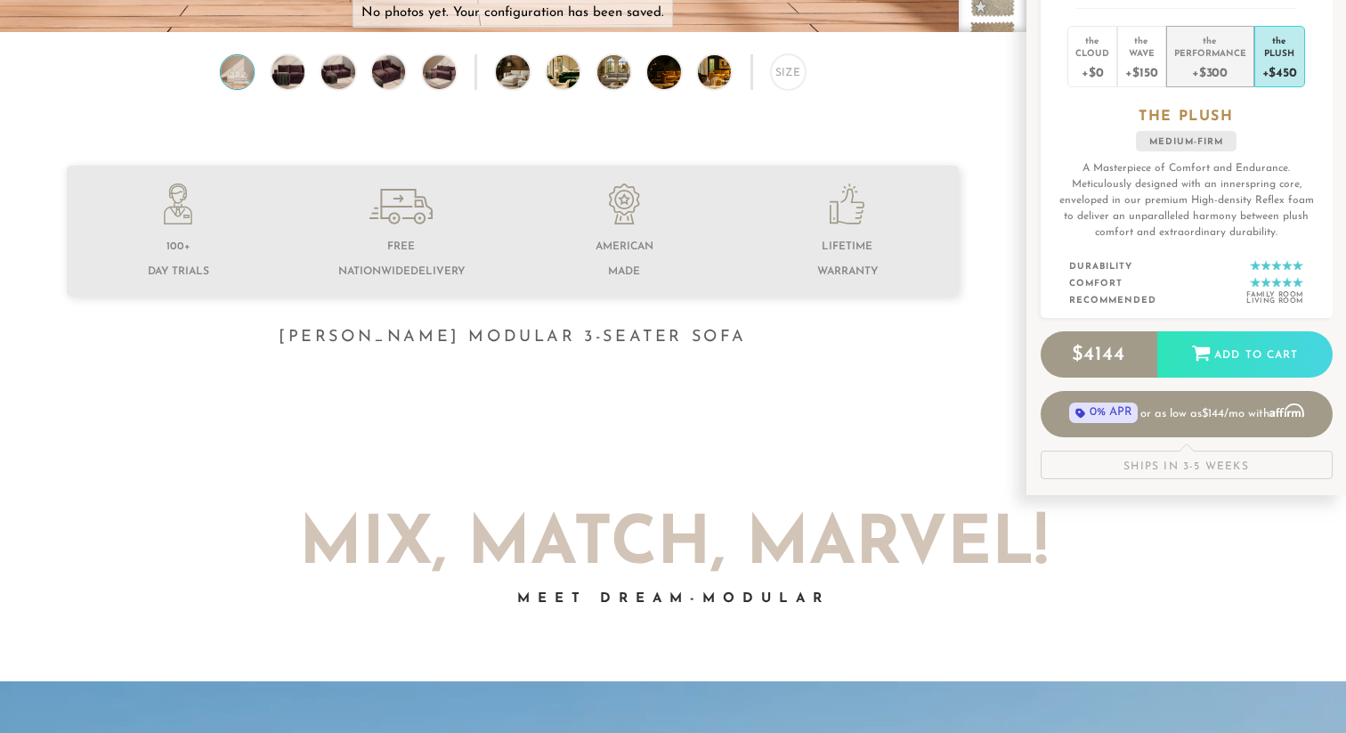
click at [1208, 46] on div "Performance" at bounding box center [1210, 52] width 72 height 12
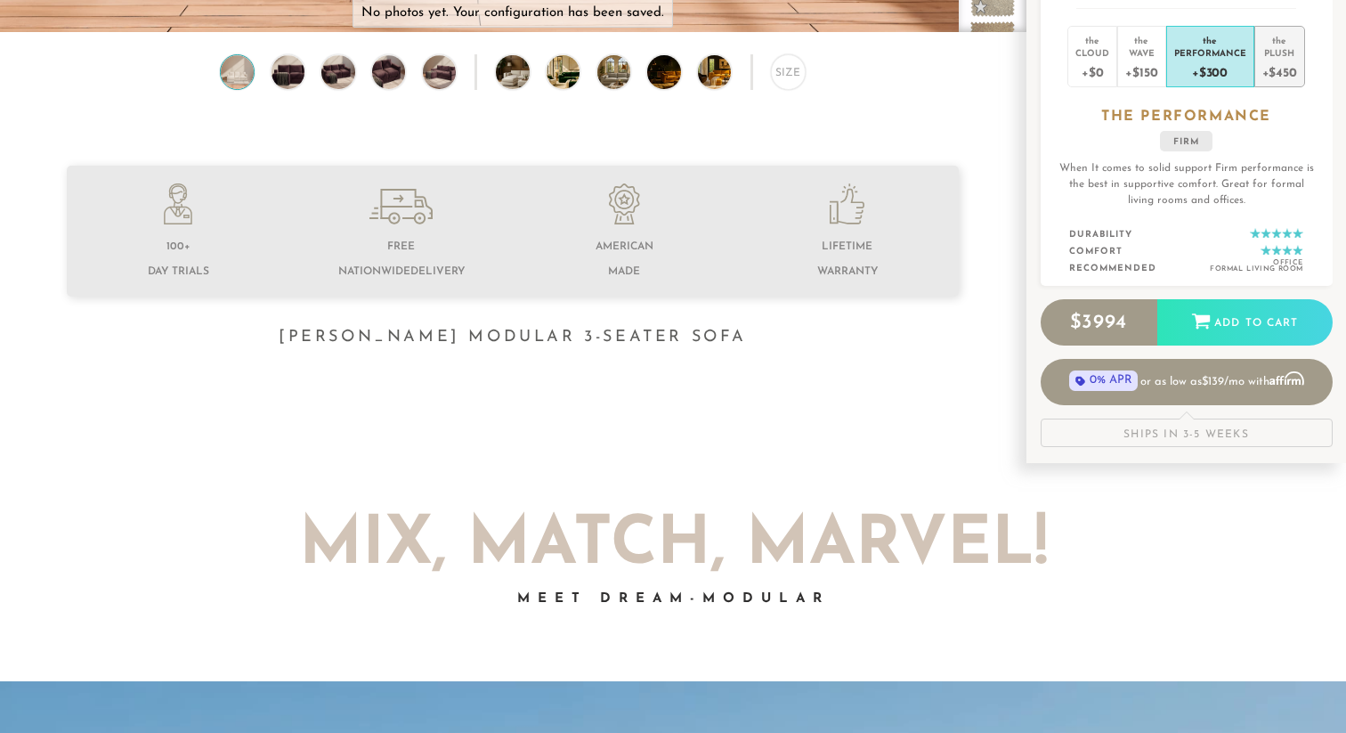
click at [1267, 42] on div "the" at bounding box center [1280, 37] width 35 height 18
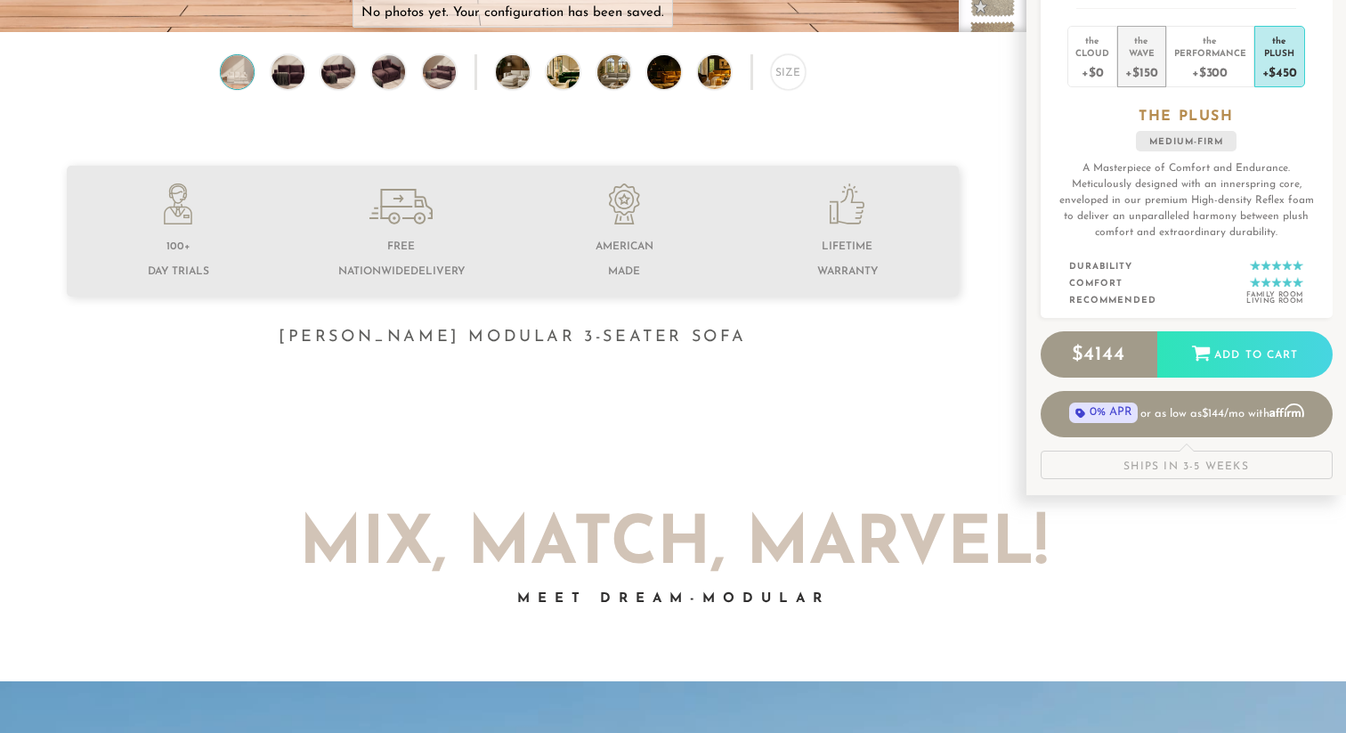
click at [1152, 61] on div "+$150" at bounding box center [1141, 72] width 32 height 26
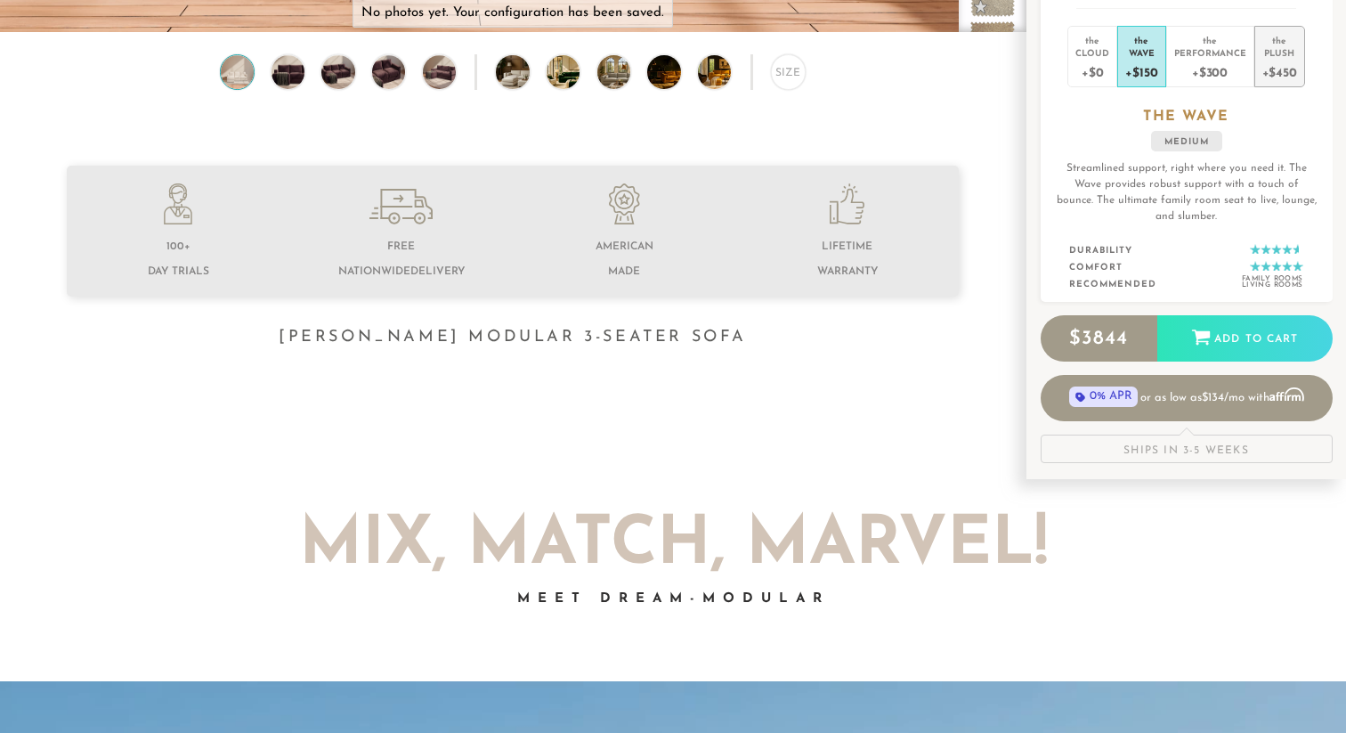
click at [1284, 62] on div "+$450" at bounding box center [1280, 72] width 35 height 26
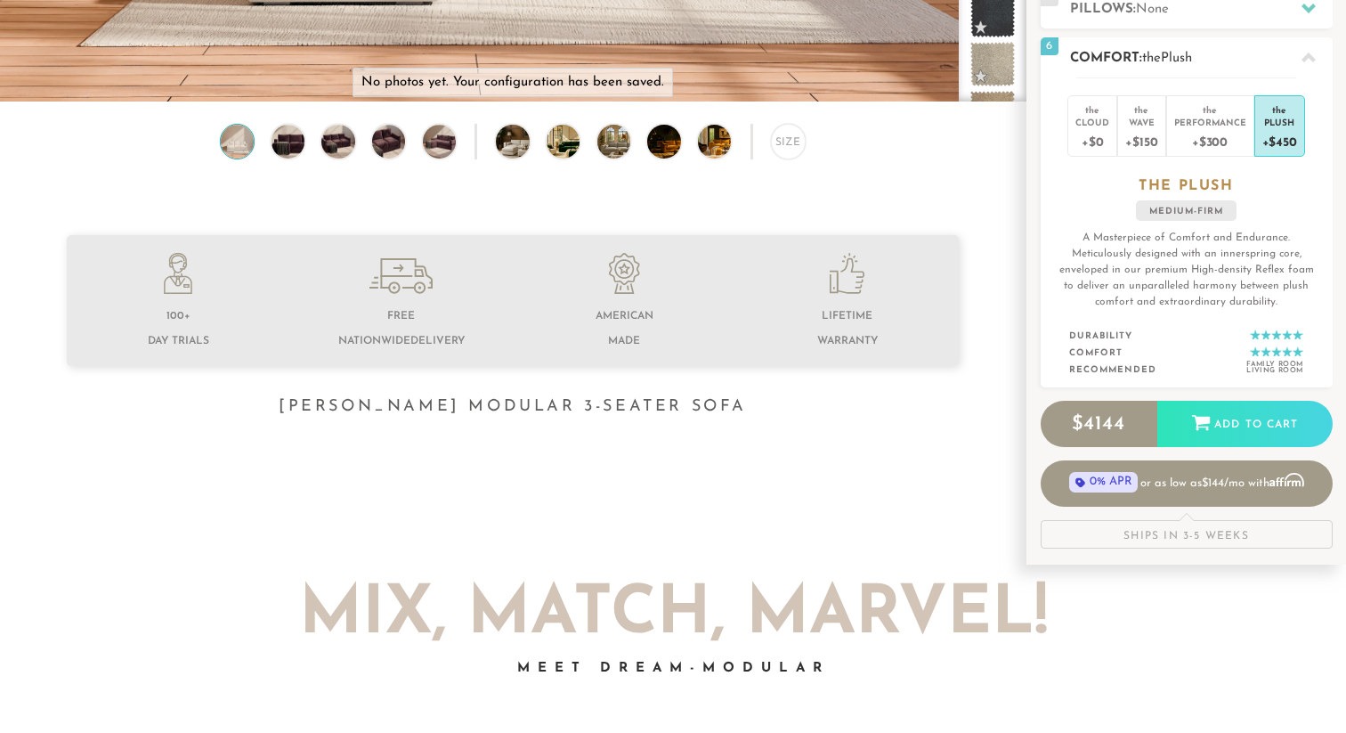
scroll to position [493, 0]
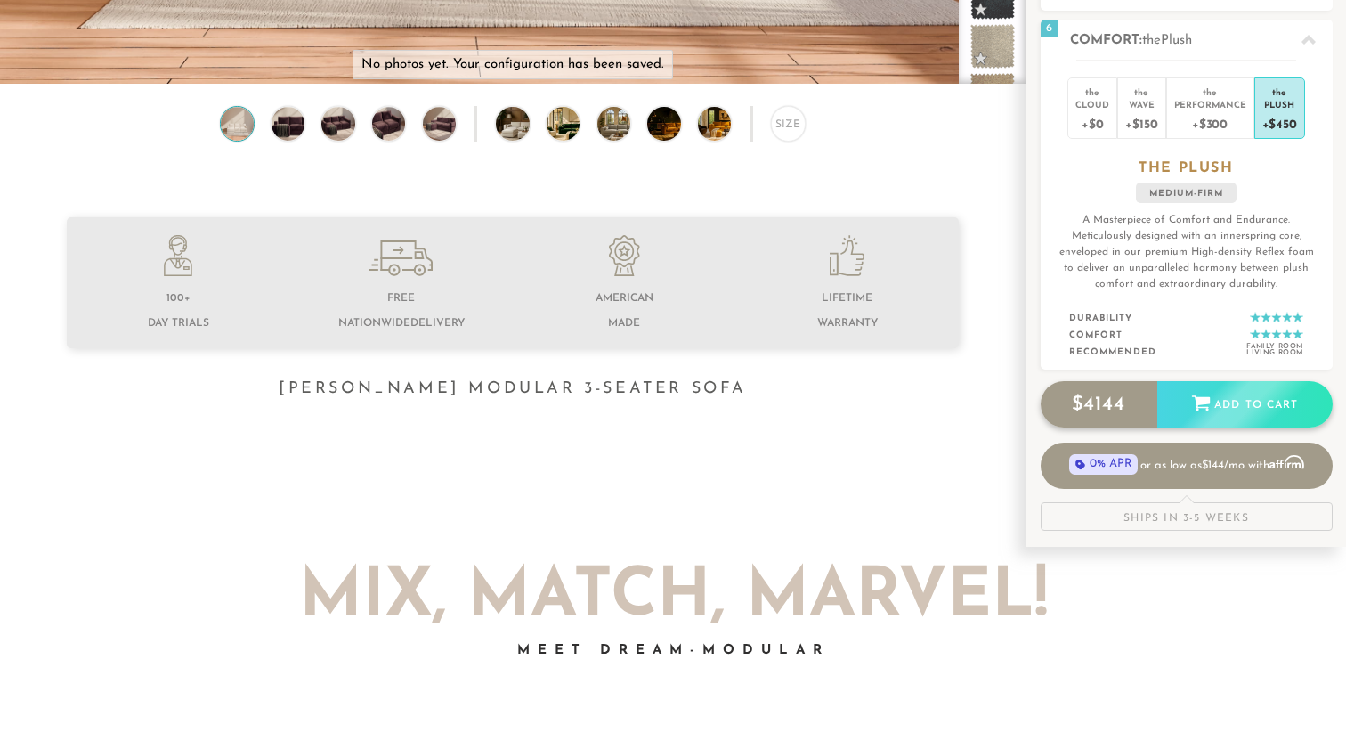
click at [1231, 409] on div "Add to Cart" at bounding box center [1245, 405] width 175 height 48
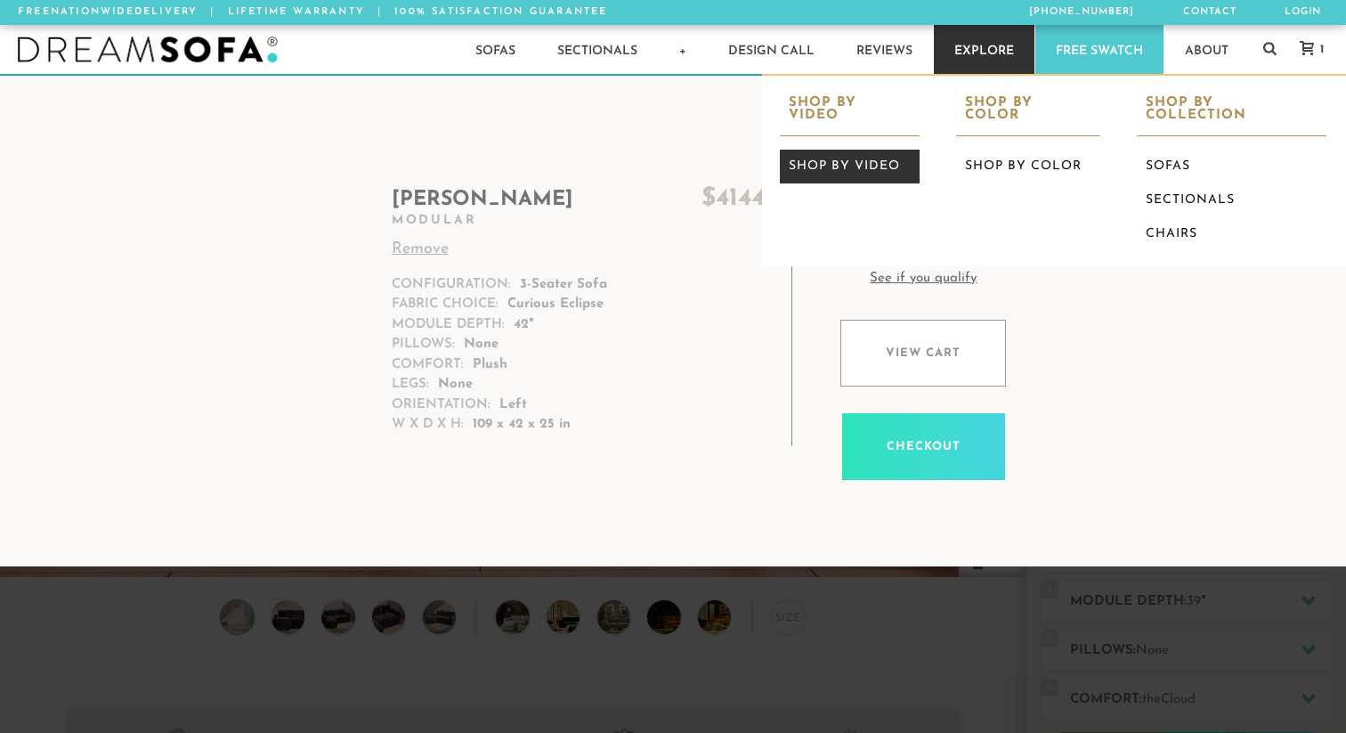
click at [855, 150] on link "Shop by Video" at bounding box center [850, 167] width 140 height 34
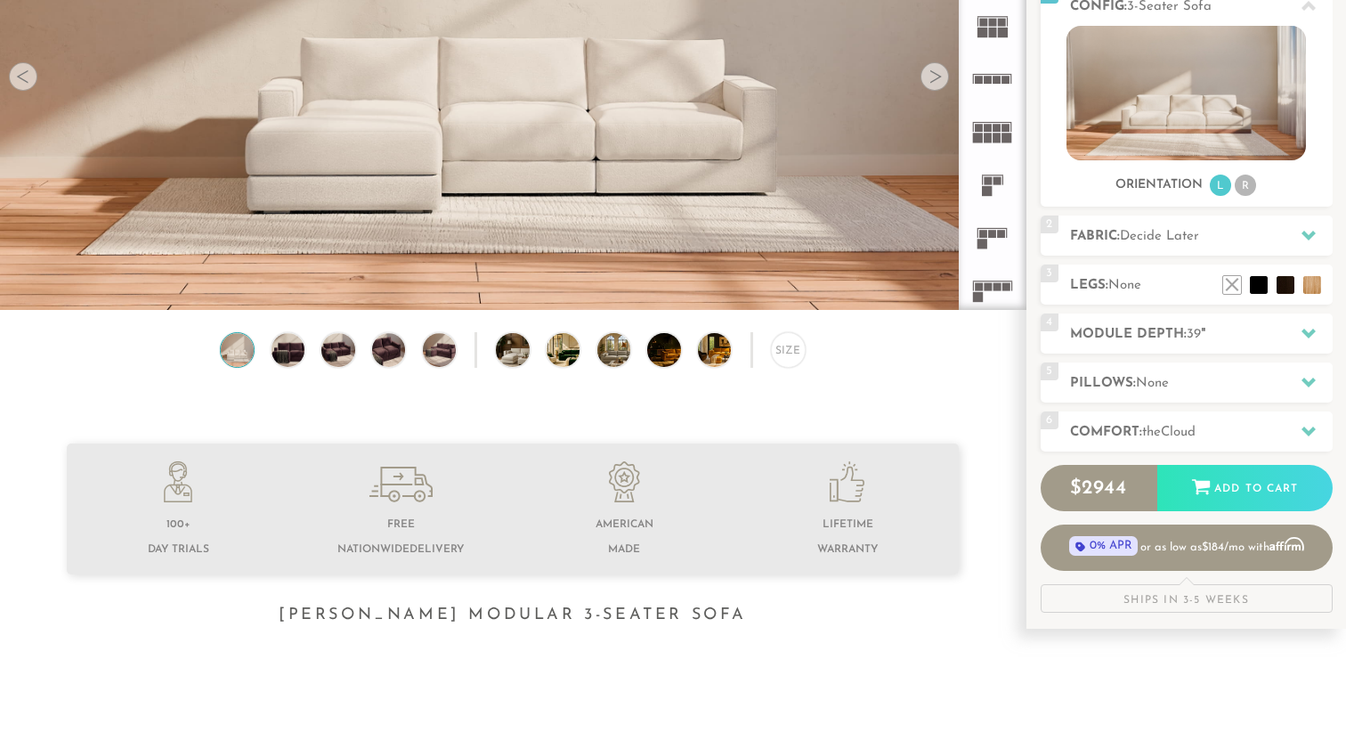
scroll to position [171, 0]
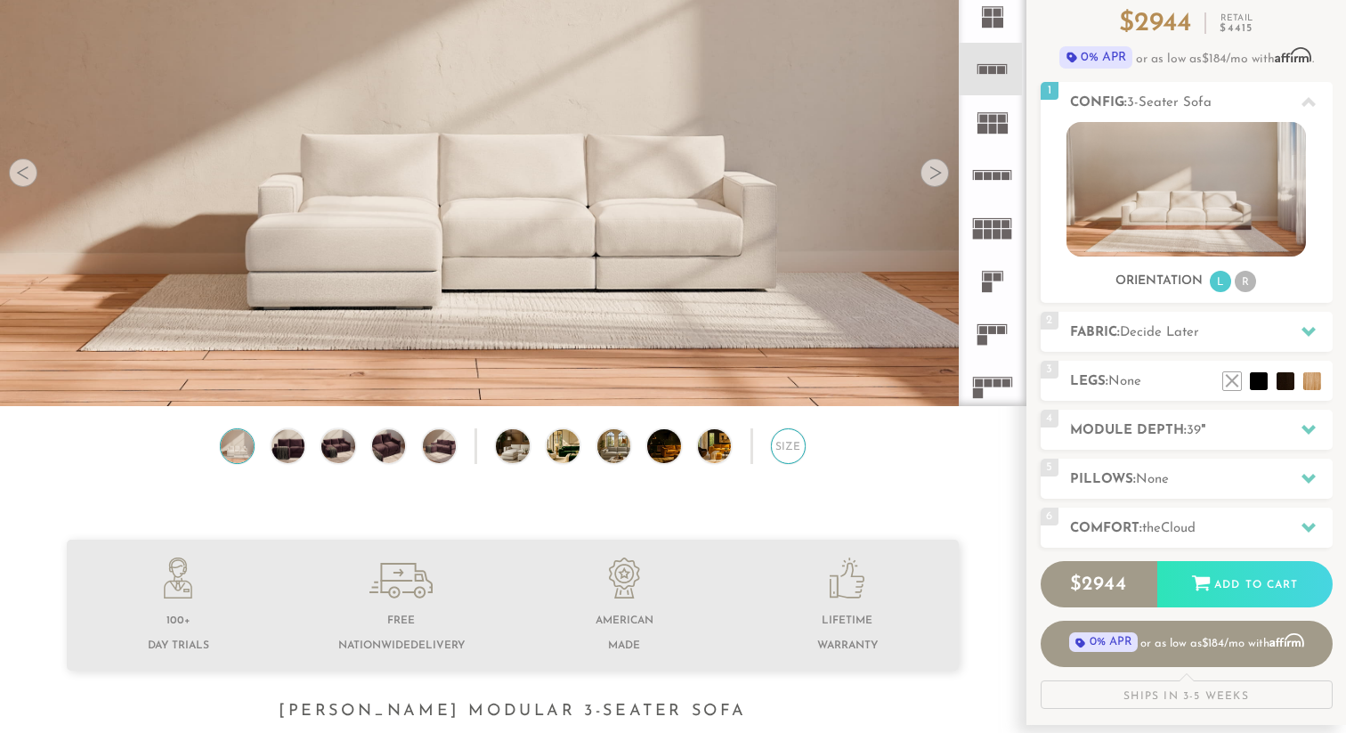
click at [782, 445] on div "Size" at bounding box center [788, 445] width 35 height 35
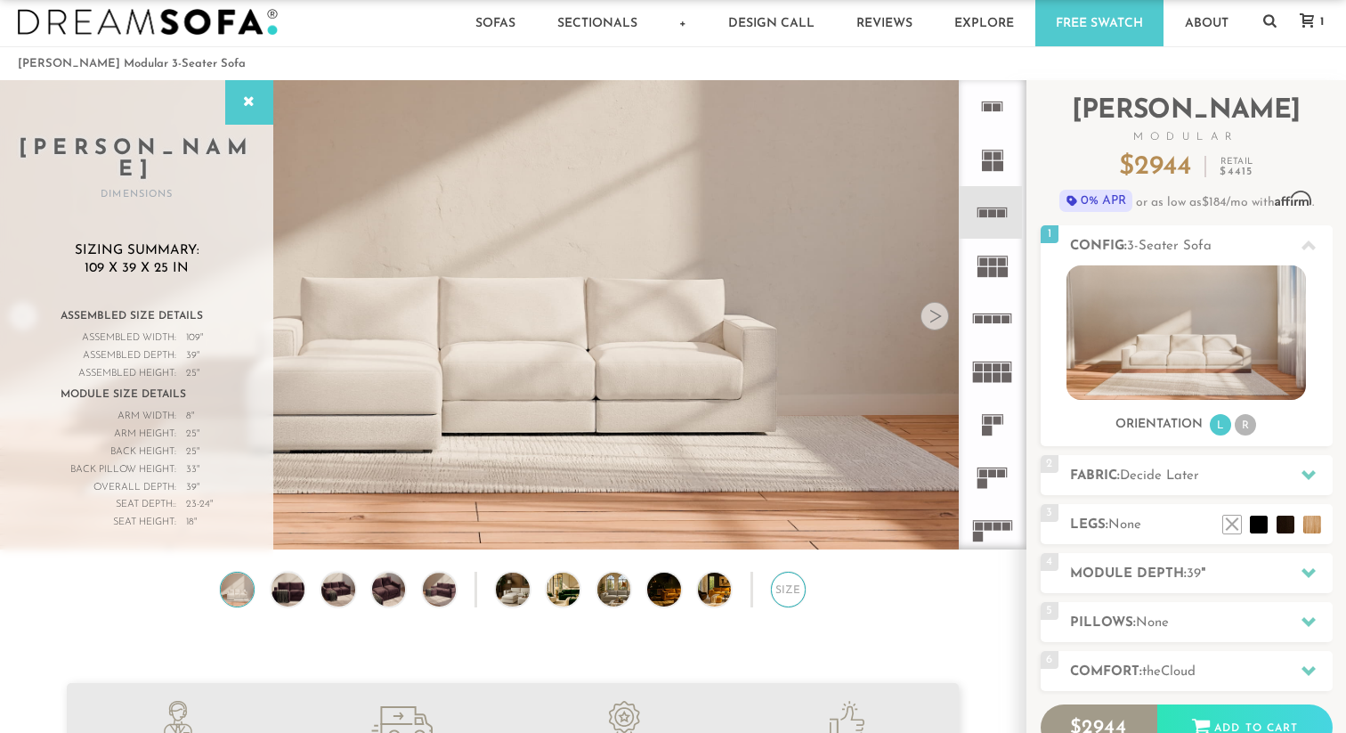
scroll to position [0, 0]
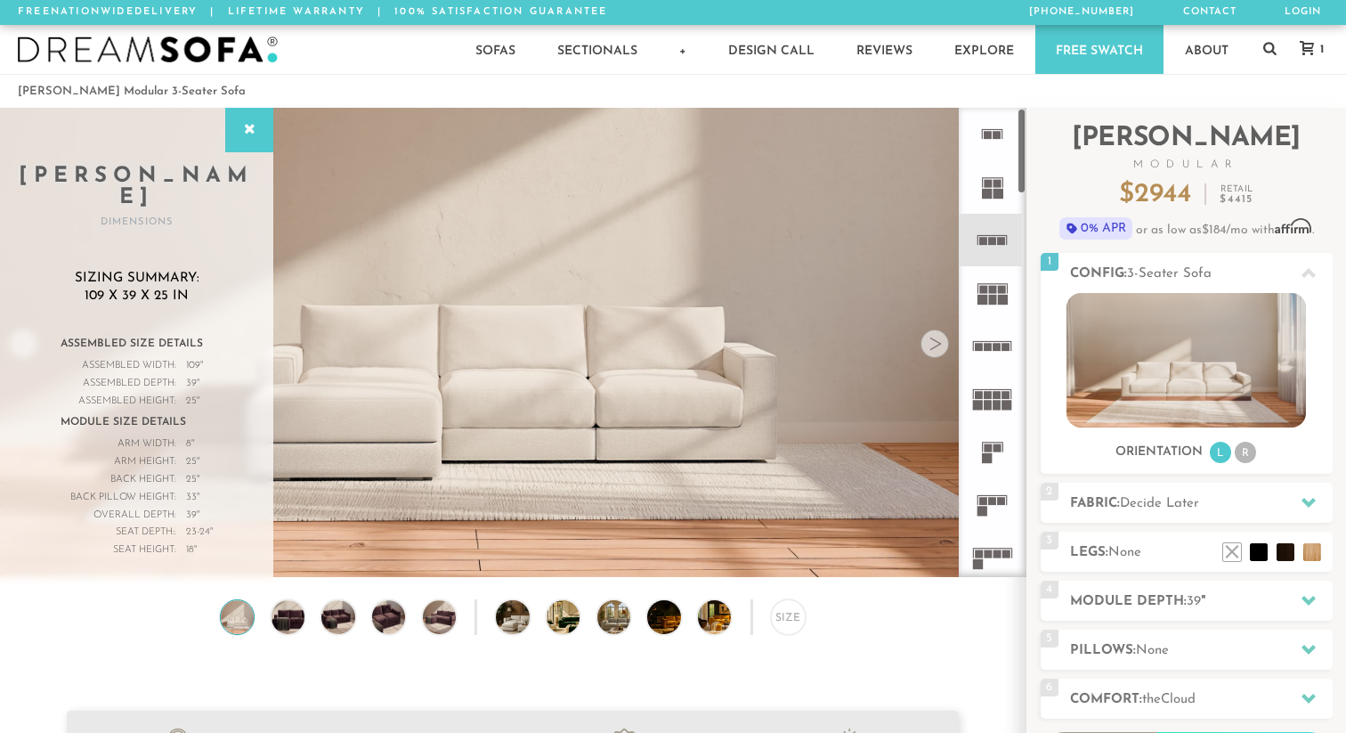
click at [993, 348] on icon at bounding box center [992, 346] width 53 height 53
